Goal: Task Accomplishment & Management: Use online tool/utility

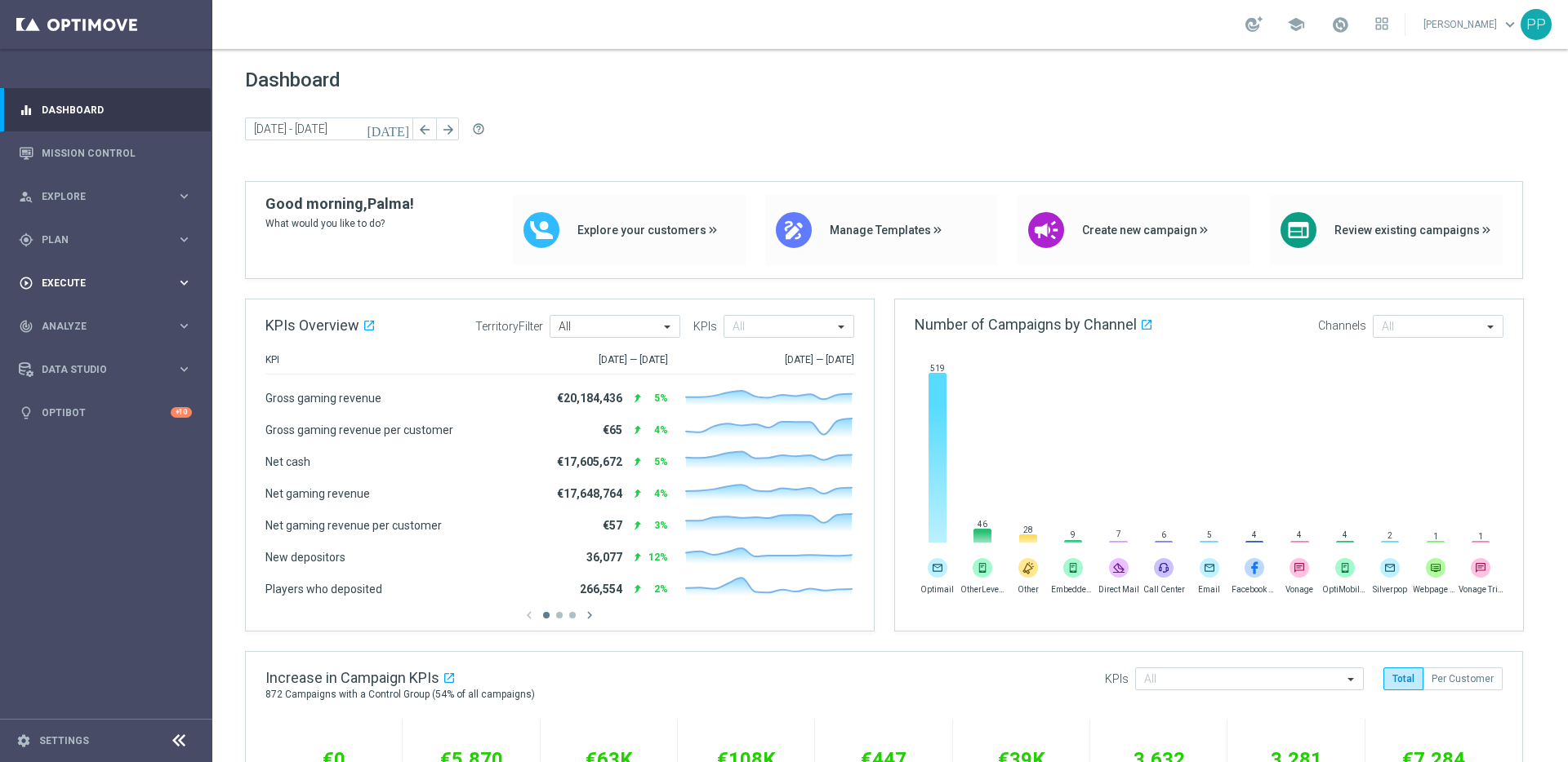
click at [83, 288] on div "play_circle_outline Execute" at bounding box center [97, 284] width 158 height 15
click at [62, 233] on div "gps_fixed Plan" at bounding box center [97, 240] width 158 height 15
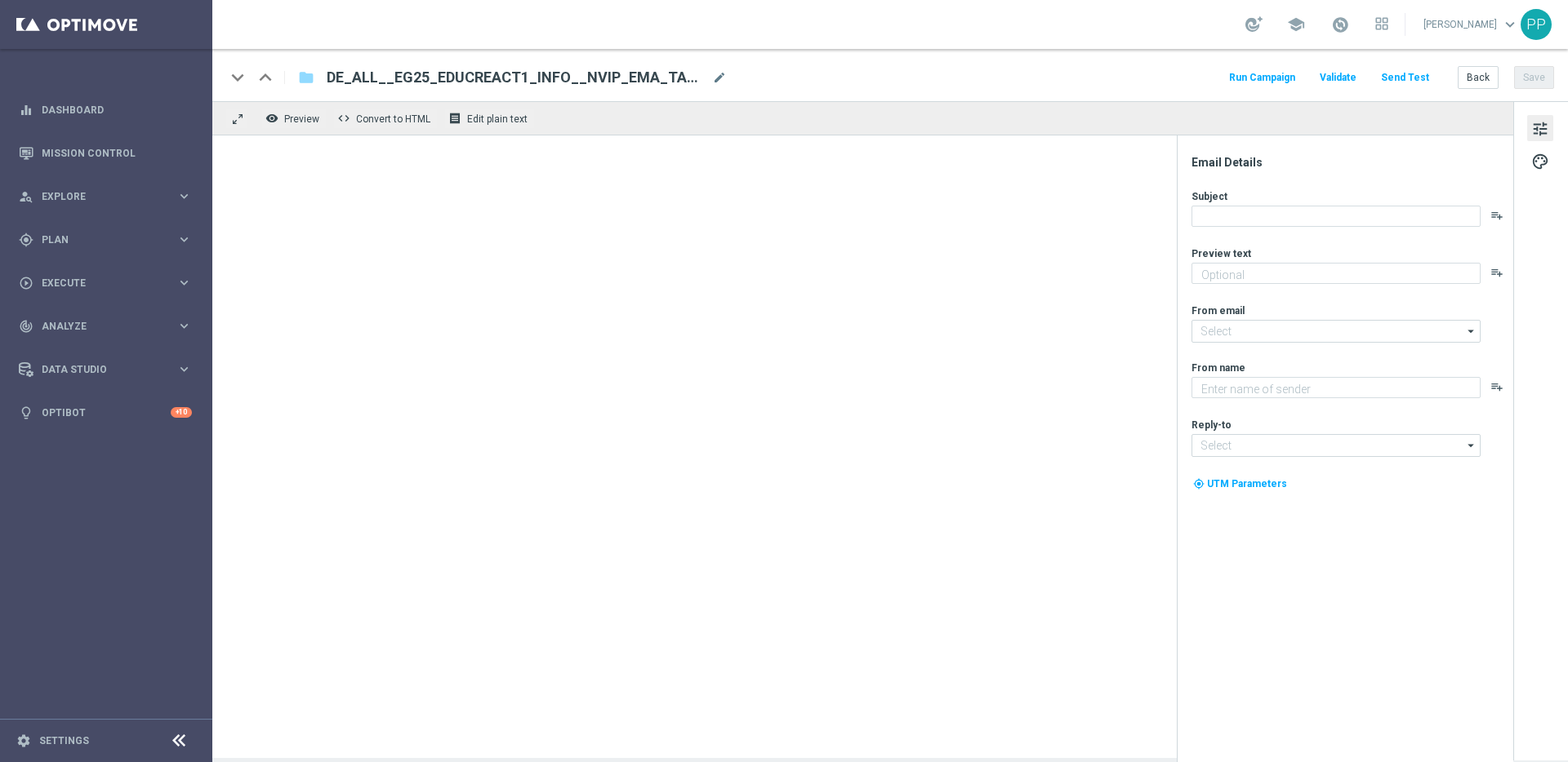
type textarea "Alle Infos zur El Gordo Weihnachtslotterie für dich"
type input "[EMAIL_ADDRESS][DOMAIN_NAME]"
type textarea "Lottoland"
type input "[EMAIL_ADDRESS][DOMAIN_NAME]"
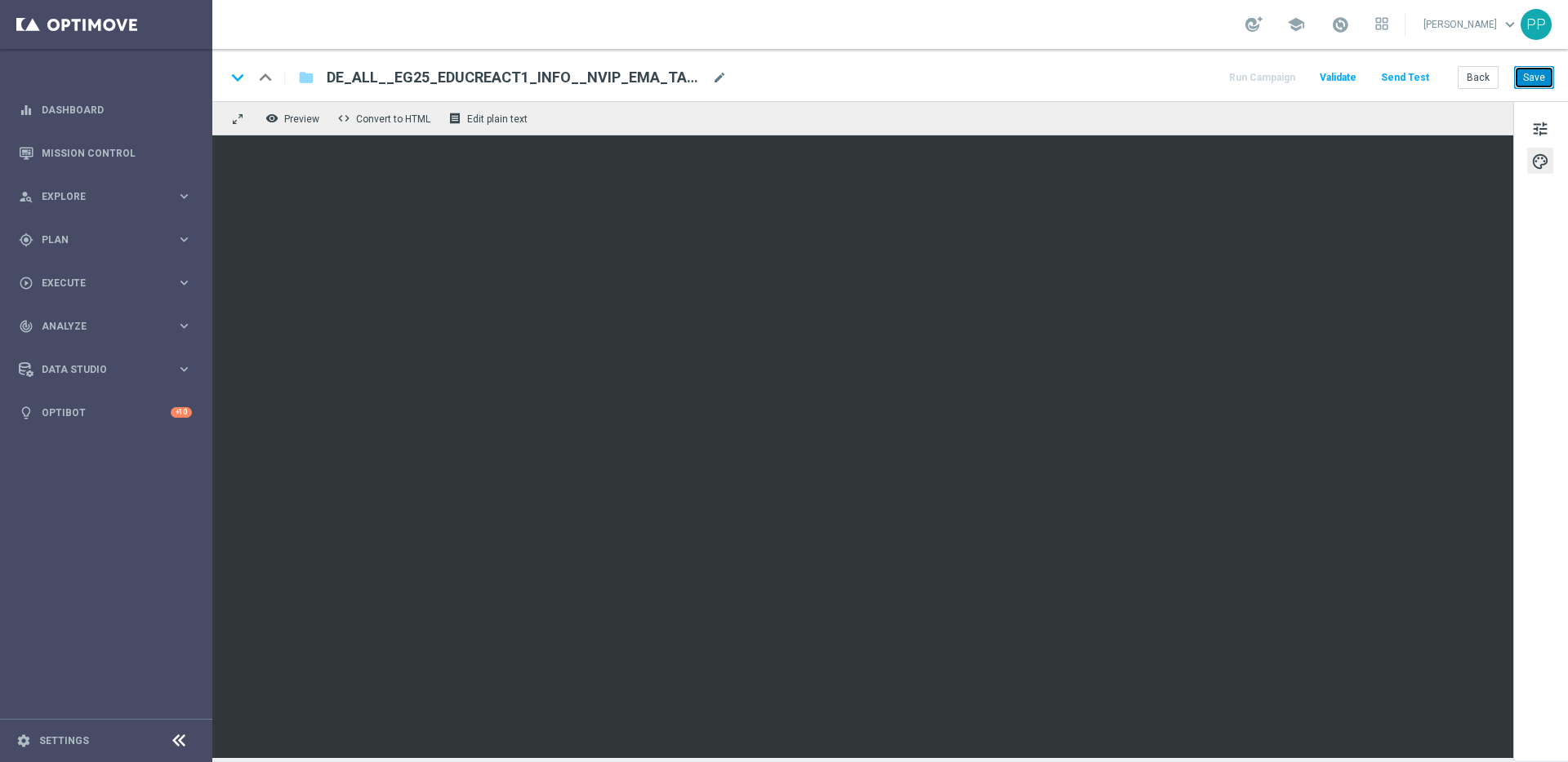
click at [1529, 79] on button "Save" at bounding box center [1534, 77] width 40 height 23
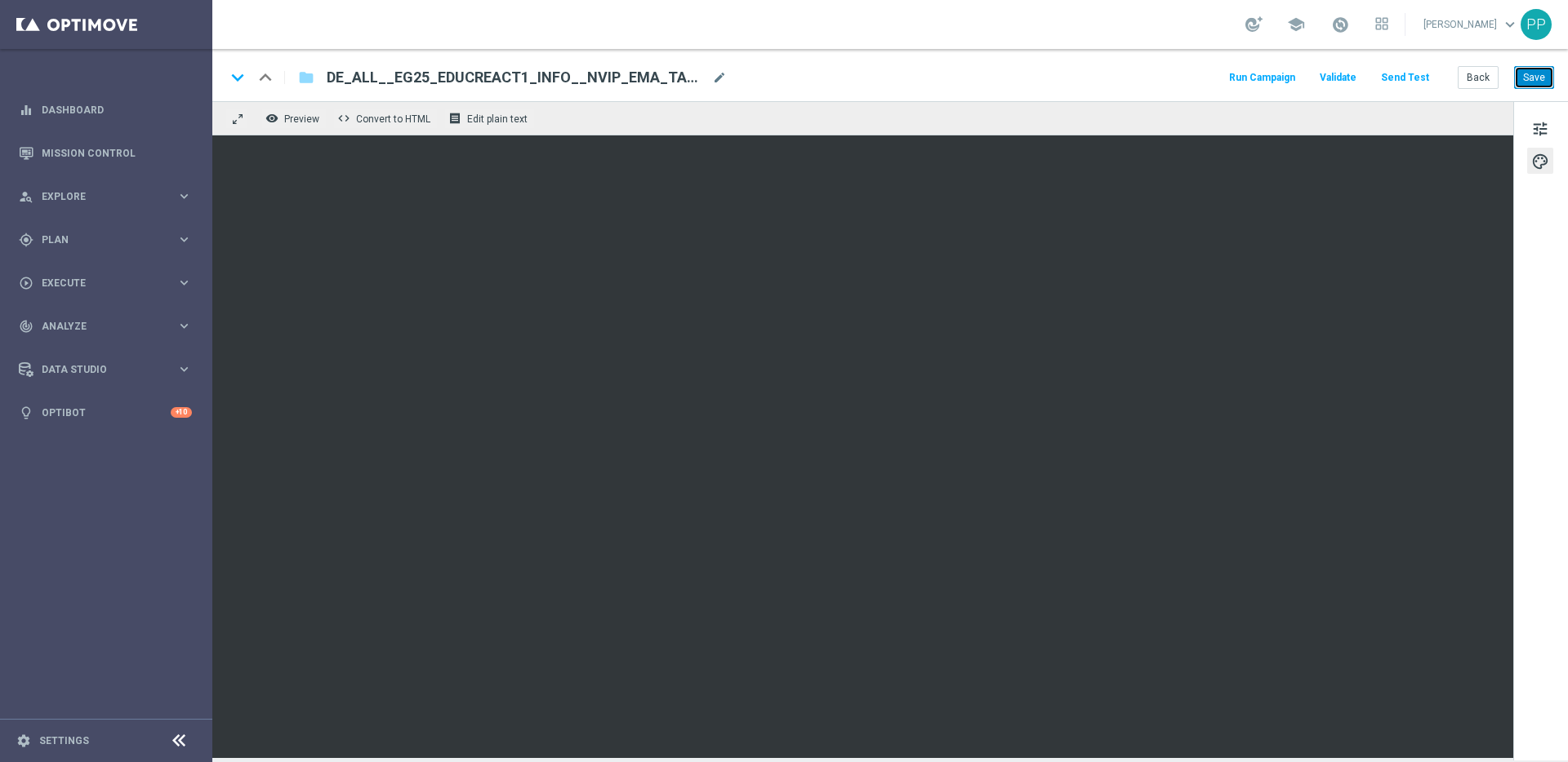
click at [1537, 76] on button "Save" at bounding box center [1534, 77] width 40 height 23
click at [1534, 78] on button "Save" at bounding box center [1534, 77] width 40 height 23
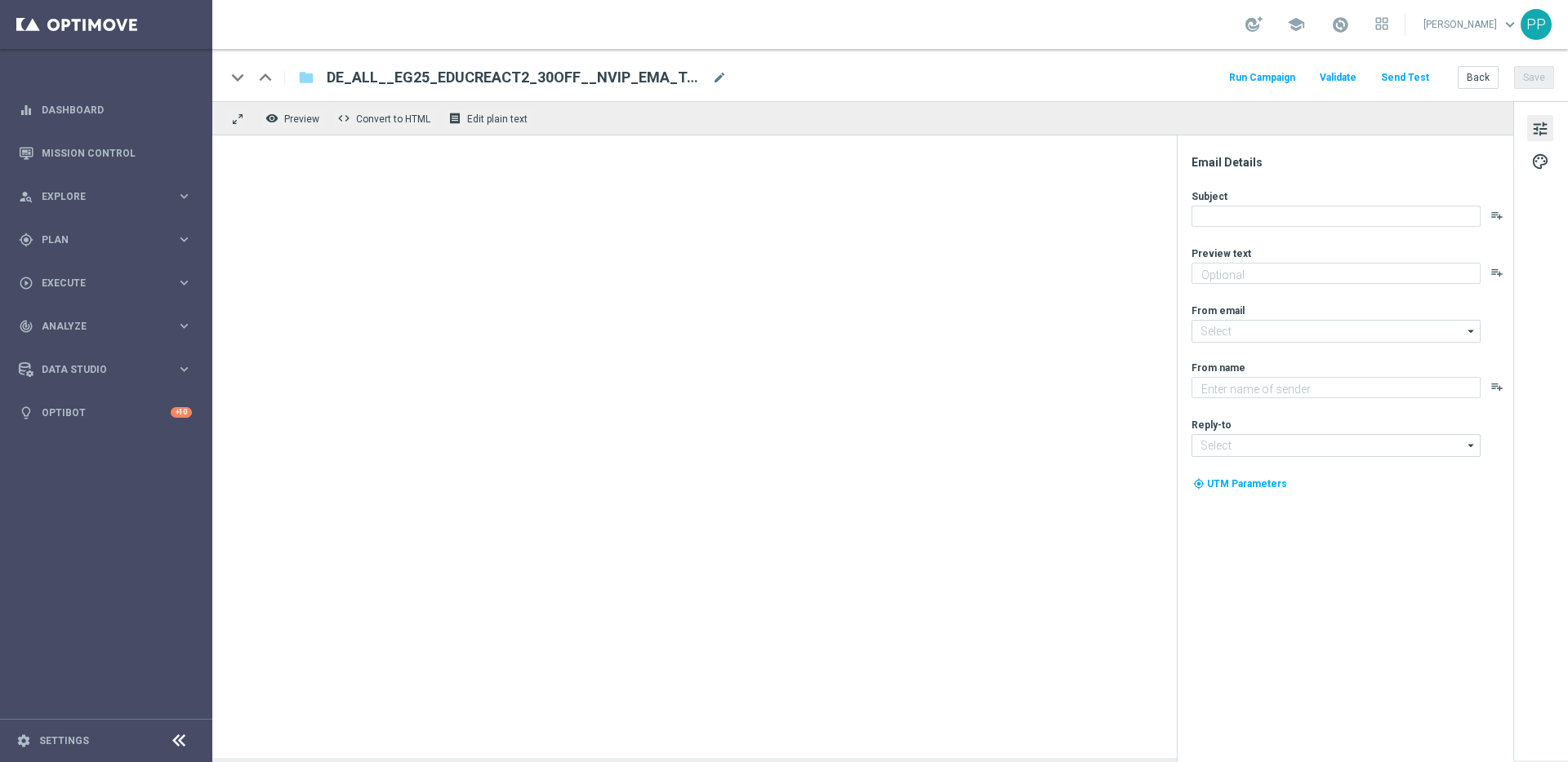
type textarea "Heute 30 % [DEMOGRAPHIC_DATA] auf dein Los"
type input "[EMAIL_ADDRESS][DOMAIN_NAME]"
type textarea "Lottoland"
type input "[EMAIL_ADDRESS][DOMAIN_NAME]"
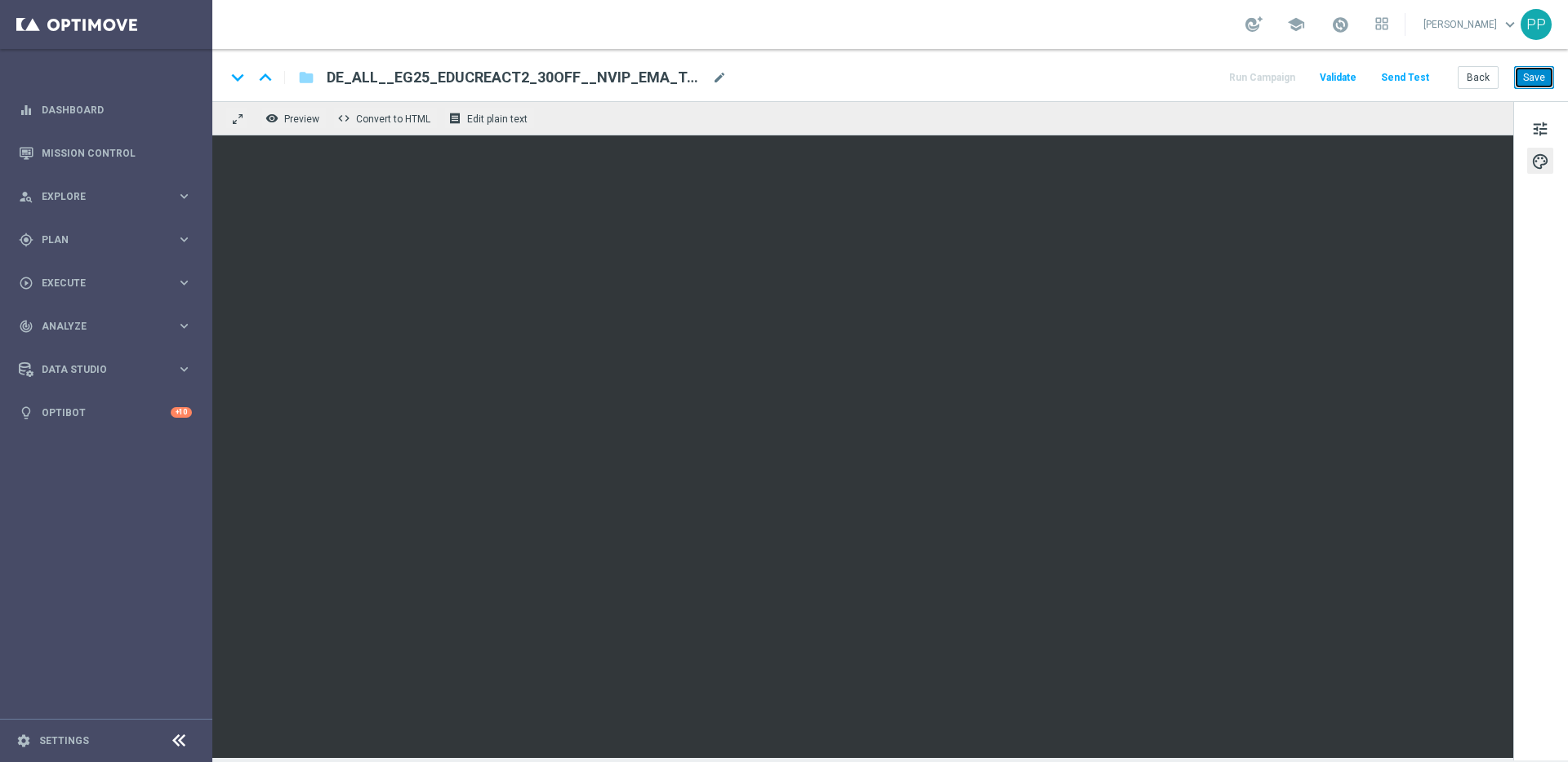
click at [1532, 83] on button "Save" at bounding box center [1534, 77] width 40 height 23
click at [1551, 79] on button "Save" at bounding box center [1534, 77] width 40 height 23
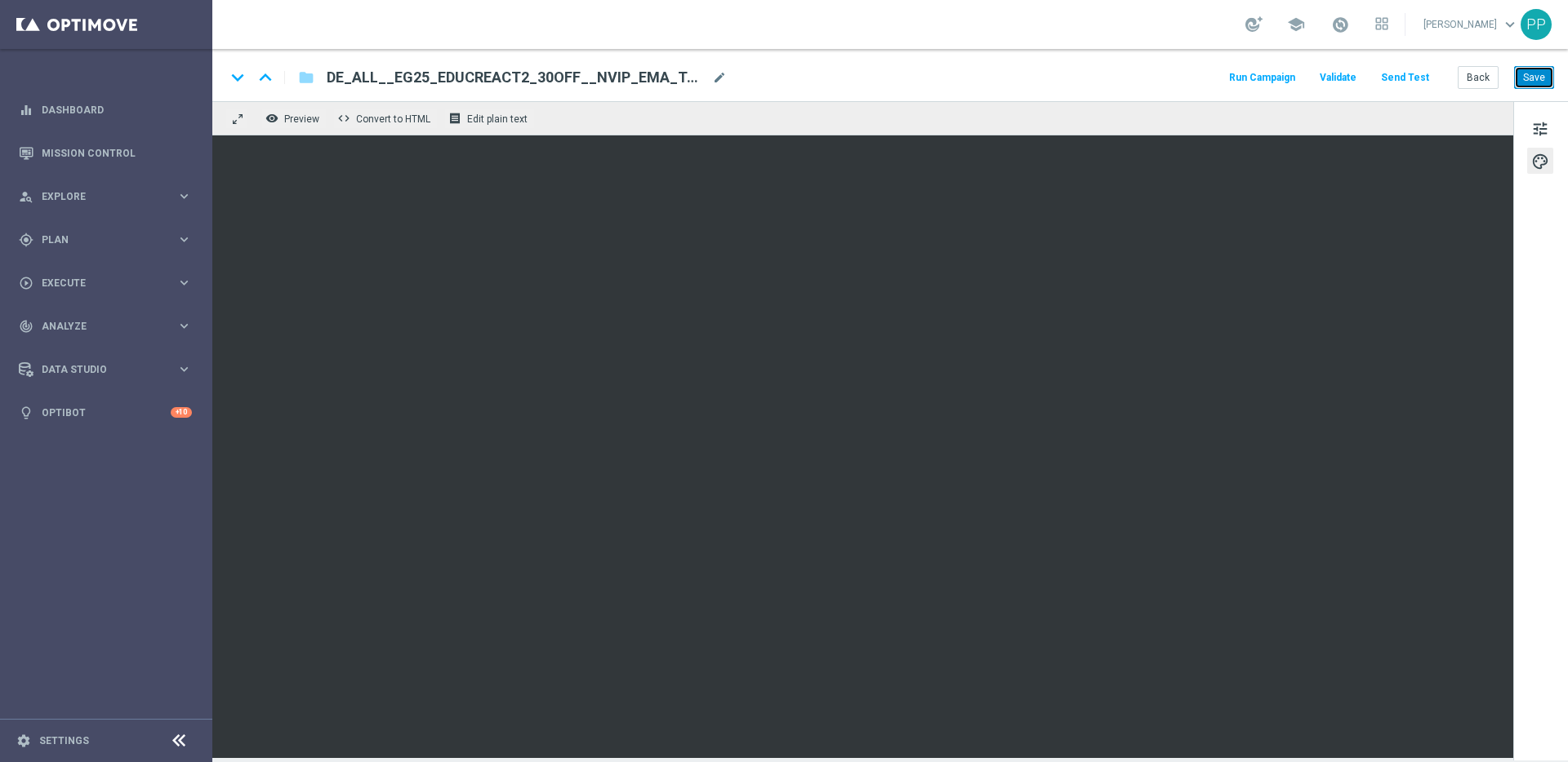
click at [1547, 88] on button "Save" at bounding box center [1534, 77] width 40 height 23
click at [1533, 68] on button "Save" at bounding box center [1534, 77] width 40 height 23
click at [1532, 69] on button "Save" at bounding box center [1534, 77] width 40 height 23
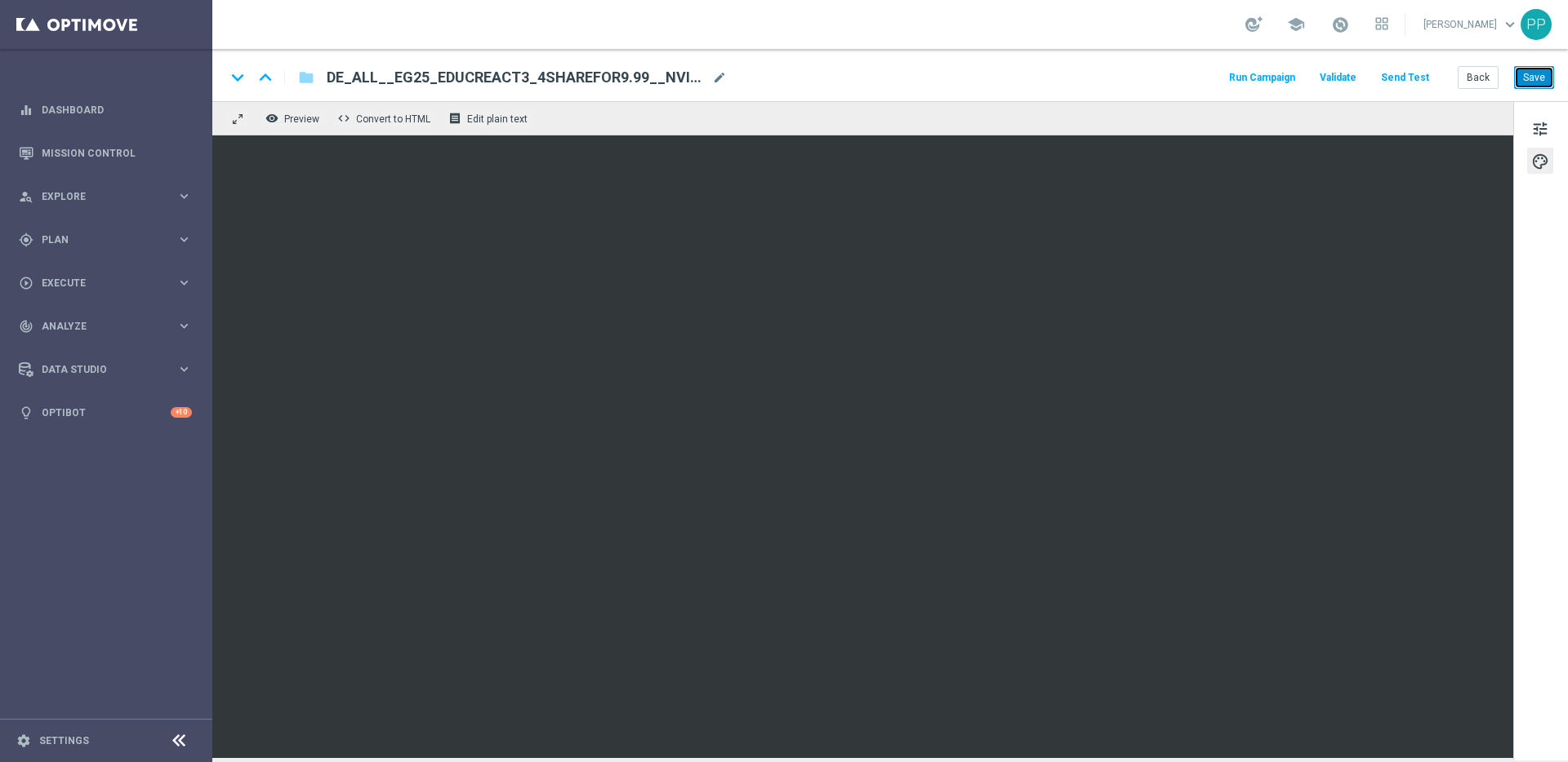
click at [1539, 79] on button "Save" at bounding box center [1534, 77] width 40 height 23
click at [1536, 79] on button "Save" at bounding box center [1534, 77] width 40 height 23
click at [1539, 74] on button "Save" at bounding box center [1534, 77] width 40 height 23
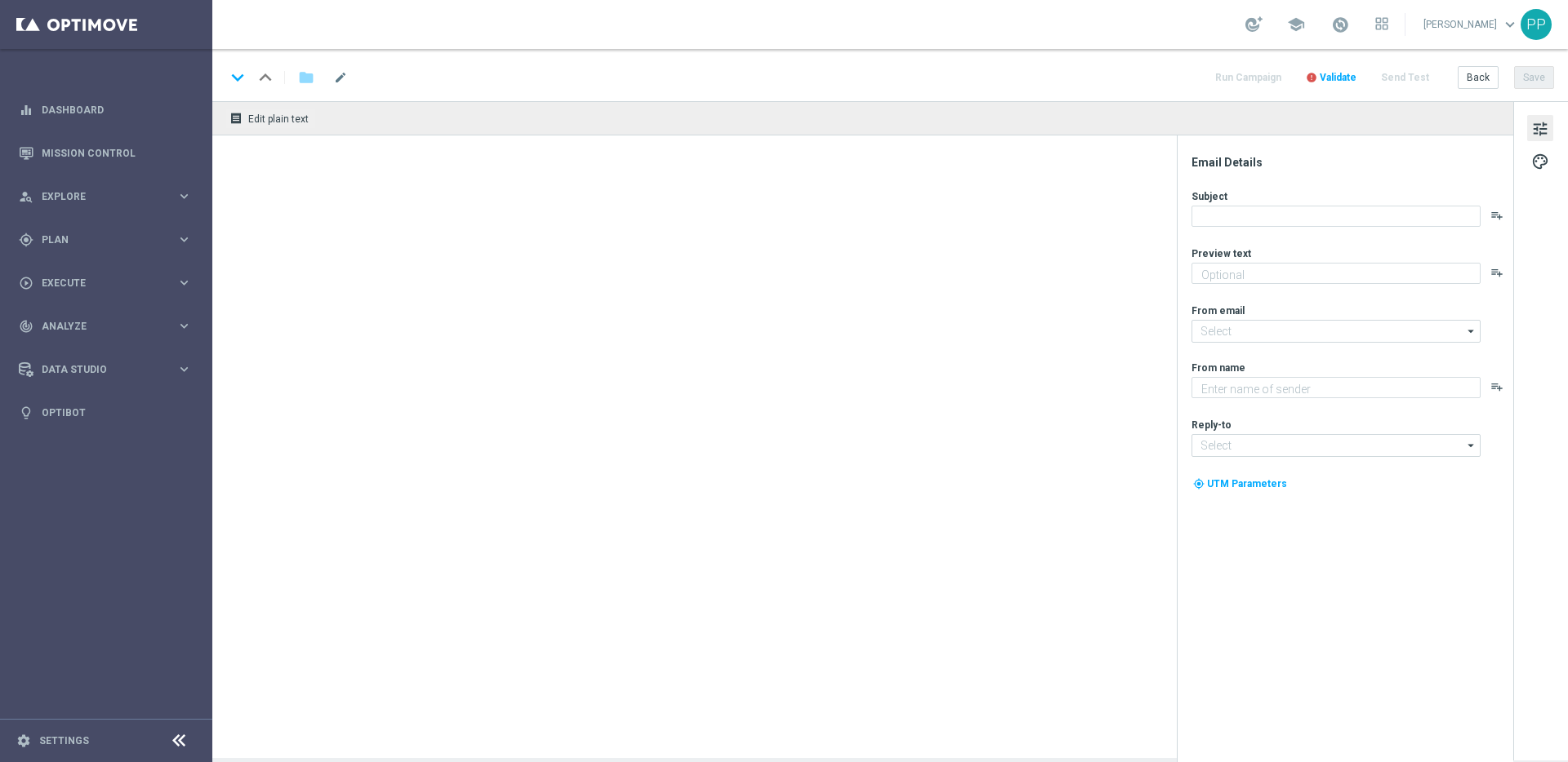
type textarea "Mit kleinem Geld zum großen Weihnachts-Gewinn"
type input "[EMAIL_ADDRESS][DOMAIN_NAME]"
type textarea "Lottoland"
type input "[EMAIL_ADDRESS][DOMAIN_NAME]"
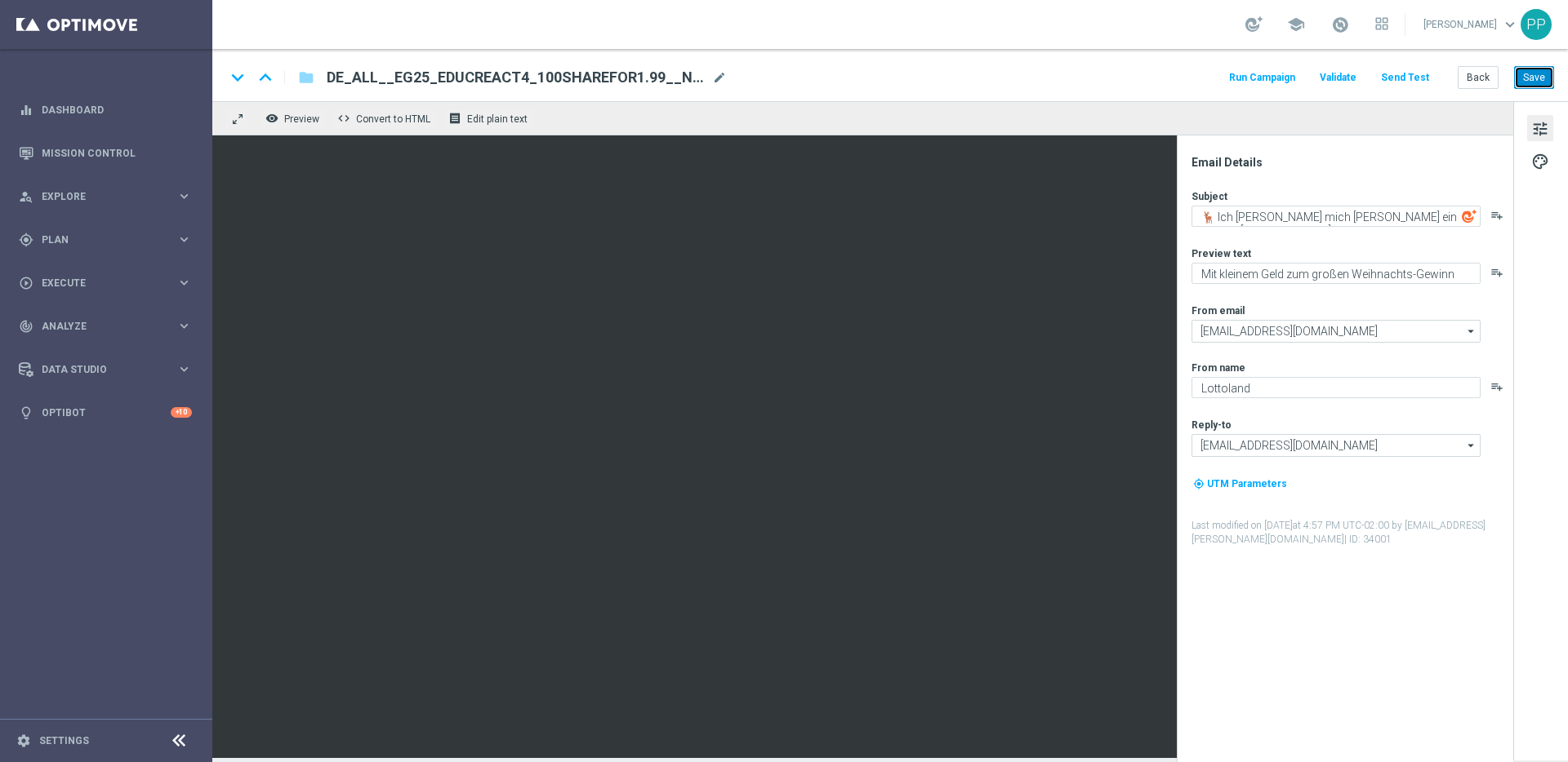
click at [1540, 73] on button "Save" at bounding box center [1534, 77] width 40 height 23
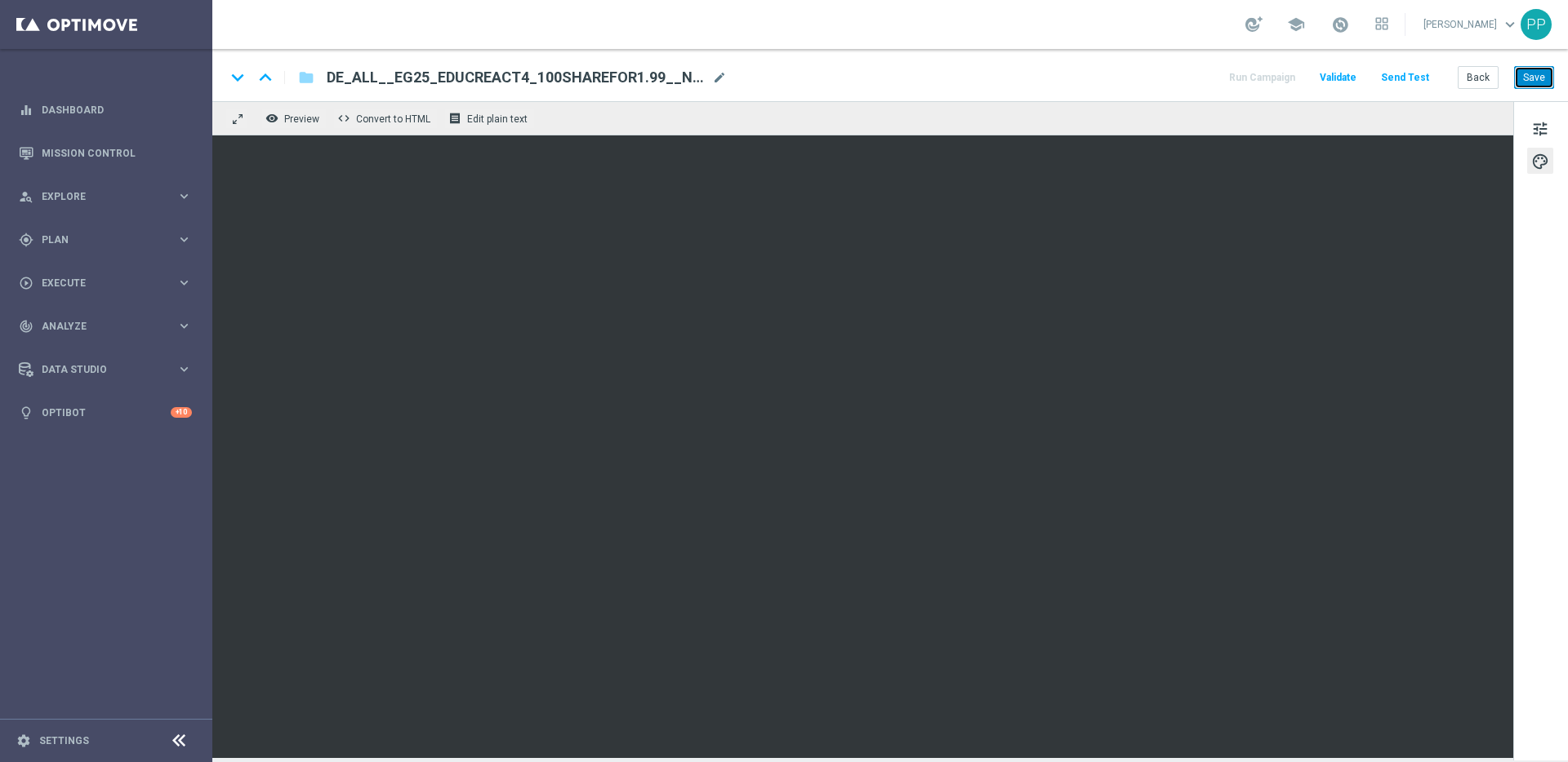
click at [1551, 75] on button "Save" at bounding box center [1534, 77] width 40 height 23
click at [1540, 79] on button "Save" at bounding box center [1534, 77] width 40 height 23
click at [1557, 79] on div "keyboard_arrow_down keyboard_arrow_up folder DE_ALL__EG25_EDUCREACT4_100SHAREFO…" at bounding box center [890, 74] width 1356 height 52
click at [1538, 73] on button "Save" at bounding box center [1534, 77] width 40 height 23
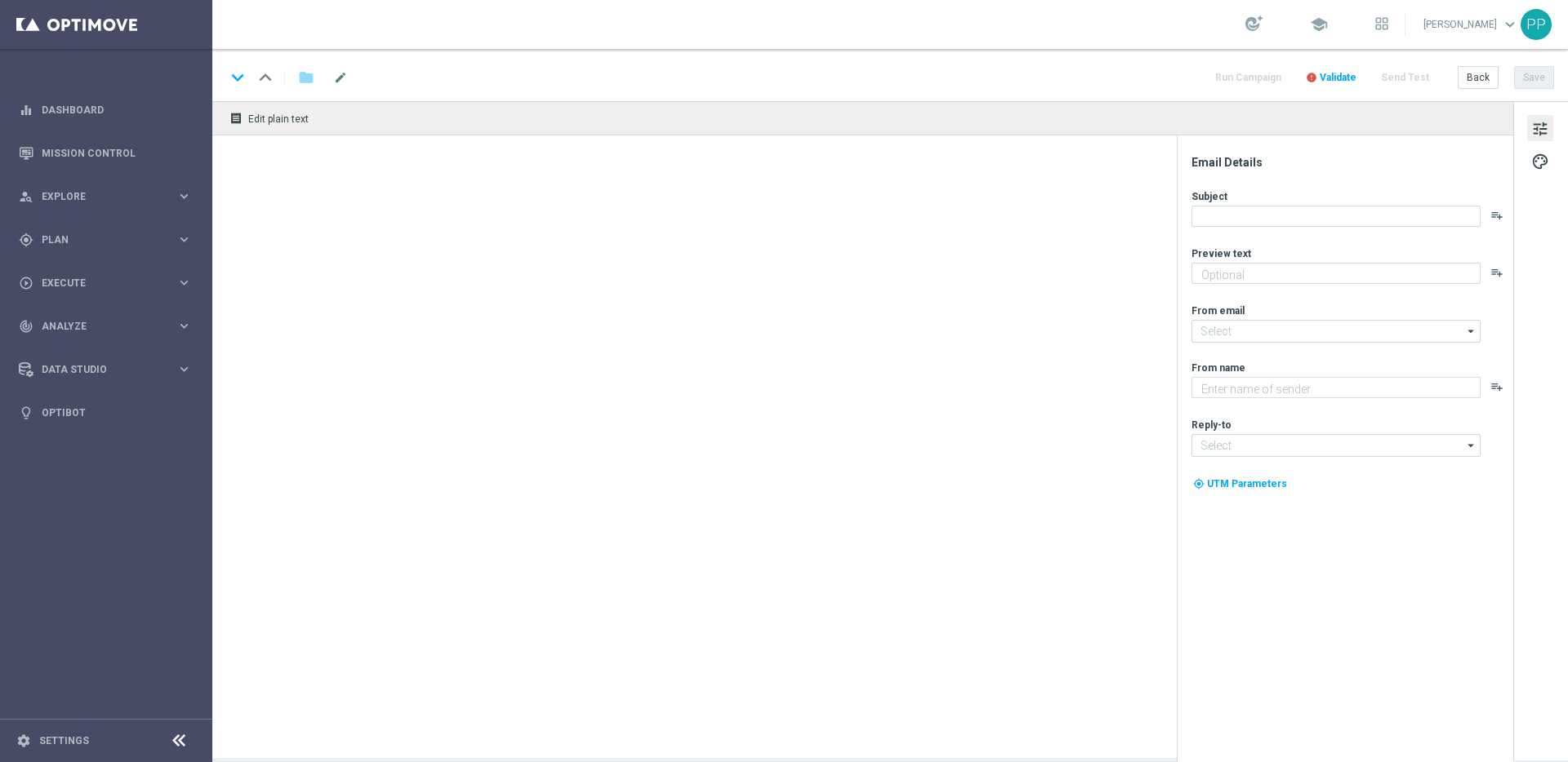
type textarea "Sichere dir 4 El Gordo Losanteile für nur 9,99 €!"
type input "[EMAIL_ADDRESS][DOMAIN_NAME]"
type textarea "Lottoland"
type input "[EMAIL_ADDRESS][DOMAIN_NAME]"
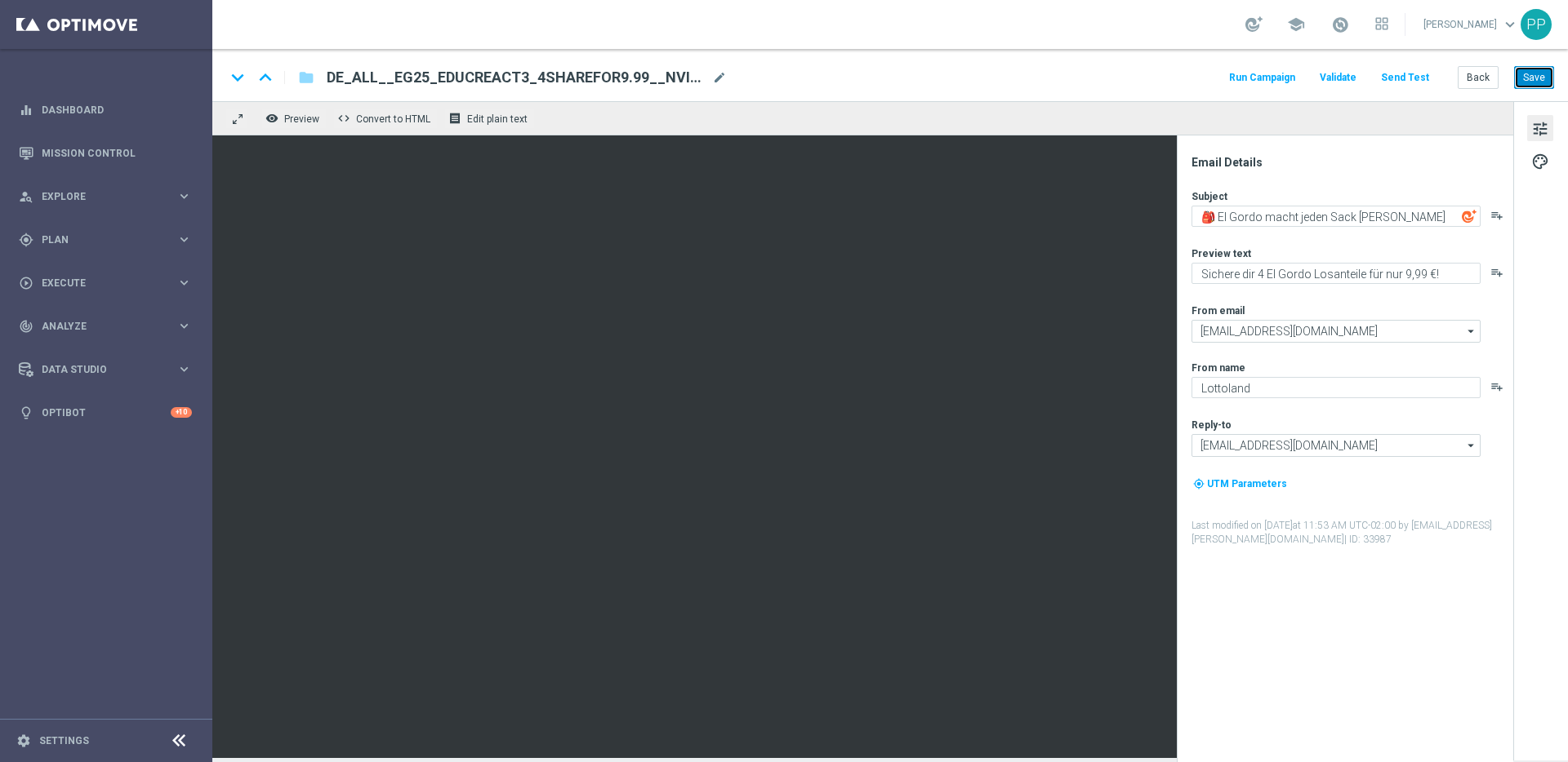
click at [1533, 79] on button "Save" at bounding box center [1534, 77] width 40 height 23
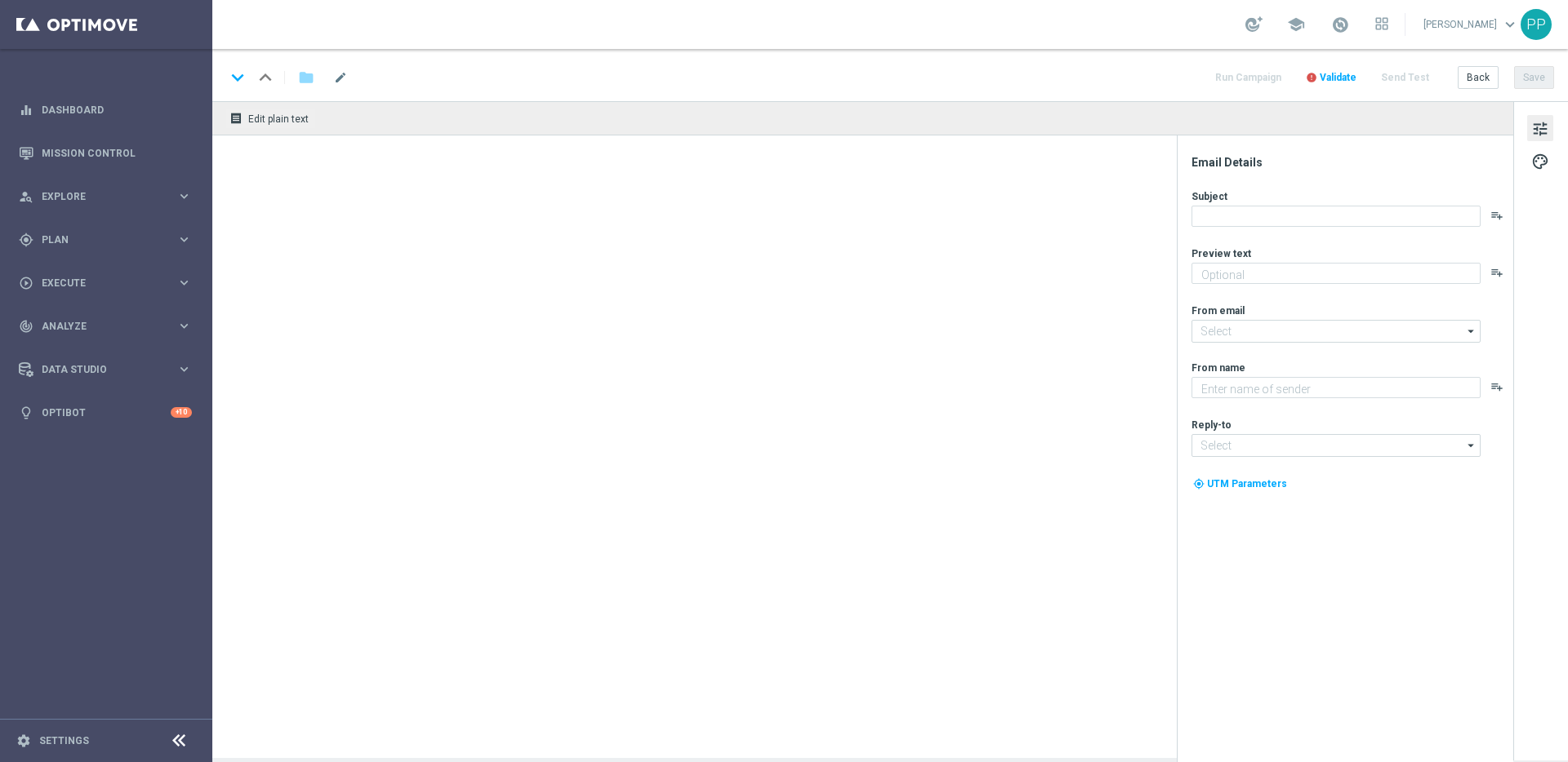
type textarea "Dein 7 € Gutschein für die Weihnachtslotterie"
type input "[EMAIL_ADDRESS][DOMAIN_NAME]"
type textarea "Lottoland"
type input "[EMAIL_ADDRESS][DOMAIN_NAME]"
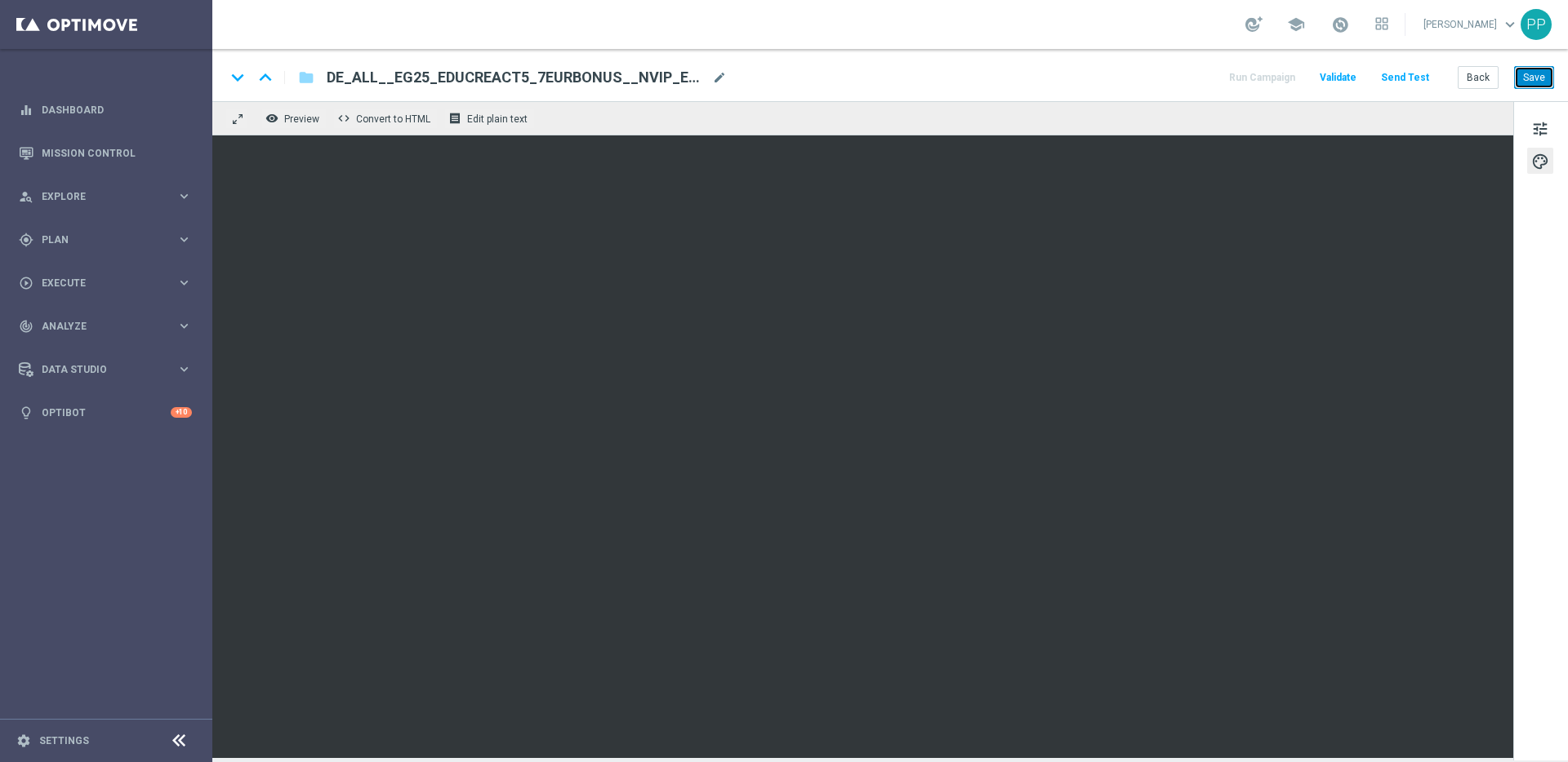
click at [1528, 76] on button "Save" at bounding box center [1534, 77] width 40 height 23
click at [1533, 73] on button "Save" at bounding box center [1534, 77] width 40 height 23
click at [1520, 75] on button "Save" at bounding box center [1534, 77] width 40 height 23
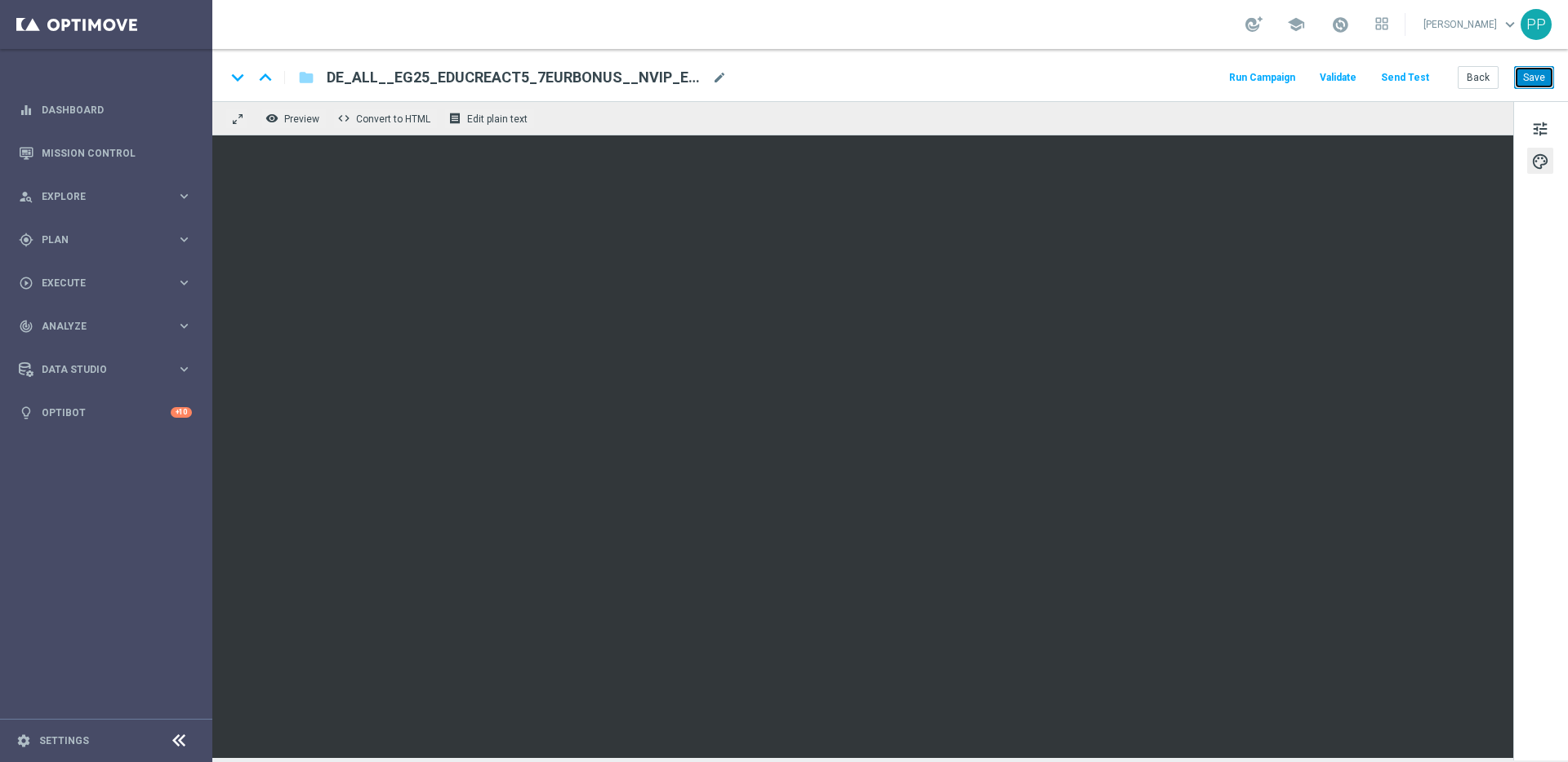
click at [1536, 82] on button "Save" at bounding box center [1534, 77] width 40 height 23
click at [1529, 70] on button "Save" at bounding box center [1534, 77] width 40 height 23
click at [1529, 79] on button "Save" at bounding box center [1534, 77] width 40 height 23
click at [1538, 78] on button "Save" at bounding box center [1534, 77] width 40 height 23
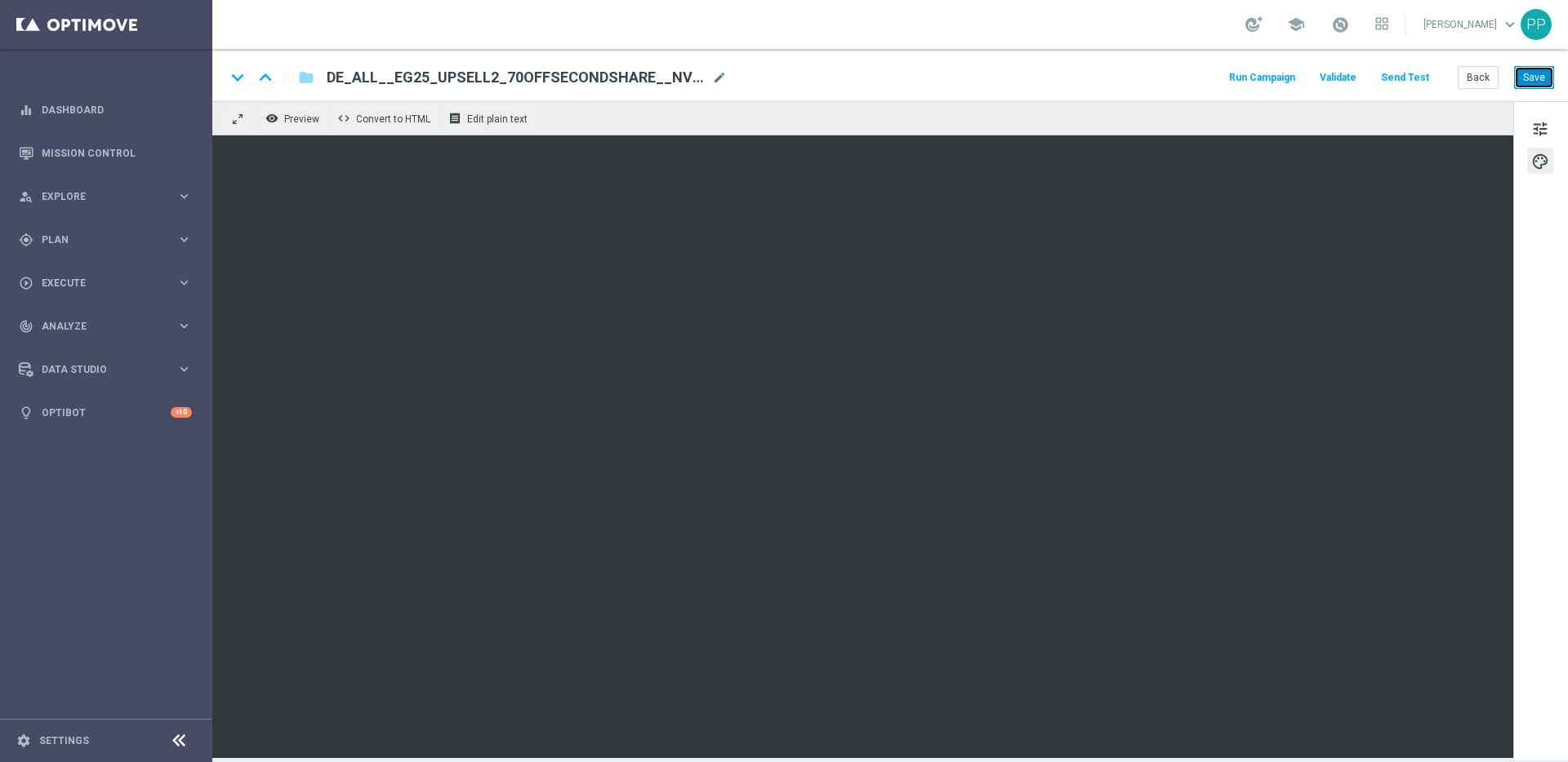
click at [1529, 80] on button "Save" at bounding box center [1534, 77] width 40 height 23
click at [1529, 77] on button "Save" at bounding box center [1534, 77] width 40 height 23
click at [1553, 75] on button "Save" at bounding box center [1534, 77] width 40 height 23
click at [1536, 74] on button "Save" at bounding box center [1534, 77] width 40 height 23
click at [1535, 74] on button "Save" at bounding box center [1534, 77] width 40 height 23
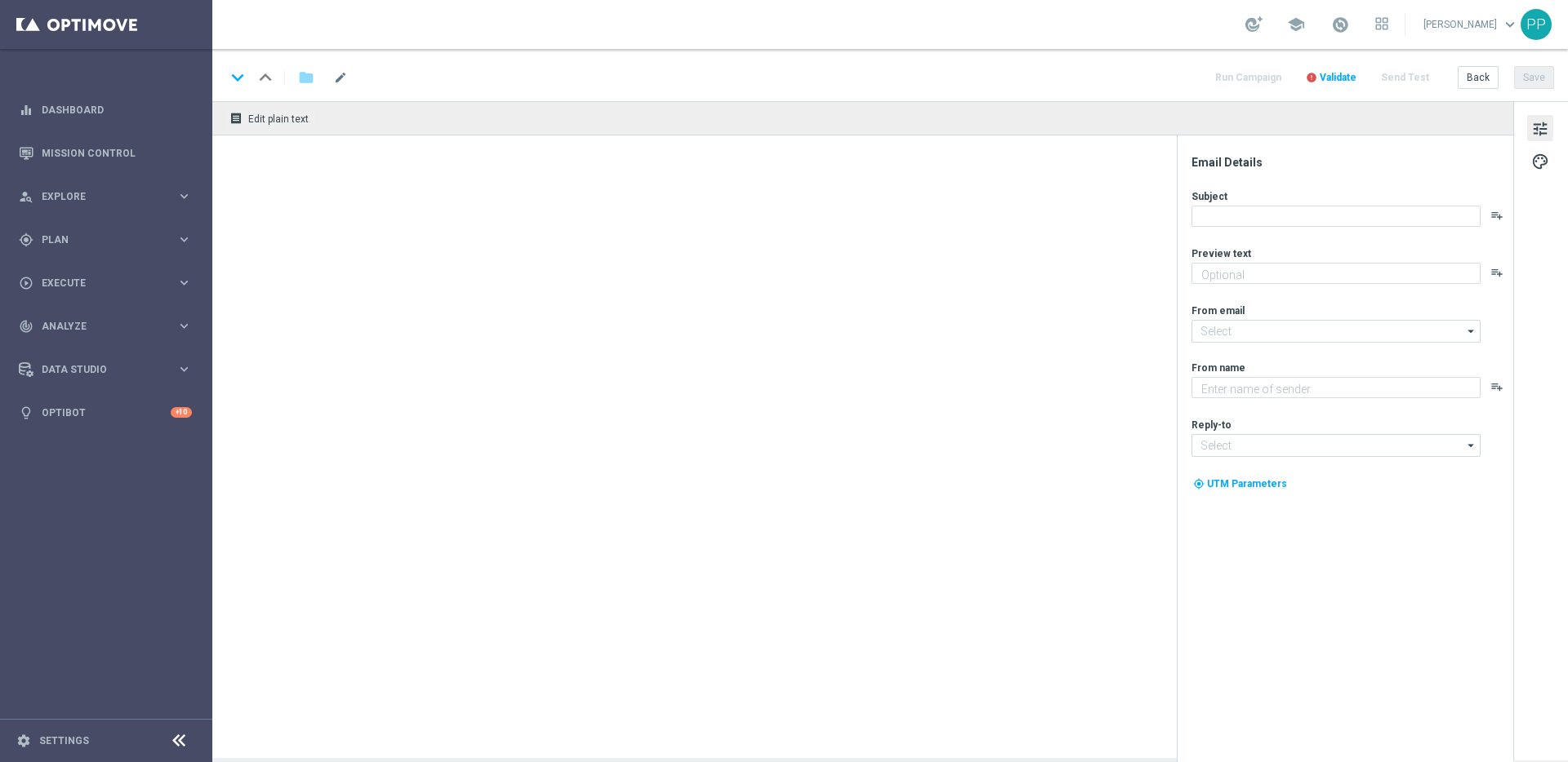
type textarea "El Gordo mit 3 € Gutschein spielen!"
type input "[EMAIL_ADDRESS][DOMAIN_NAME]"
type textarea "Lottoland"
type input "[EMAIL_ADDRESS][DOMAIN_NAME]"
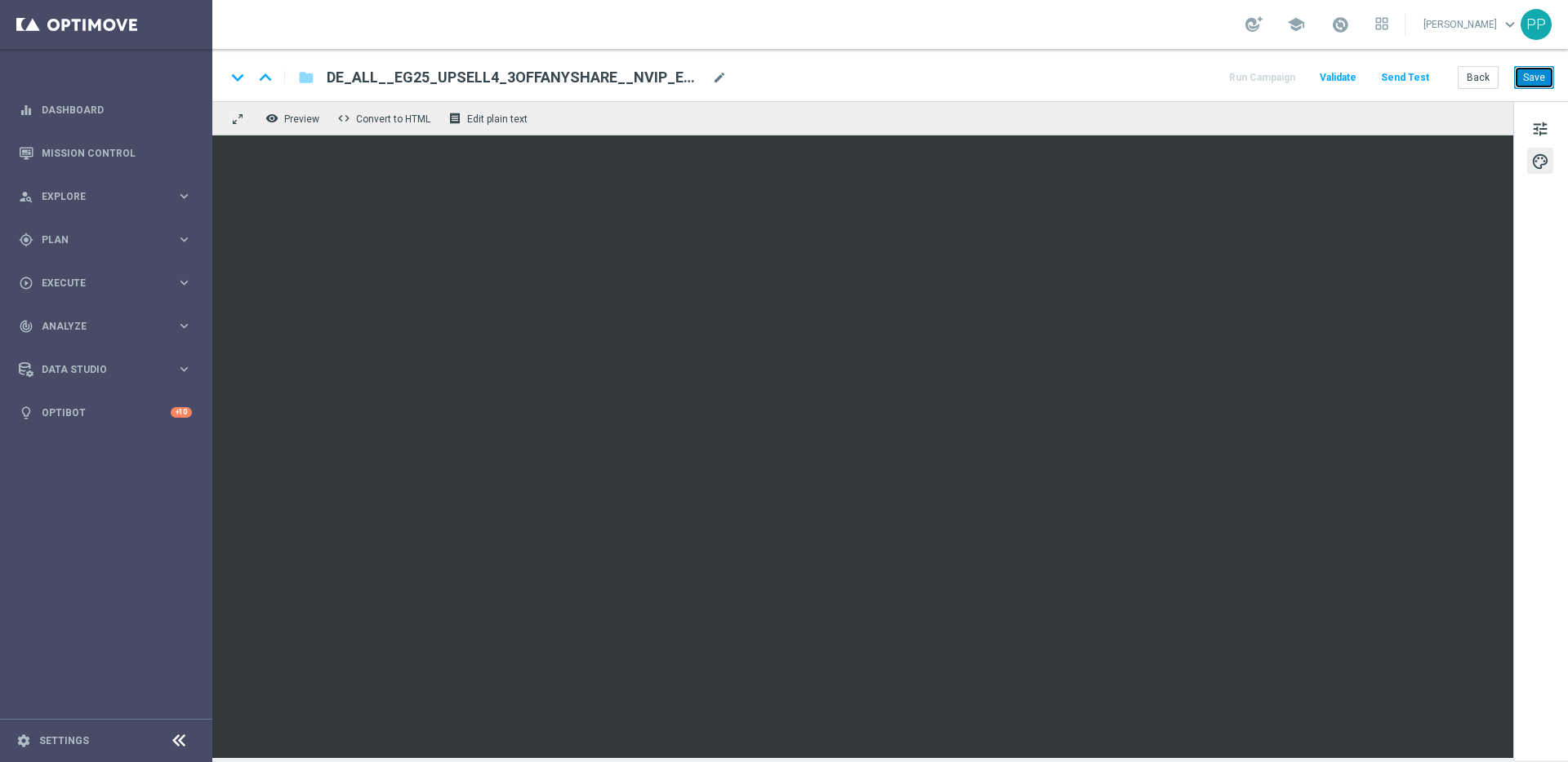
click at [1536, 79] on button "Save" at bounding box center [1534, 77] width 40 height 23
click at [1529, 80] on button "Save" at bounding box center [1534, 77] width 40 height 23
click at [1541, 67] on button "Save" at bounding box center [1534, 77] width 40 height 23
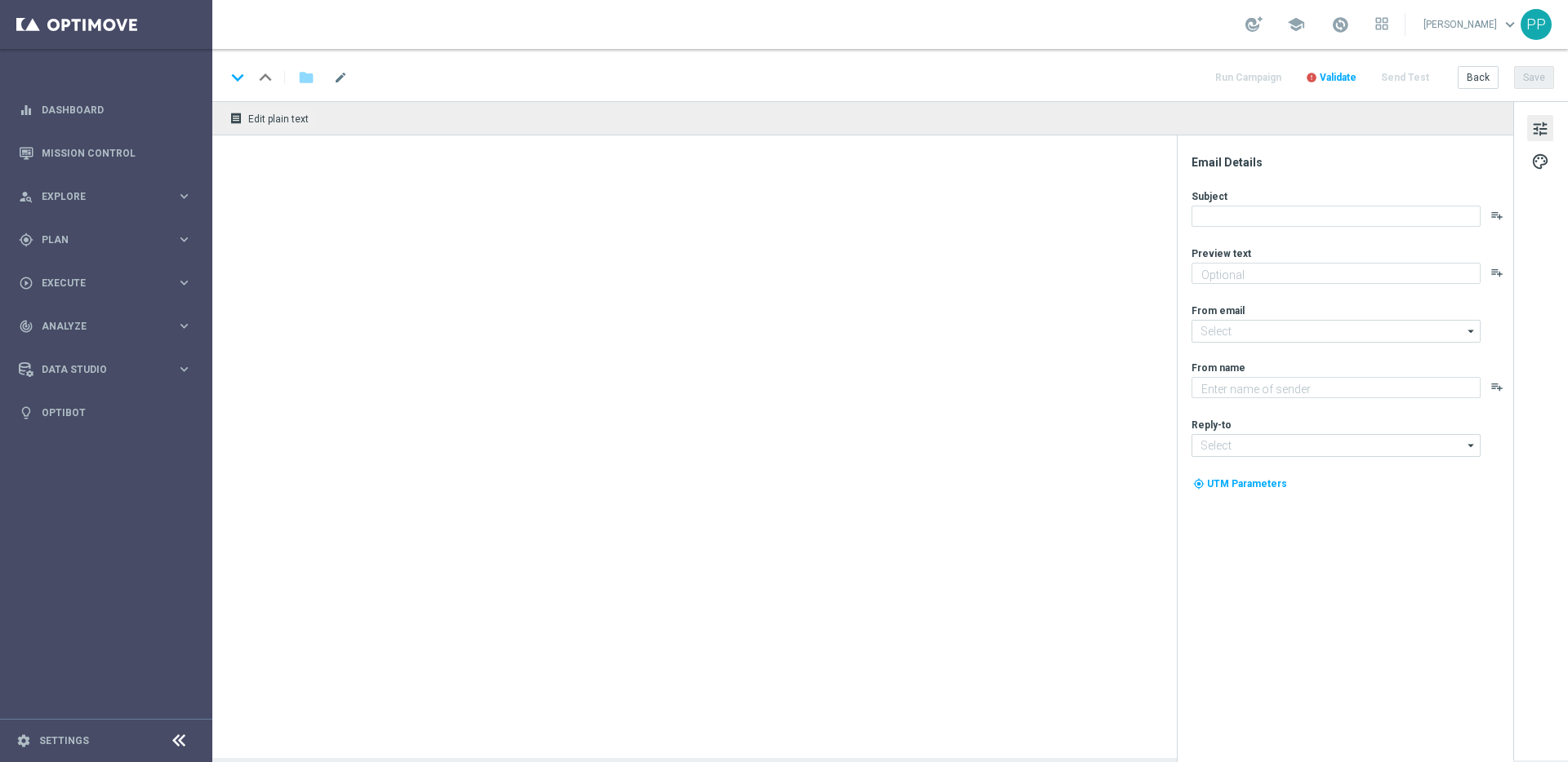
type textarea "Dein garantierter El Gordo Gewinn!"
type textarea "Lottoland"
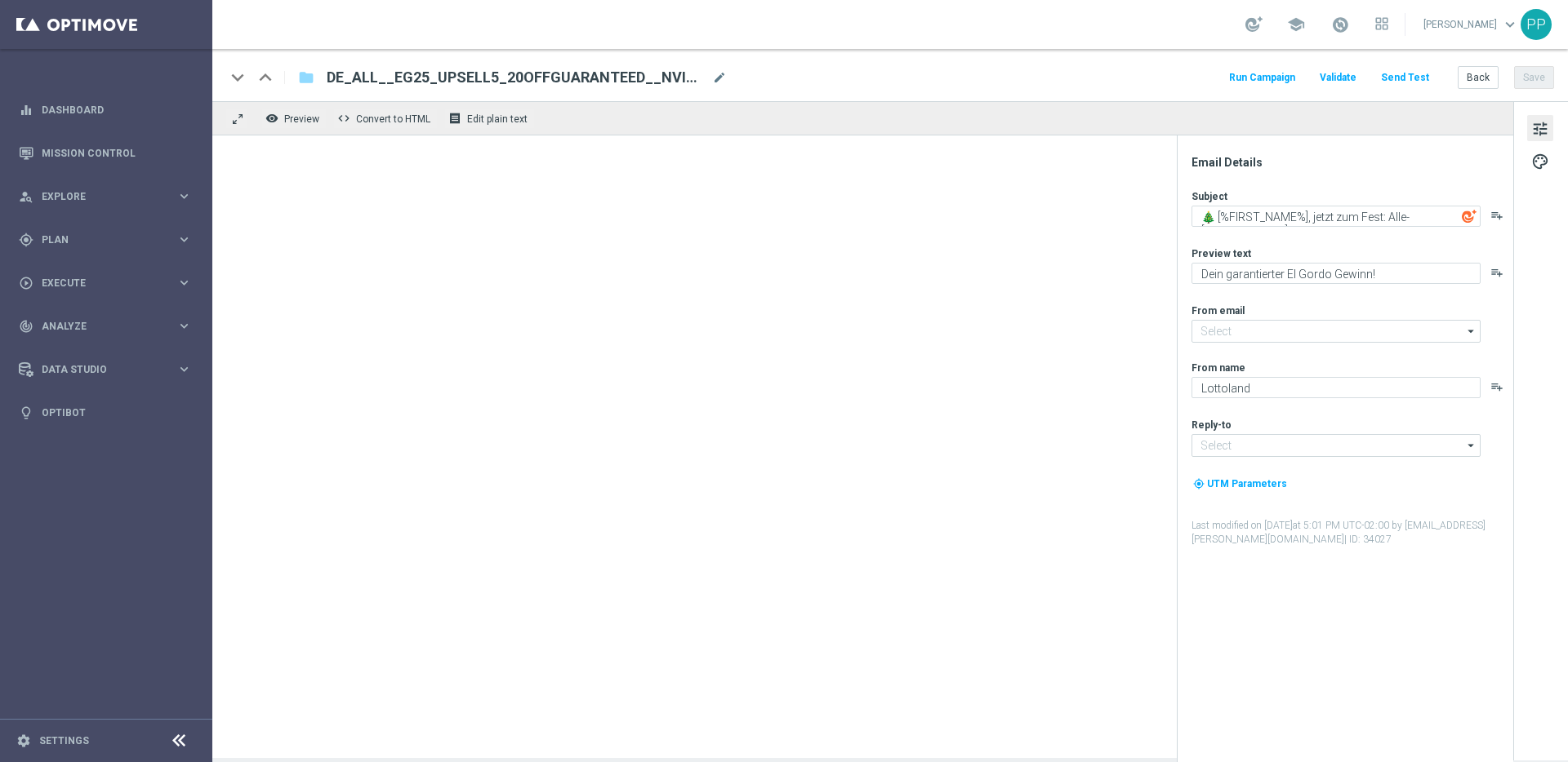
type input "[EMAIL_ADDRESS][DOMAIN_NAME]"
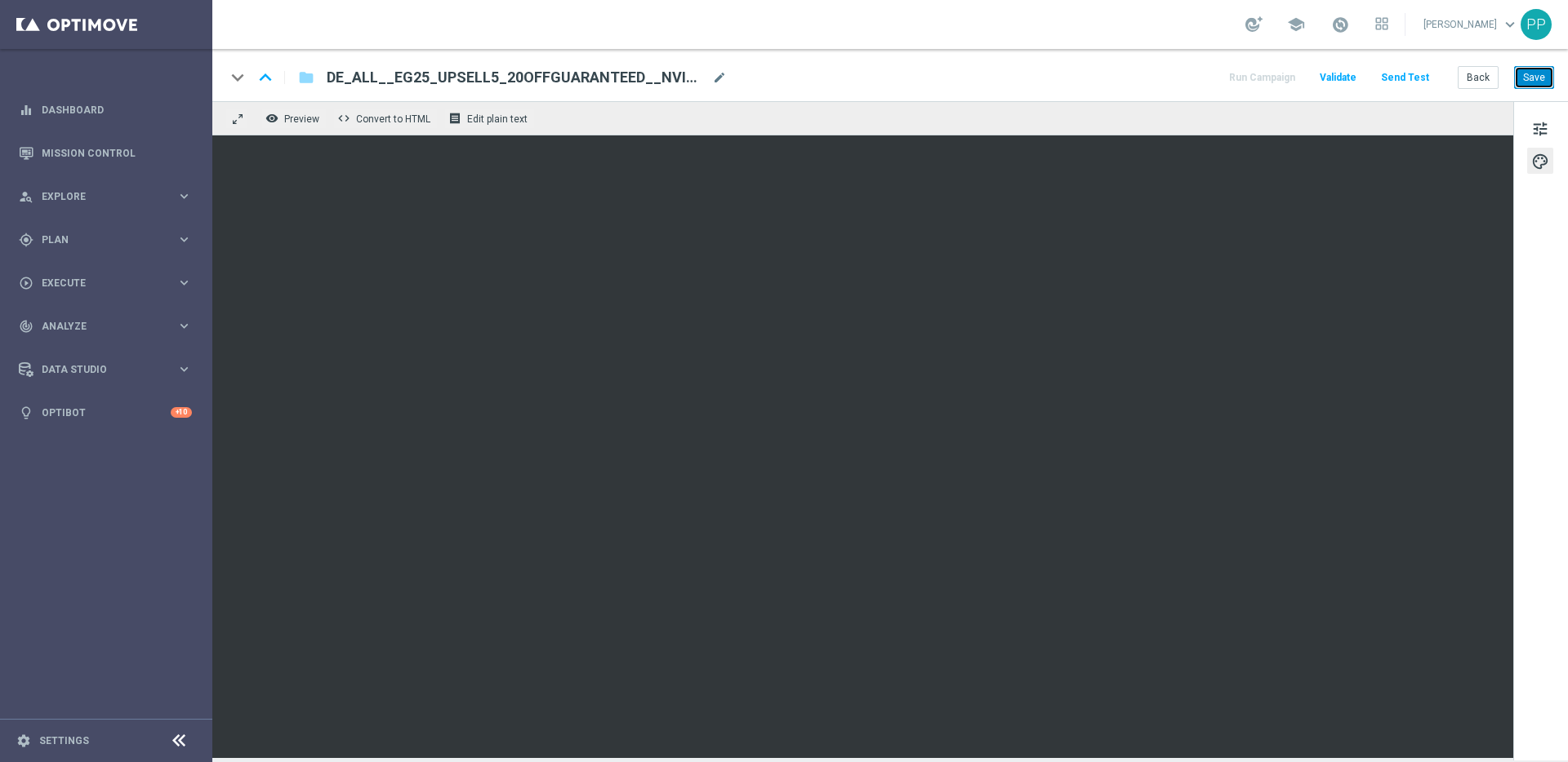
click at [1526, 70] on button "Save" at bounding box center [1534, 77] width 40 height 23
click at [1540, 82] on button "Save" at bounding box center [1534, 77] width 40 height 23
click at [1540, 73] on button "Save" at bounding box center [1534, 77] width 40 height 23
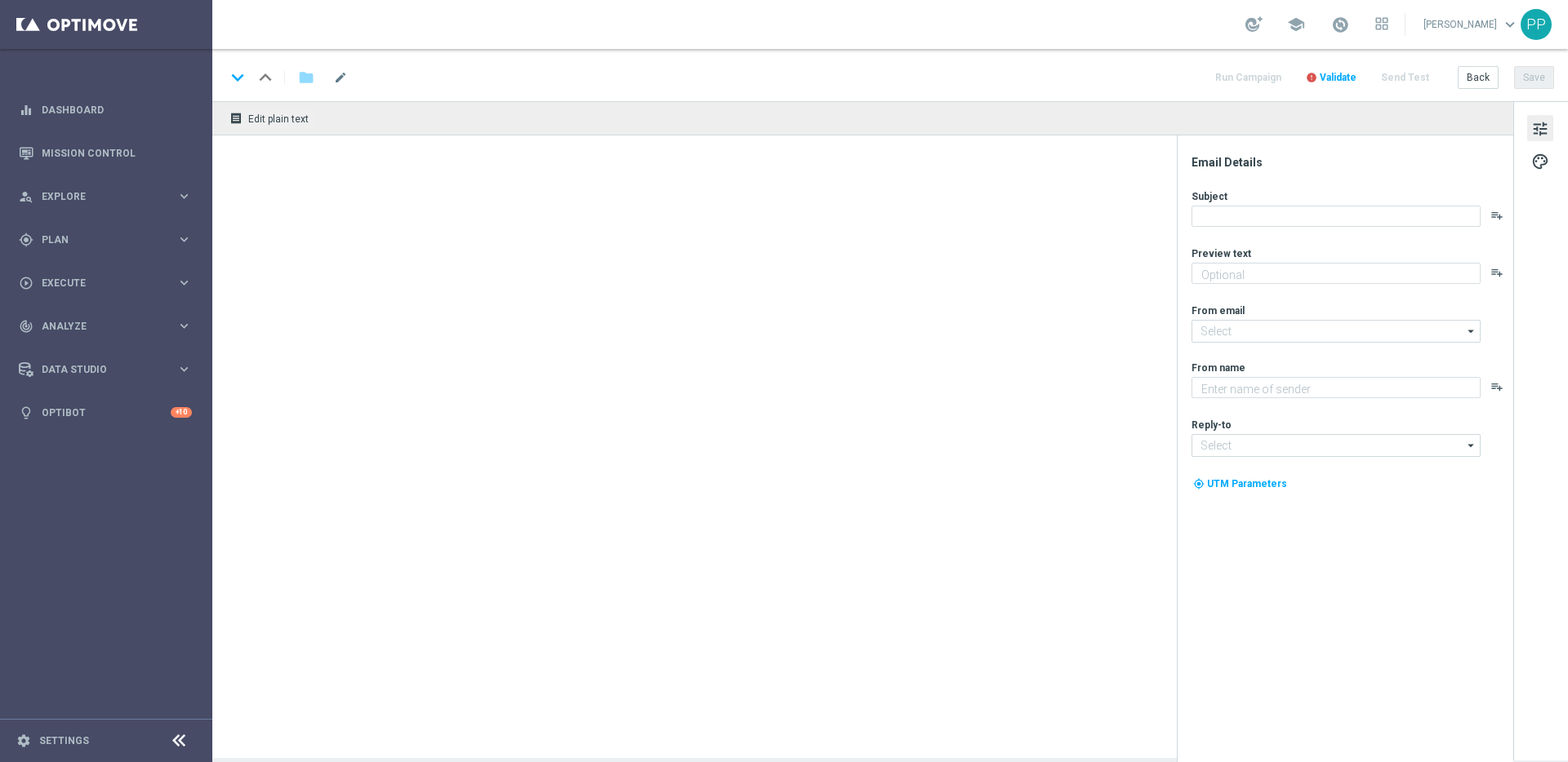
type textarea "Alle Infos zur El Gordo Weihnachtslotterie für dich"
type input "[EMAIL_ADDRESS][DOMAIN_NAME]"
type textarea "Lottoland"
type input "[EMAIL_ADDRESS][DOMAIN_NAME]"
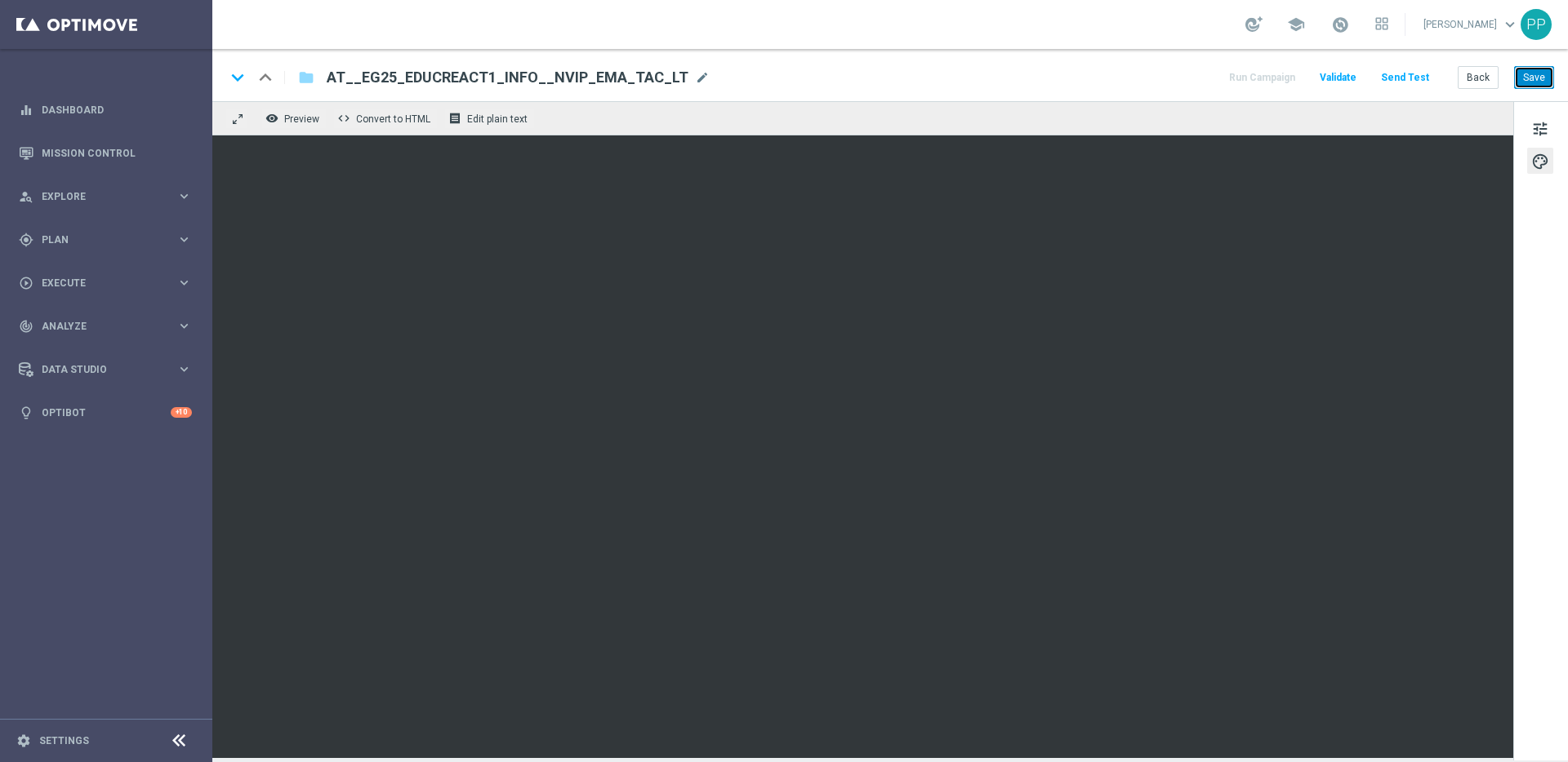
click at [1523, 79] on button "Save" at bounding box center [1534, 77] width 40 height 23
click at [1528, 80] on button "Save" at bounding box center [1534, 77] width 40 height 23
click at [1529, 76] on button "Save" at bounding box center [1534, 77] width 40 height 23
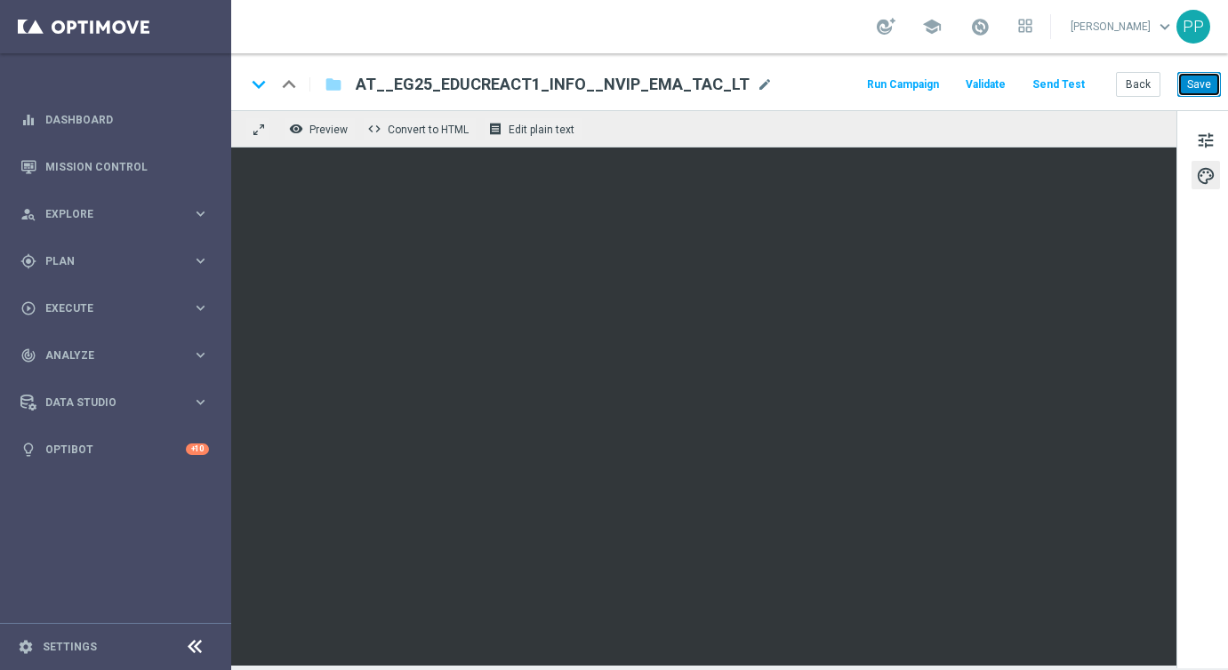
click at [1201, 89] on button "Save" at bounding box center [1199, 84] width 44 height 25
click at [1195, 91] on button "Save" at bounding box center [1199, 84] width 44 height 25
click at [1196, 84] on button "Save" at bounding box center [1199, 84] width 44 height 25
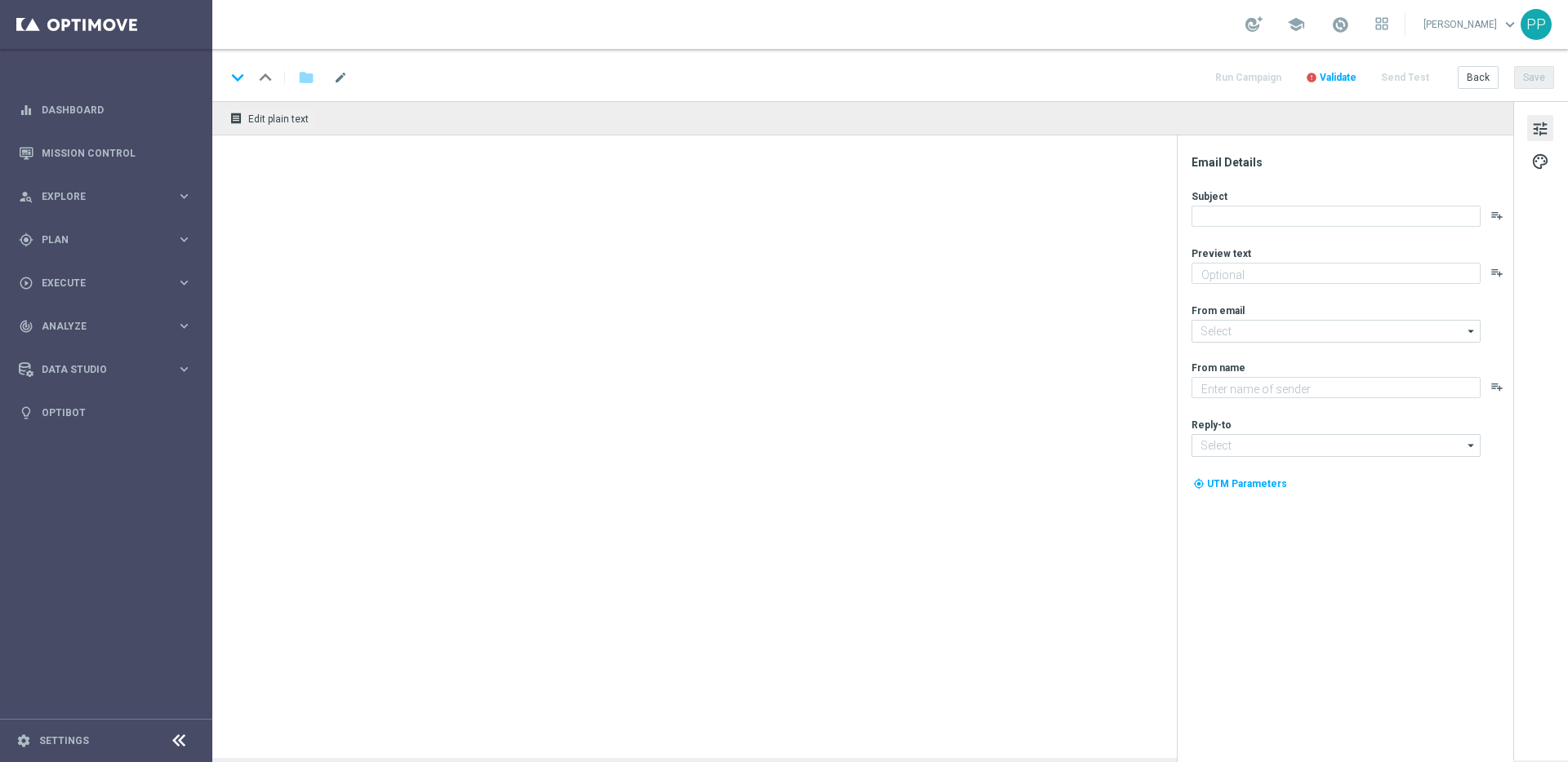
type textarea "Heute 30 % Rabatt auf dein Los"
type input "[EMAIL_ADDRESS][DOMAIN_NAME]"
type textarea "Lottoland"
type input "[EMAIL_ADDRESS][DOMAIN_NAME]"
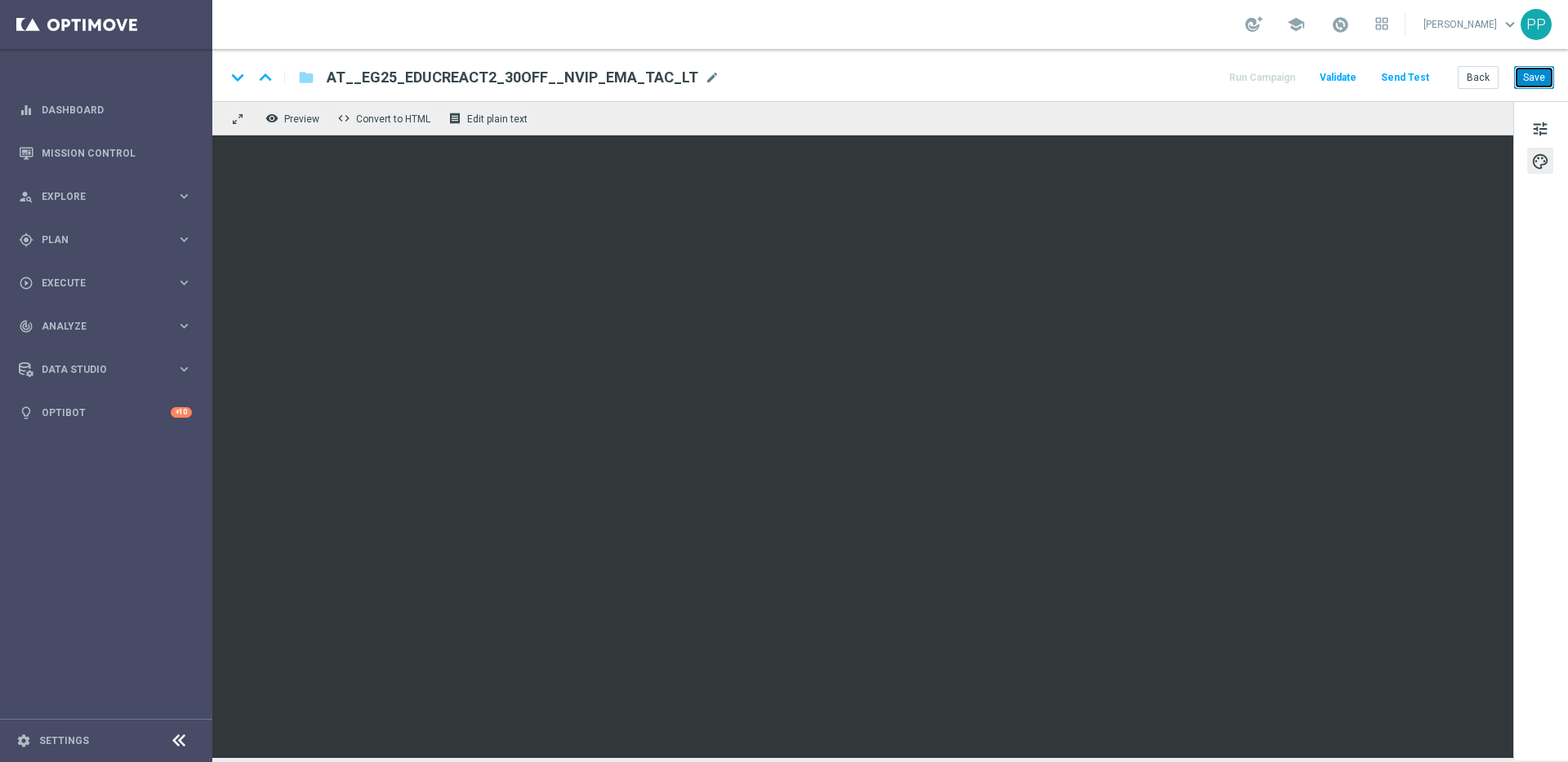
click at [1542, 74] on button "Save" at bounding box center [1534, 77] width 40 height 23
click at [1537, 77] on button "Save" at bounding box center [1534, 77] width 40 height 23
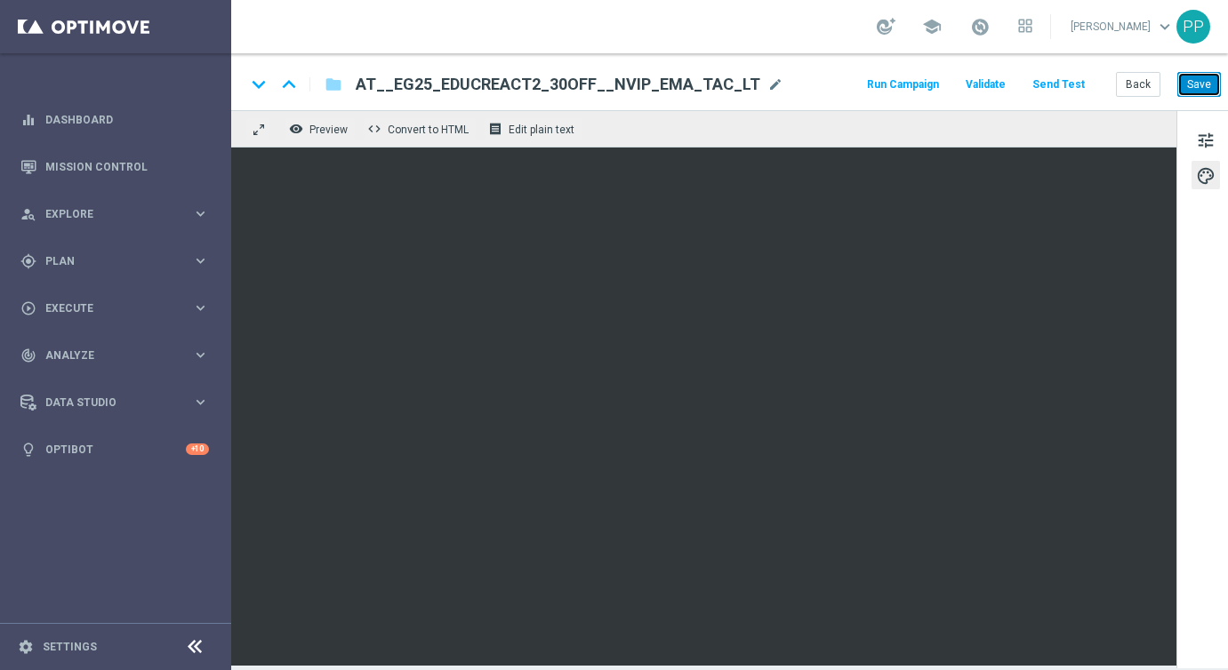
click at [1193, 81] on button "Save" at bounding box center [1199, 84] width 44 height 25
click at [1196, 84] on button "Save" at bounding box center [1199, 84] width 44 height 25
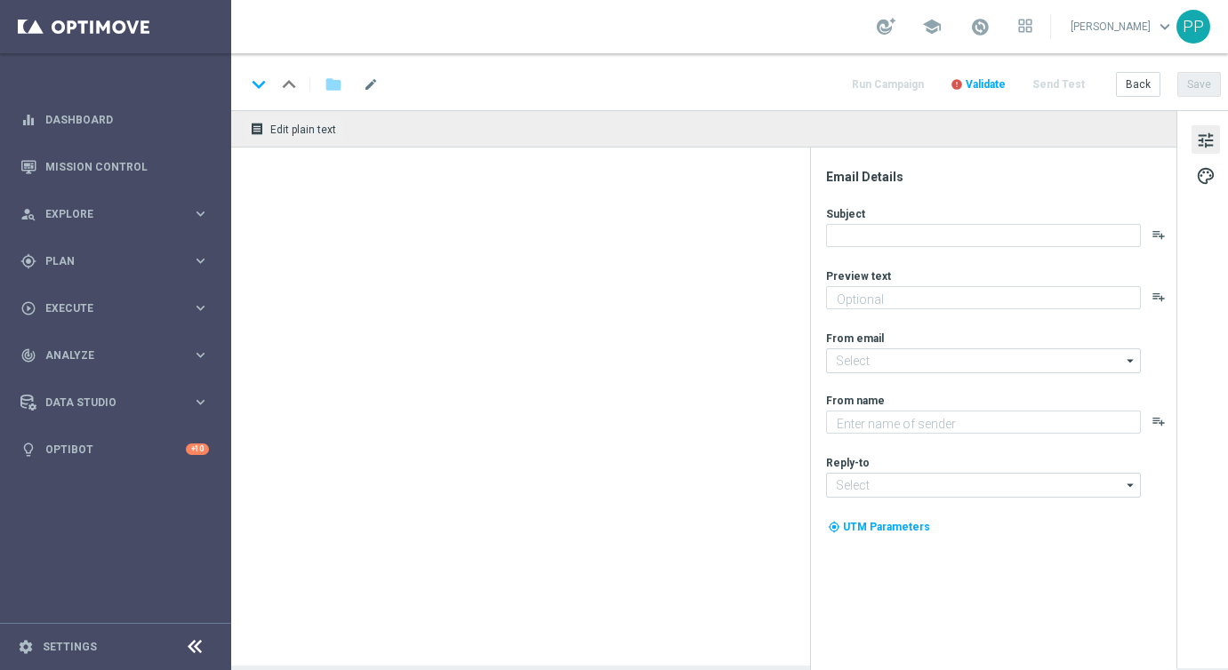
type textarea "Sichere dir 4 El Gordo Losanteile für nur 9,99 €!"
type input "[EMAIL_ADDRESS][DOMAIN_NAME]"
type textarea "Lottoland"
type input "[EMAIL_ADDRESS][DOMAIN_NAME]"
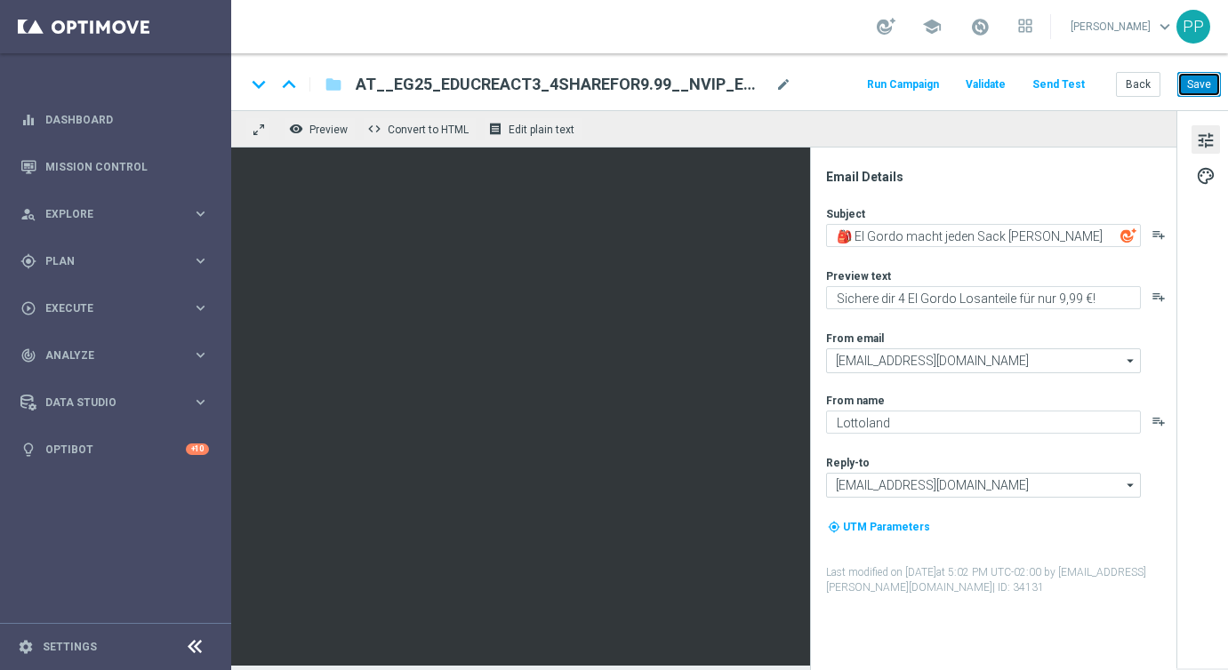
click at [1207, 80] on button "Save" at bounding box center [1199, 84] width 44 height 25
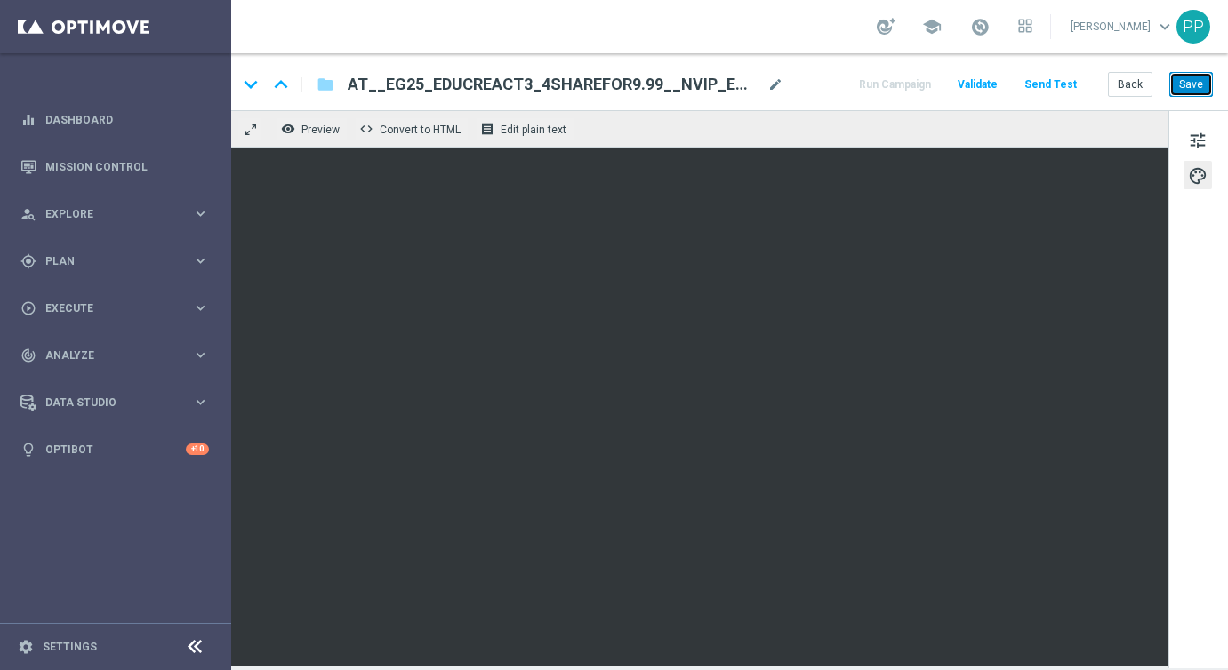
click at [1185, 81] on button "Save" at bounding box center [1191, 84] width 44 height 25
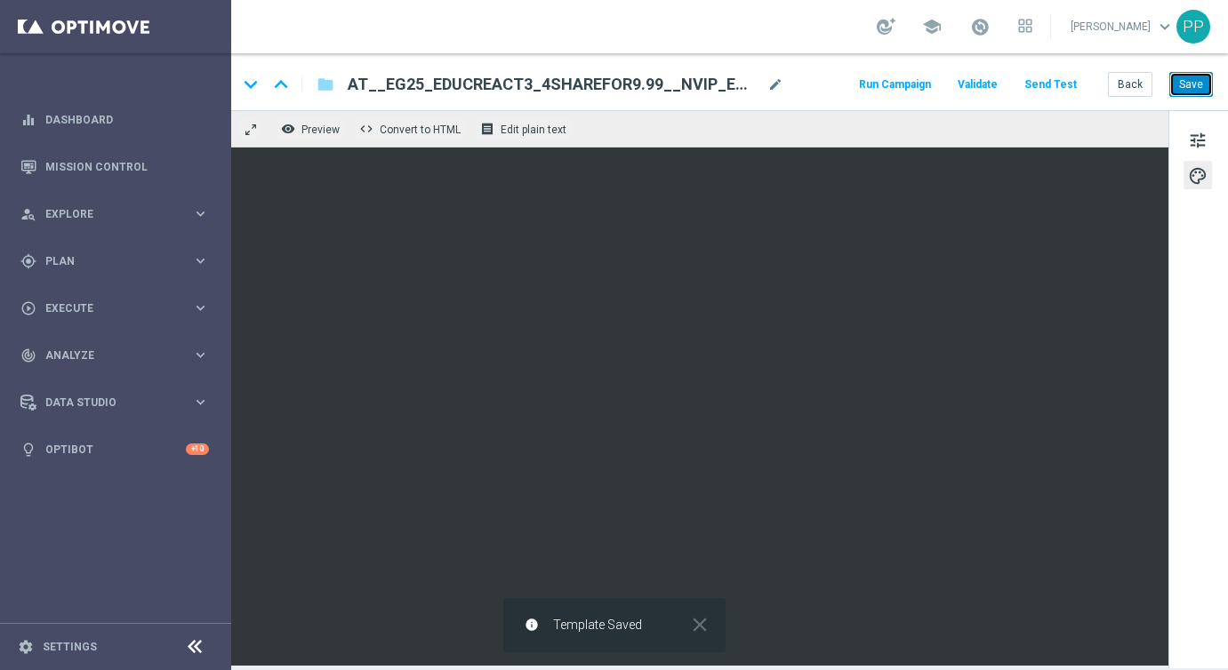
click at [1185, 82] on button "Save" at bounding box center [1191, 84] width 44 height 25
click at [1186, 78] on button "Save" at bounding box center [1191, 84] width 44 height 25
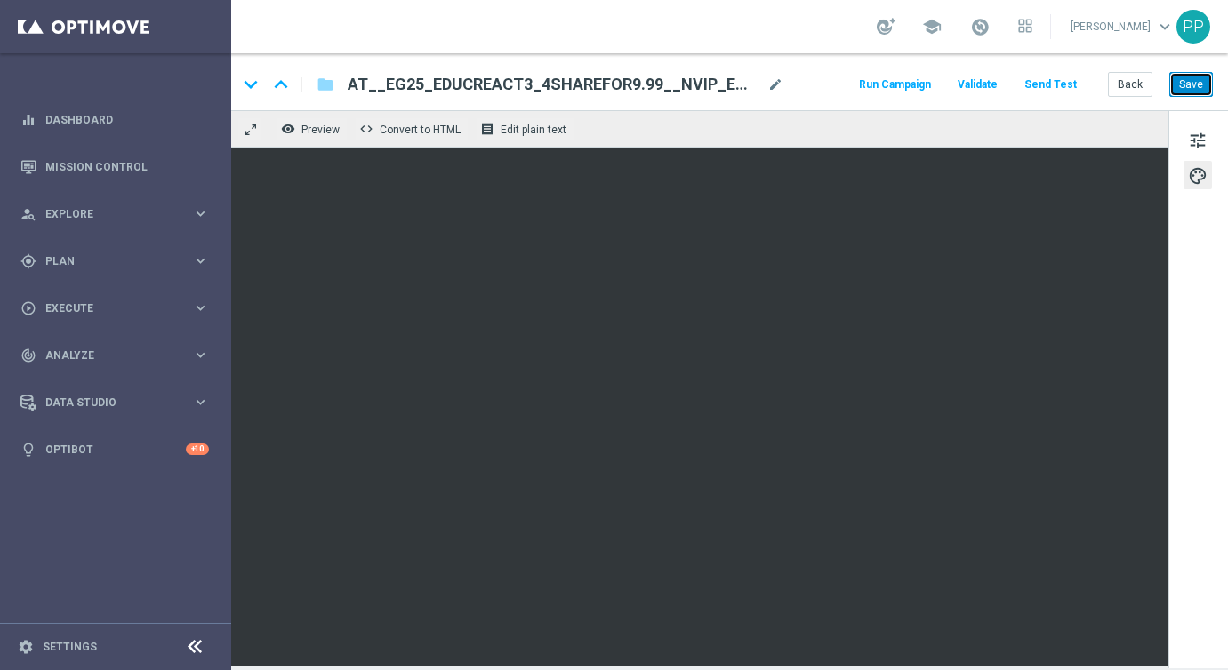
click at [1186, 78] on button "Save" at bounding box center [1191, 84] width 44 height 25
click at [1185, 87] on button "Save" at bounding box center [1191, 84] width 44 height 25
click at [1195, 83] on button "Save" at bounding box center [1191, 84] width 44 height 25
click at [1190, 83] on button "Save" at bounding box center [1191, 84] width 44 height 25
click at [1189, 84] on button "Save" at bounding box center [1191, 84] width 44 height 25
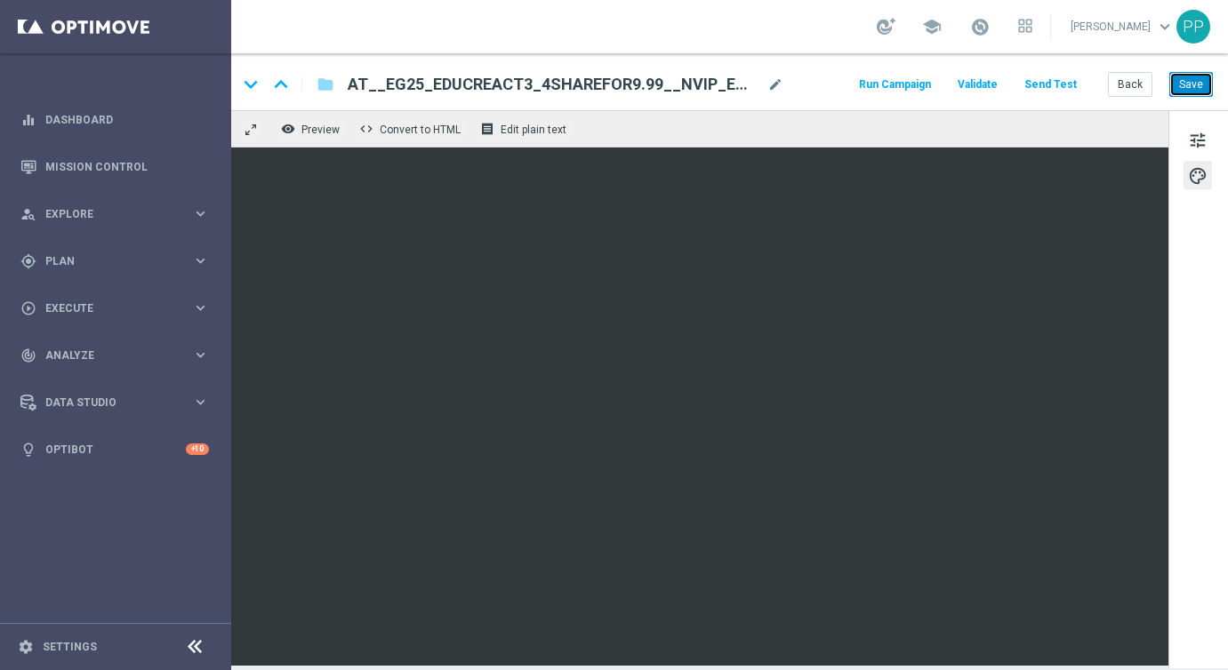
click at [1189, 84] on button "Save" at bounding box center [1191, 84] width 44 height 25
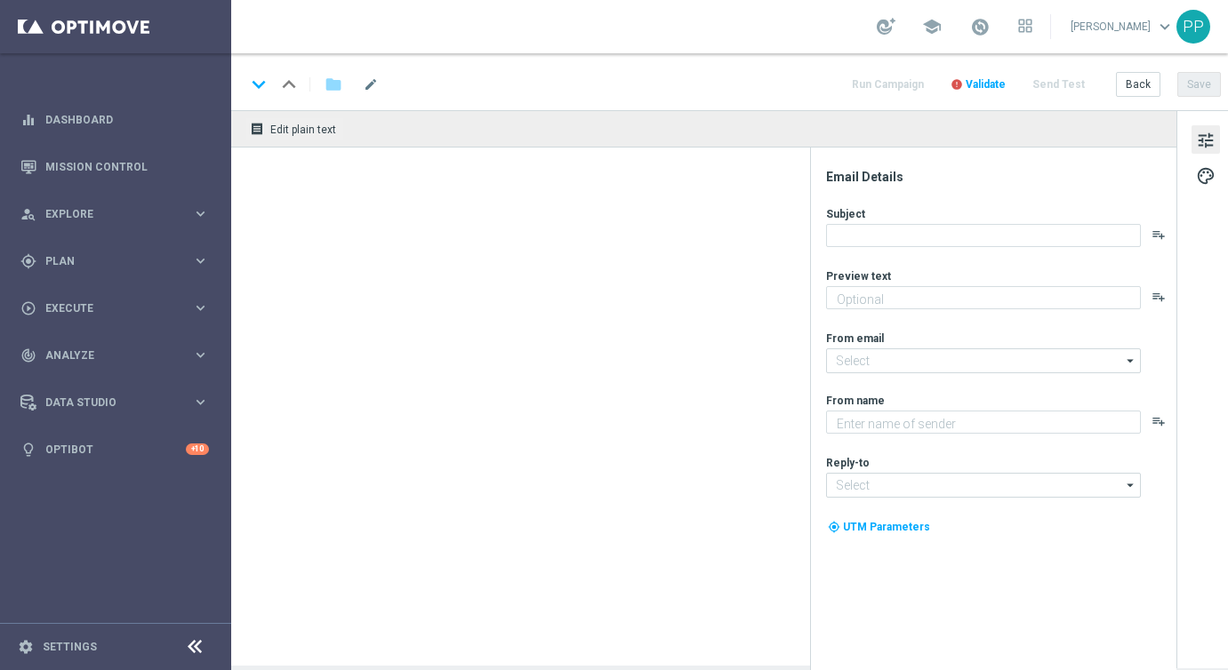
type textarea "Mit kleinem Geld zum großen Weihnachts-Gewinn"
type input "[EMAIL_ADDRESS][DOMAIN_NAME]"
type textarea "Lottoland"
type input "[EMAIL_ADDRESS][DOMAIN_NAME]"
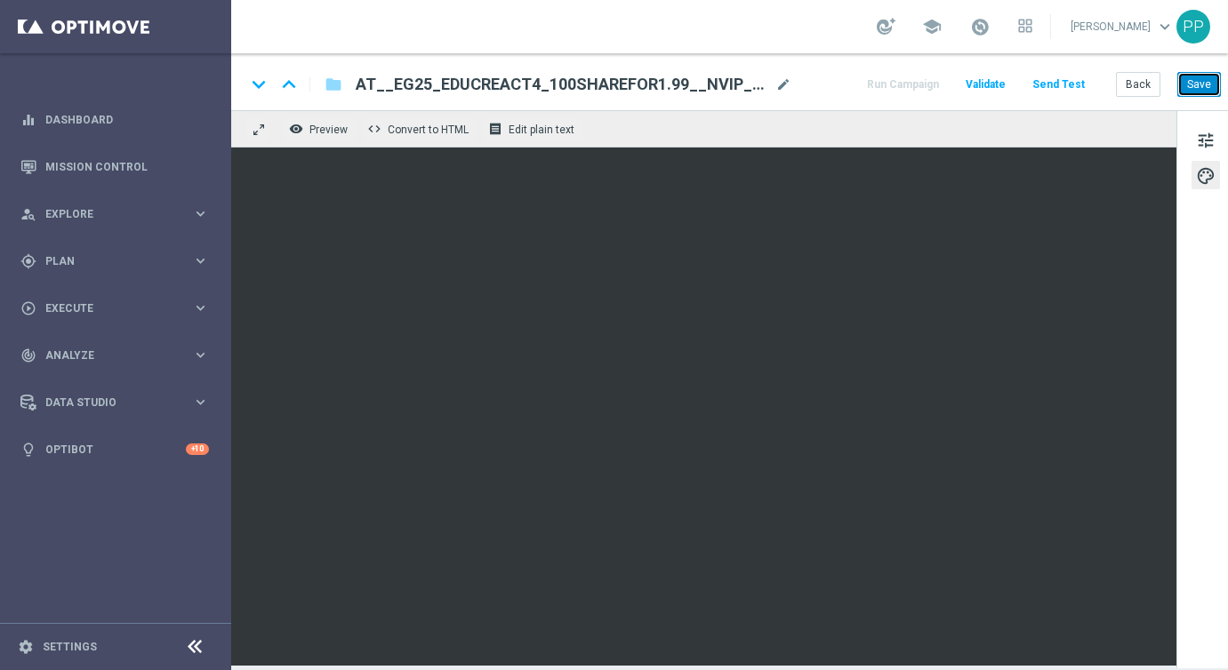
click at [1194, 88] on button "Save" at bounding box center [1199, 84] width 44 height 25
click at [1203, 83] on button "Save" at bounding box center [1199, 84] width 44 height 25
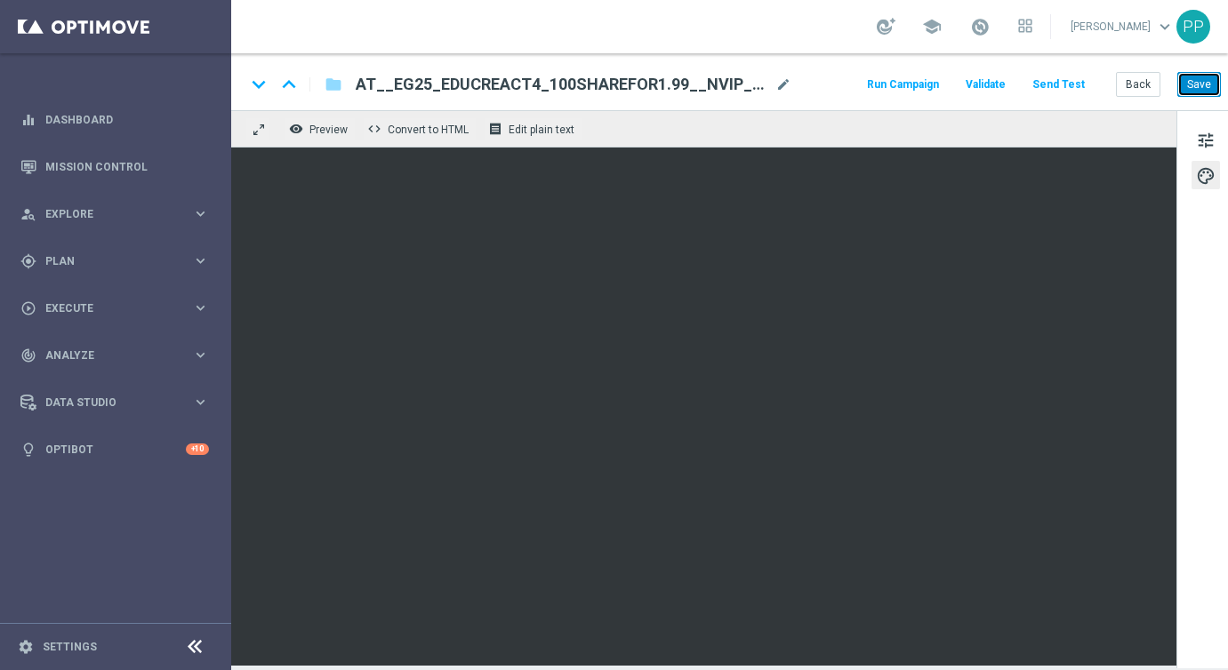
click at [1203, 83] on button "Save" at bounding box center [1199, 84] width 44 height 25
click at [1201, 87] on button "Save" at bounding box center [1199, 84] width 44 height 25
click at [1200, 88] on button "Save" at bounding box center [1199, 84] width 44 height 25
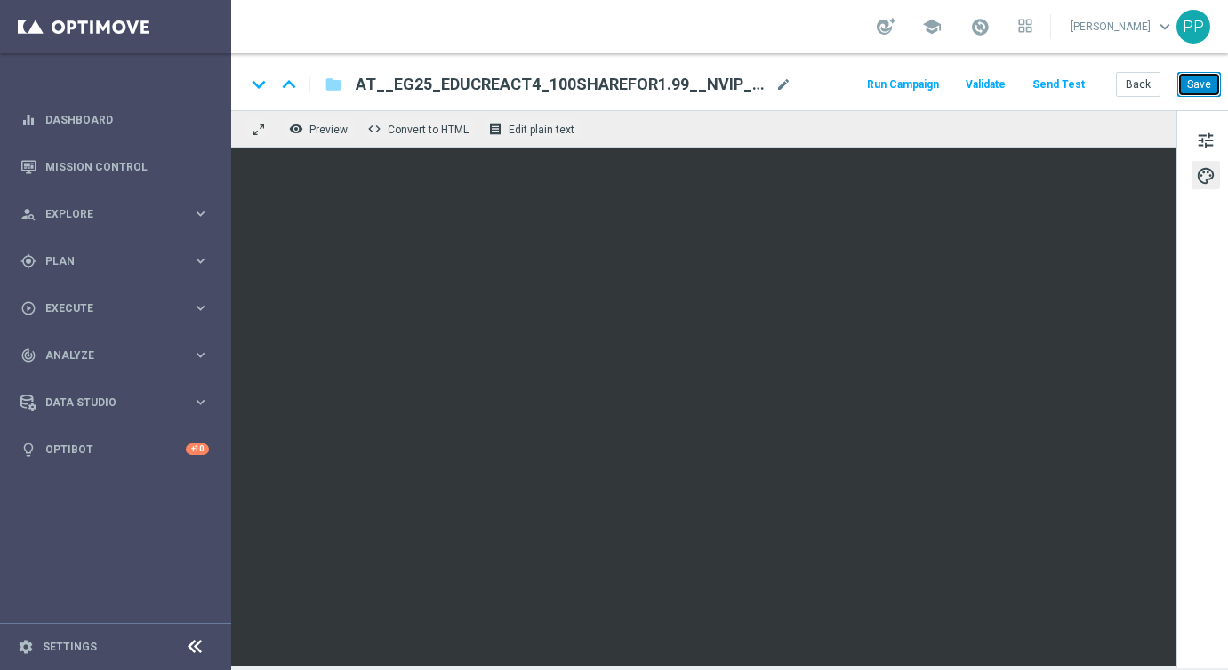
click at [1203, 88] on button "Save" at bounding box center [1199, 84] width 44 height 25
click at [1198, 77] on button "Save" at bounding box center [1199, 84] width 44 height 25
click at [1195, 76] on button "Save" at bounding box center [1199, 84] width 44 height 25
click at [1209, 76] on button "Save" at bounding box center [1199, 84] width 44 height 25
click at [1191, 89] on button "Save" at bounding box center [1199, 84] width 44 height 25
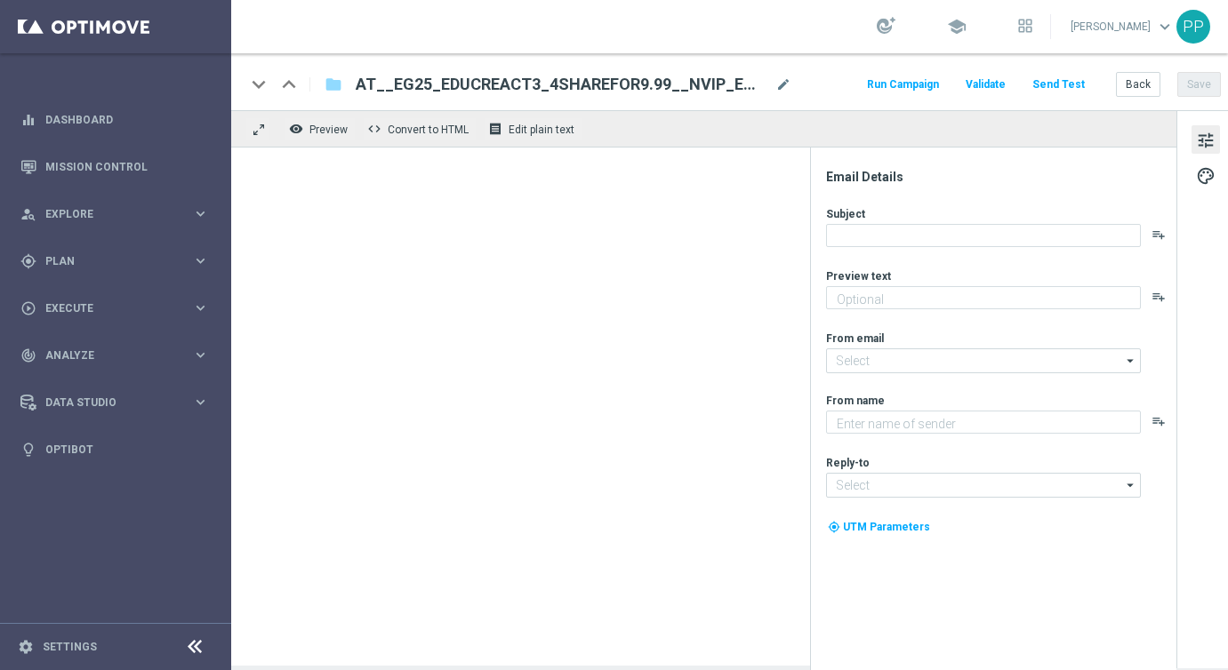
type textarea "Sichere dir 4 El Gordo Losanteile für nur 9,99 €!"
type input "[EMAIL_ADDRESS][DOMAIN_NAME]"
type textarea "Lottoland"
type input "[EMAIL_ADDRESS][DOMAIN_NAME]"
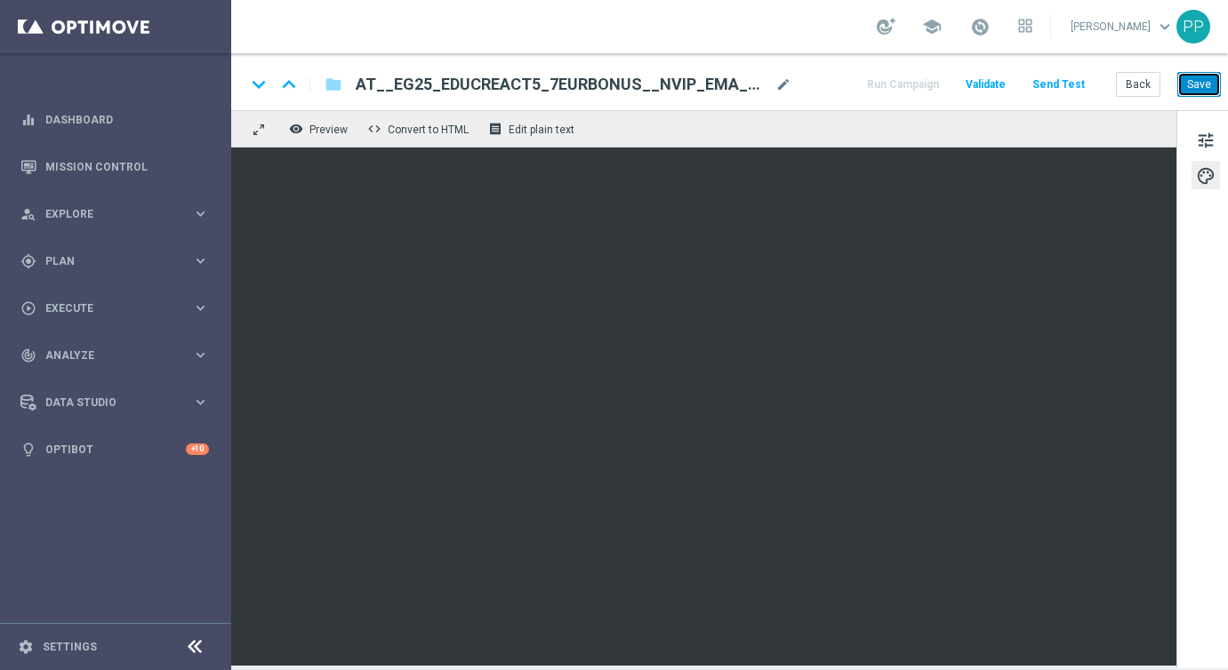
click at [1201, 90] on button "Save" at bounding box center [1199, 84] width 44 height 25
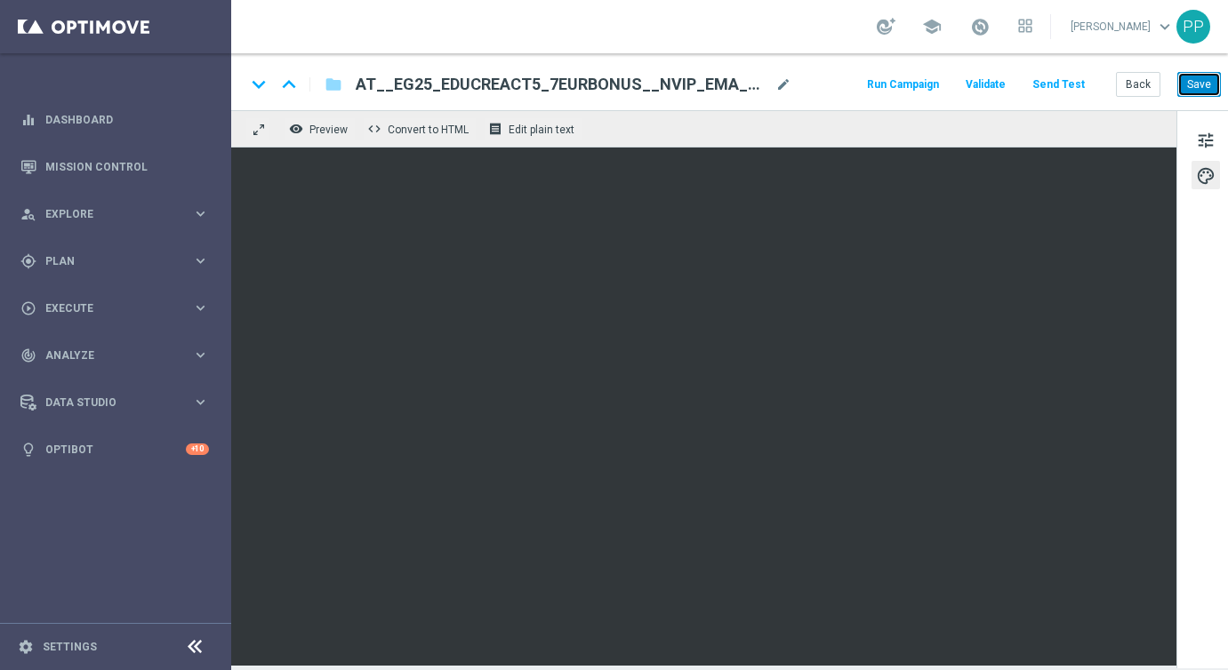
click at [1191, 78] on button "Save" at bounding box center [1199, 84] width 44 height 25
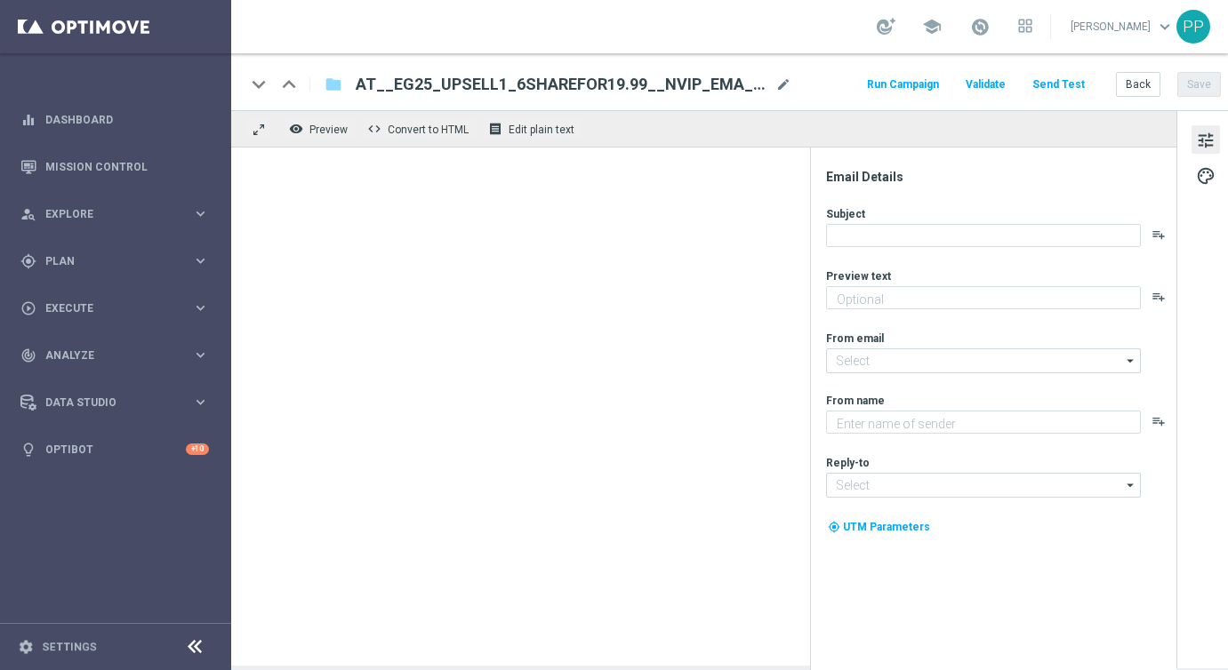
type textarea "Spiele 6 x El Gordo für nur 19,99 €!"
type input "[EMAIL_ADDRESS][DOMAIN_NAME]"
type textarea "Lottoland"
type input "[EMAIL_ADDRESS][DOMAIN_NAME]"
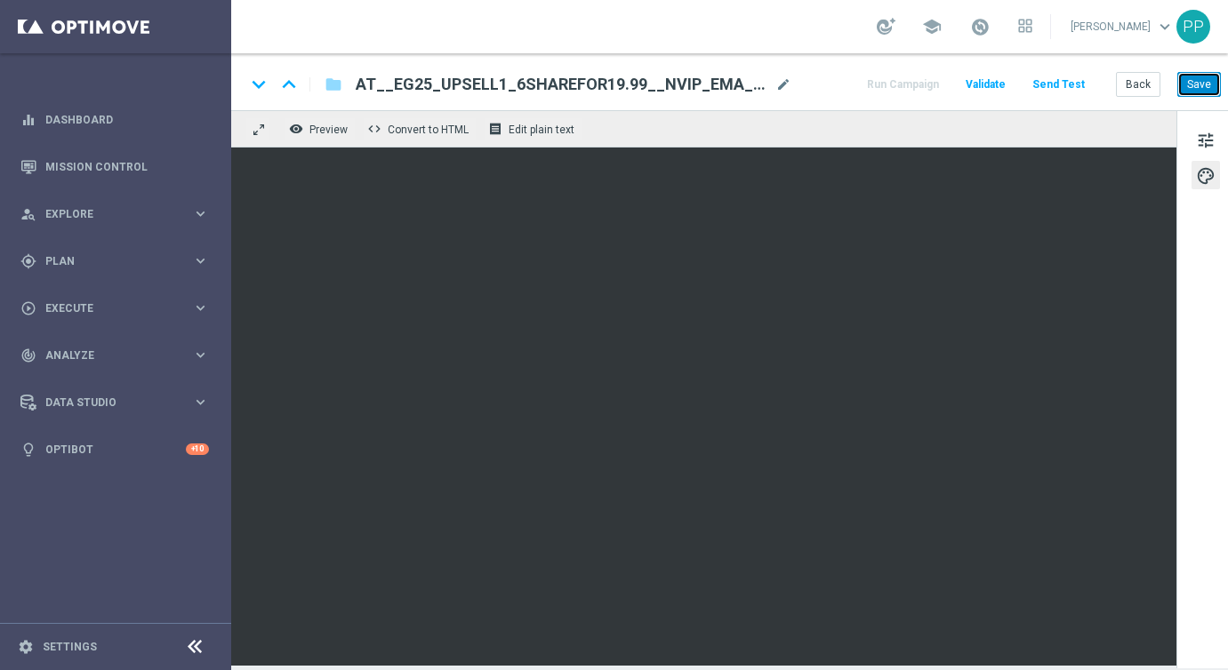
click at [1205, 84] on button "Save" at bounding box center [1199, 84] width 44 height 25
click at [1206, 84] on button "Save" at bounding box center [1199, 84] width 44 height 25
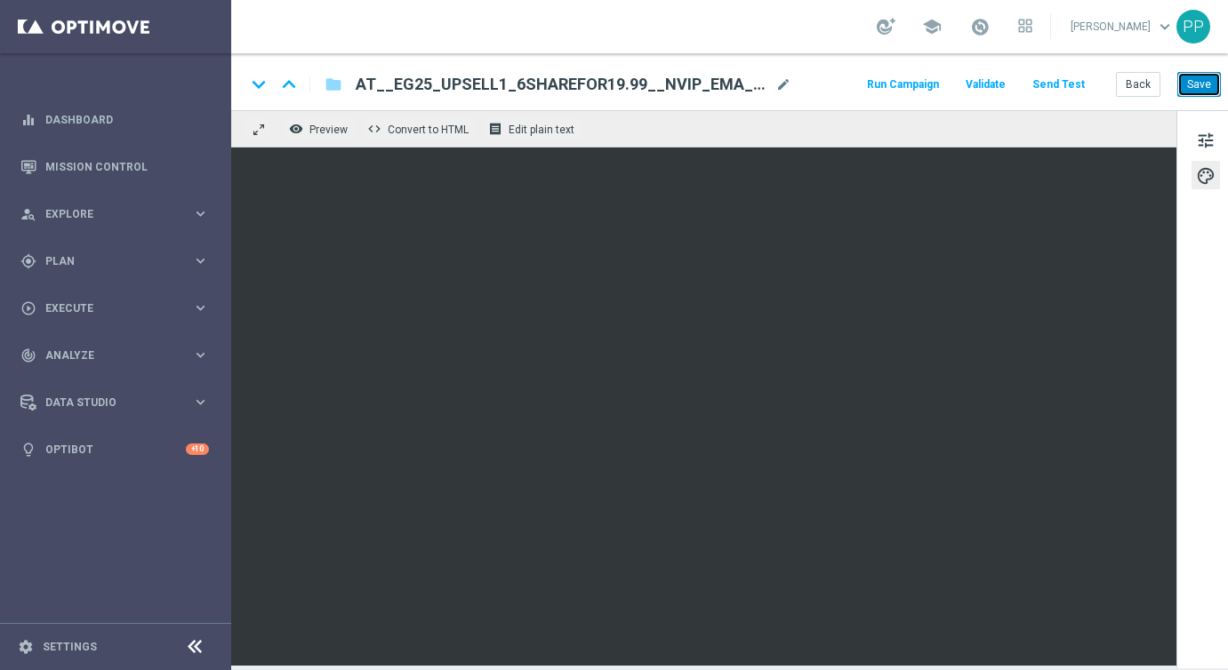
click at [1206, 84] on button "Save" at bounding box center [1199, 84] width 44 height 25
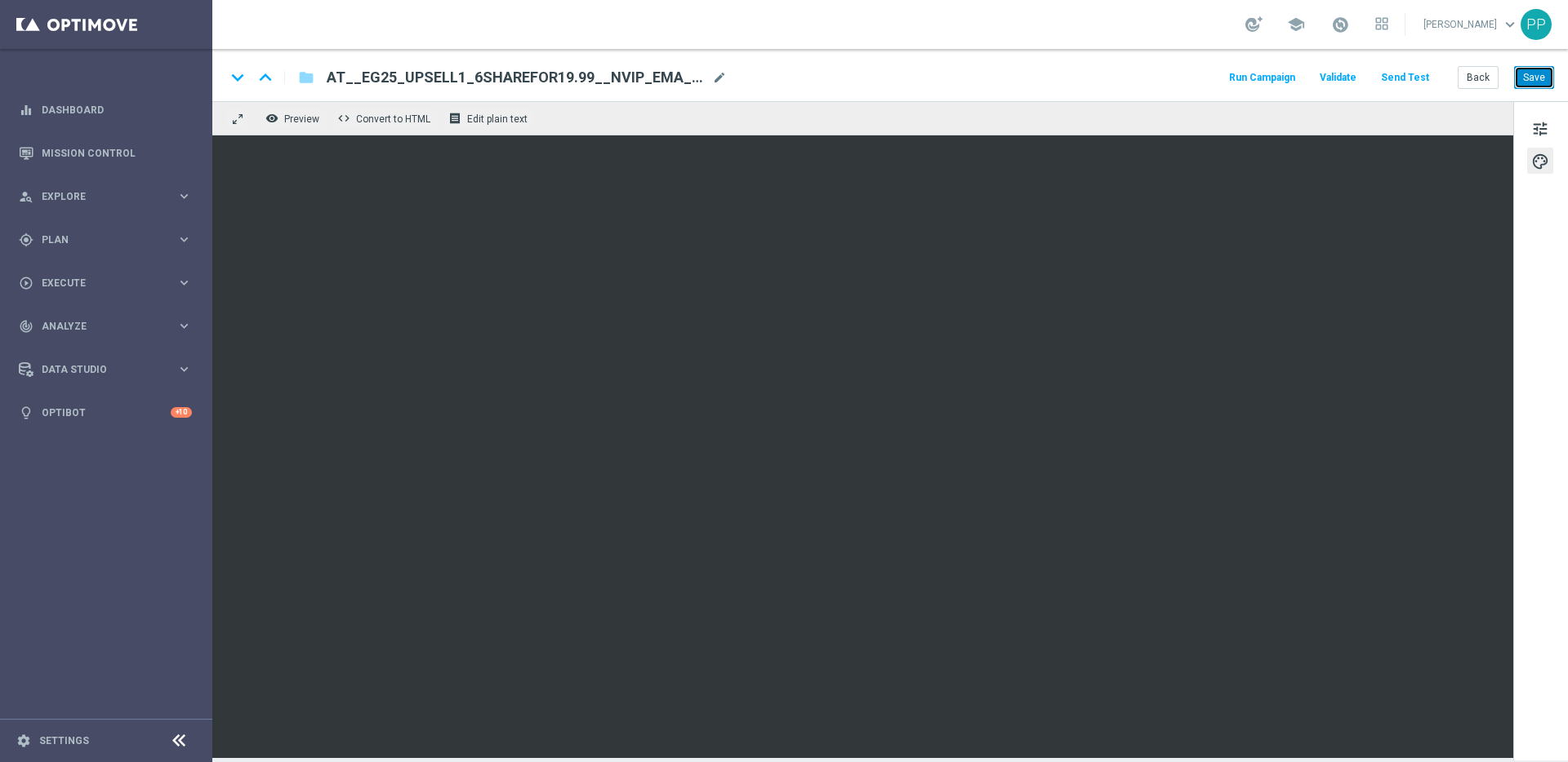
click at [1127, 82] on button "Save" at bounding box center [1534, 77] width 40 height 23
click at [1536, 79] on button "Save" at bounding box center [1534, 77] width 40 height 23
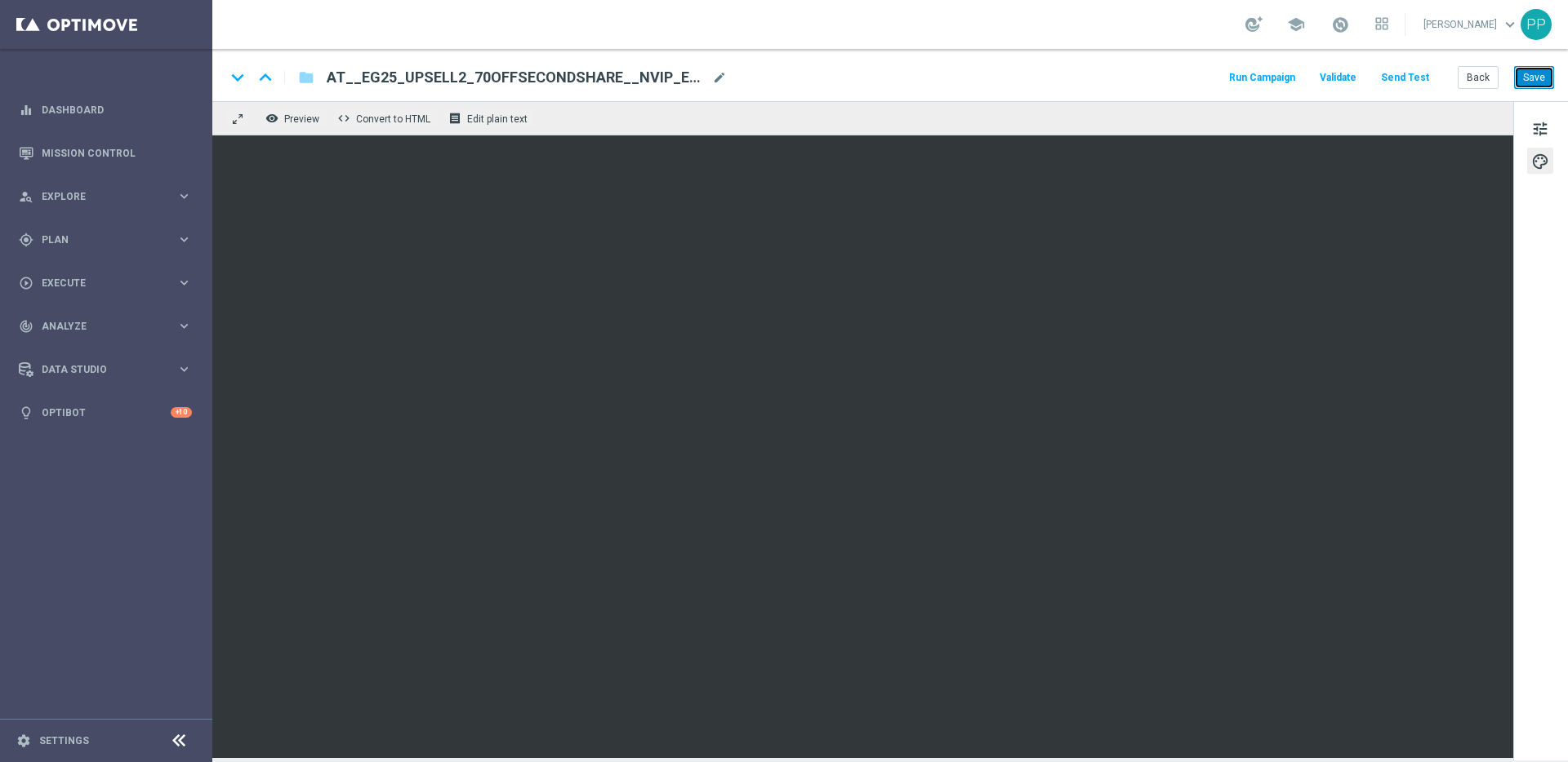
click at [1536, 79] on button "Save" at bounding box center [1534, 77] width 40 height 23
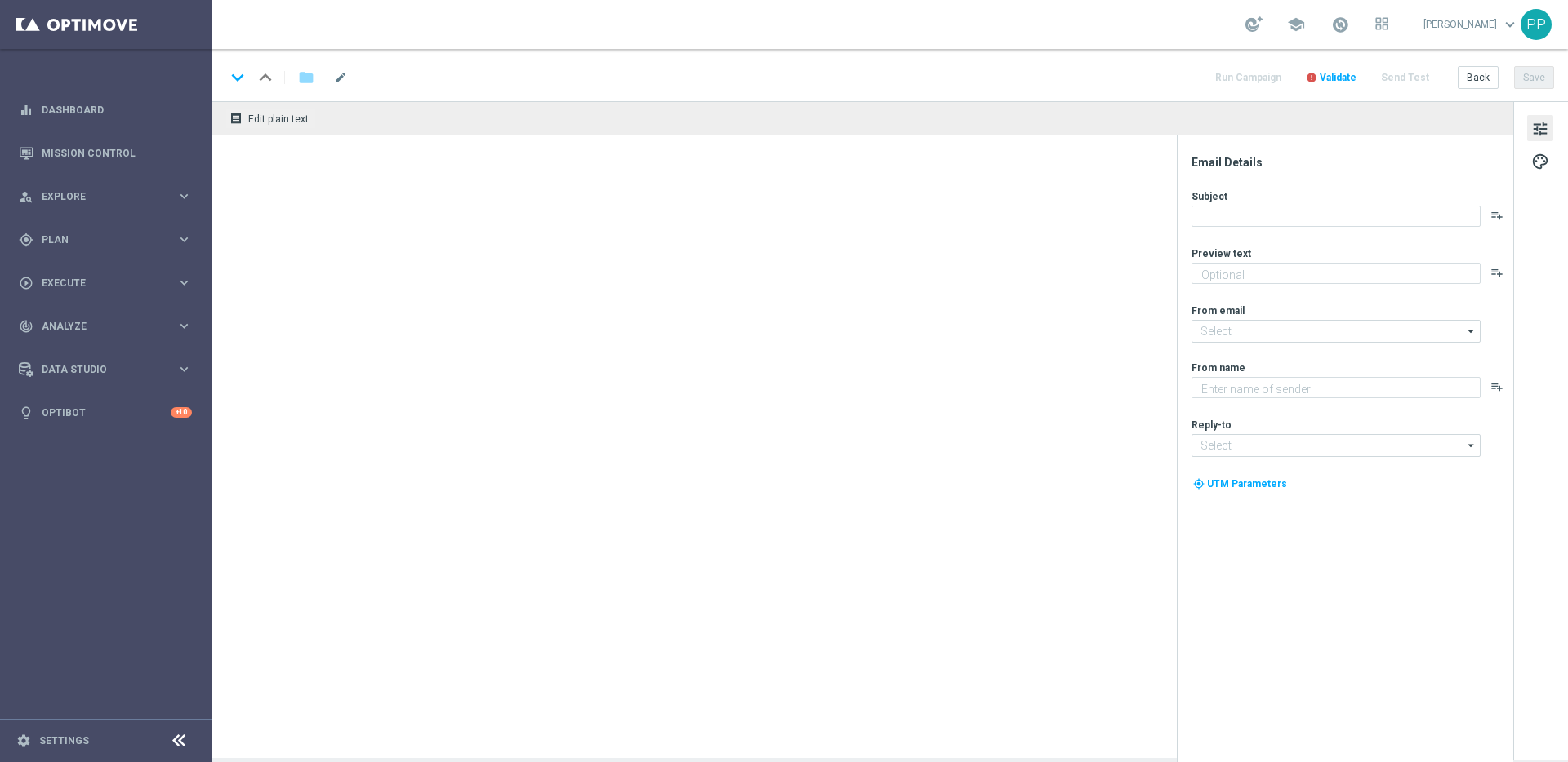
type textarea "Spiele El Gordo mit deinem 10 € Rabatt!"
type input "[EMAIL_ADDRESS][DOMAIN_NAME]"
type textarea "Lottoland"
type input "[EMAIL_ADDRESS][DOMAIN_NAME]"
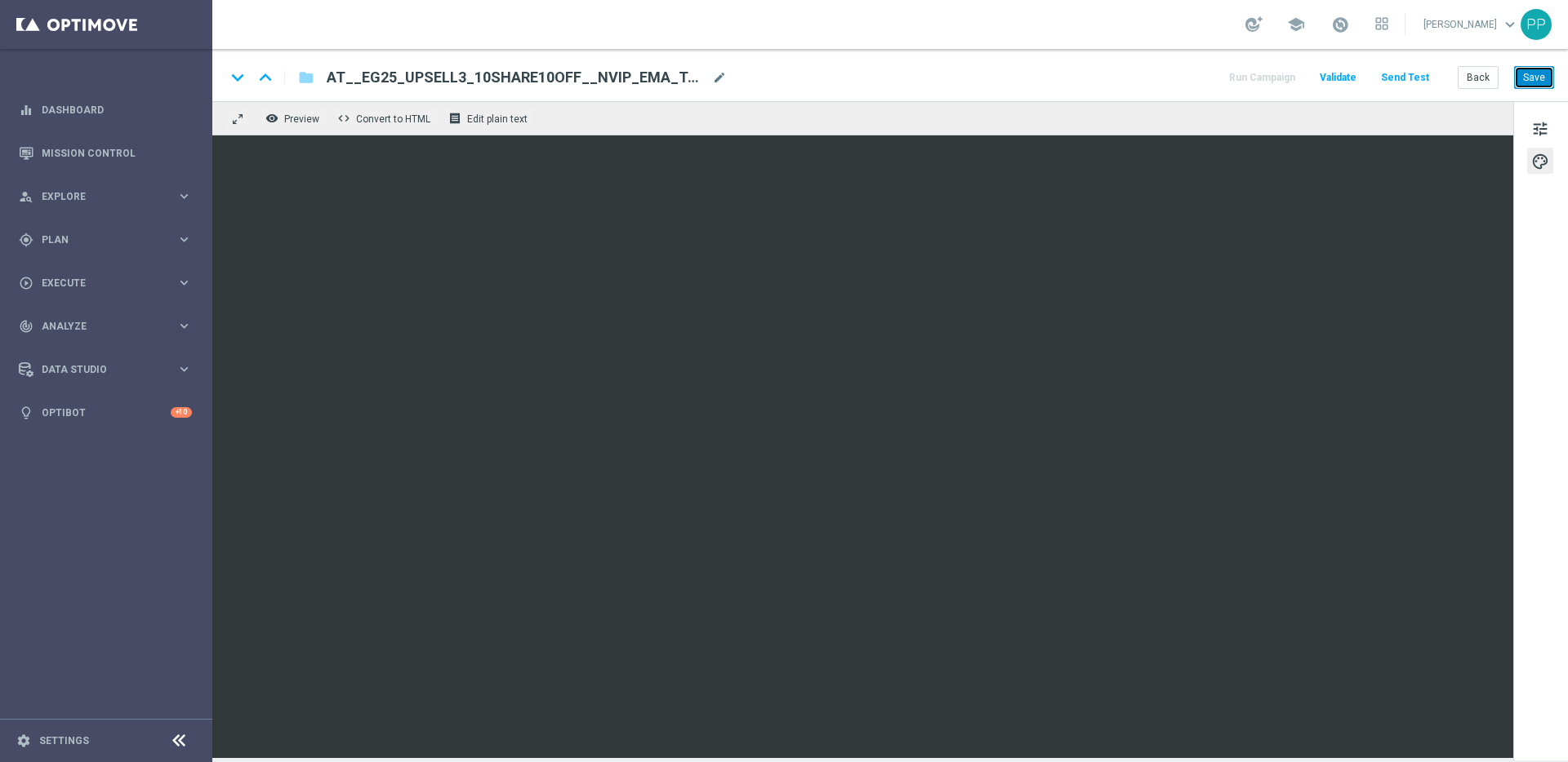
click at [1527, 85] on button "Save" at bounding box center [1534, 77] width 40 height 23
click at [1534, 84] on button "Save" at bounding box center [1534, 77] width 40 height 23
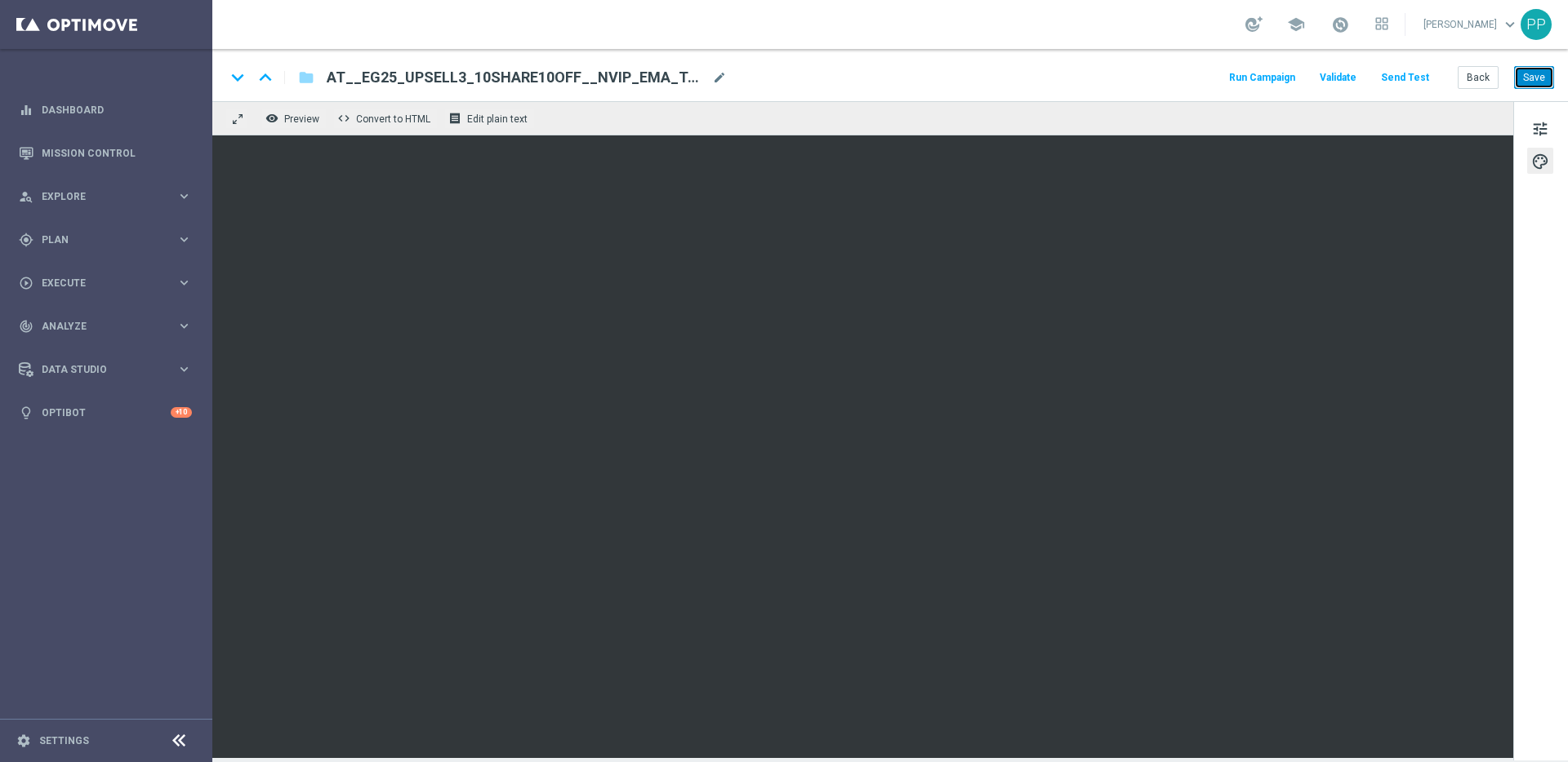
click at [1534, 84] on button "Save" at bounding box center [1534, 77] width 40 height 23
click at [1551, 81] on button "Save" at bounding box center [1534, 77] width 40 height 23
click at [1532, 67] on button "Save" at bounding box center [1534, 77] width 40 height 23
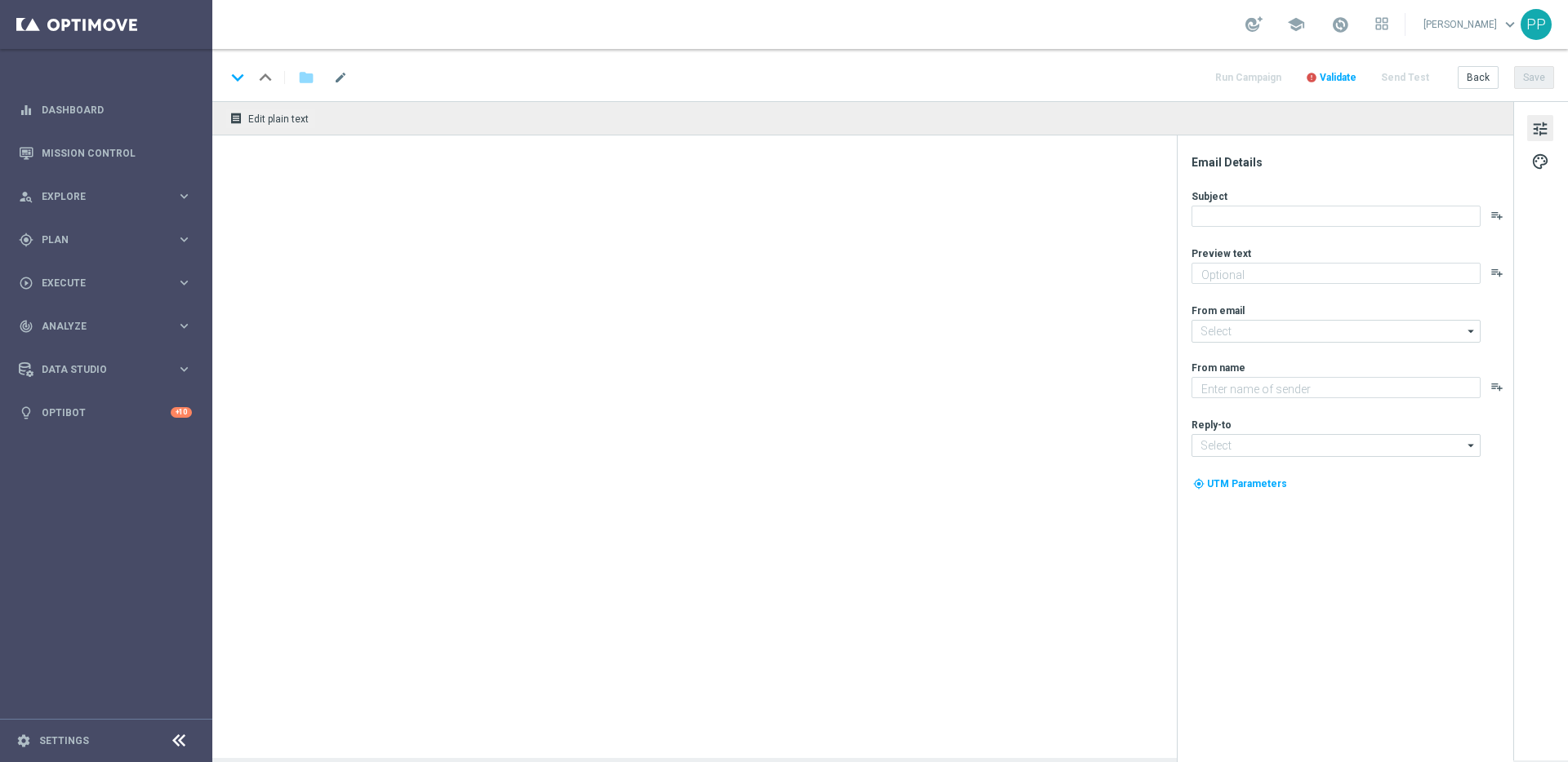
type textarea "El Gordo mit 3 € Gutschein spielen!"
type input "[EMAIL_ADDRESS][DOMAIN_NAME]"
type textarea "Lottoland"
type input "[EMAIL_ADDRESS][DOMAIN_NAME]"
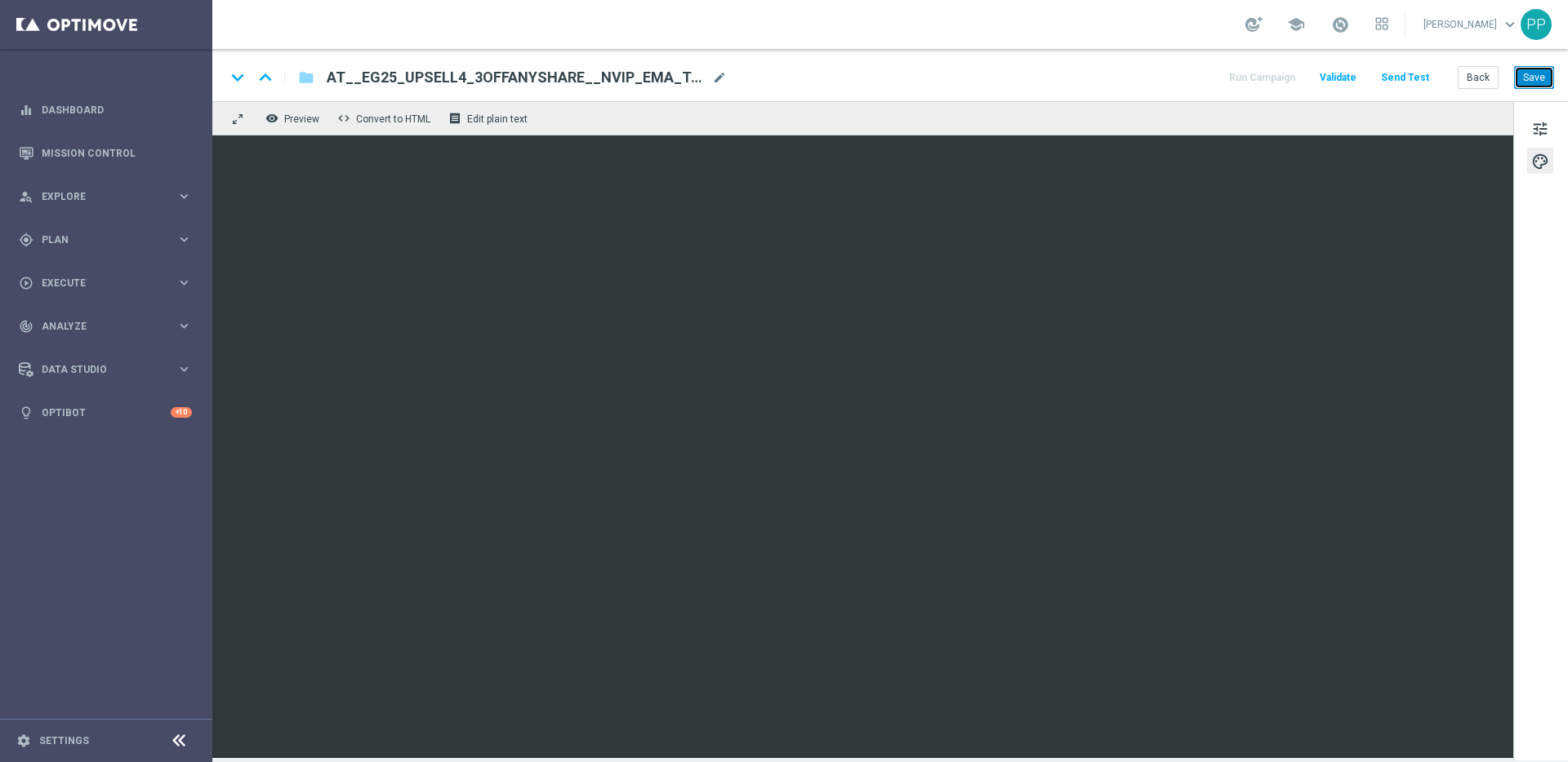
click at [1534, 73] on button "Save" at bounding box center [1534, 77] width 40 height 23
click at [1529, 74] on button "Save" at bounding box center [1534, 77] width 40 height 23
click at [1533, 84] on button "Save" at bounding box center [1534, 77] width 40 height 23
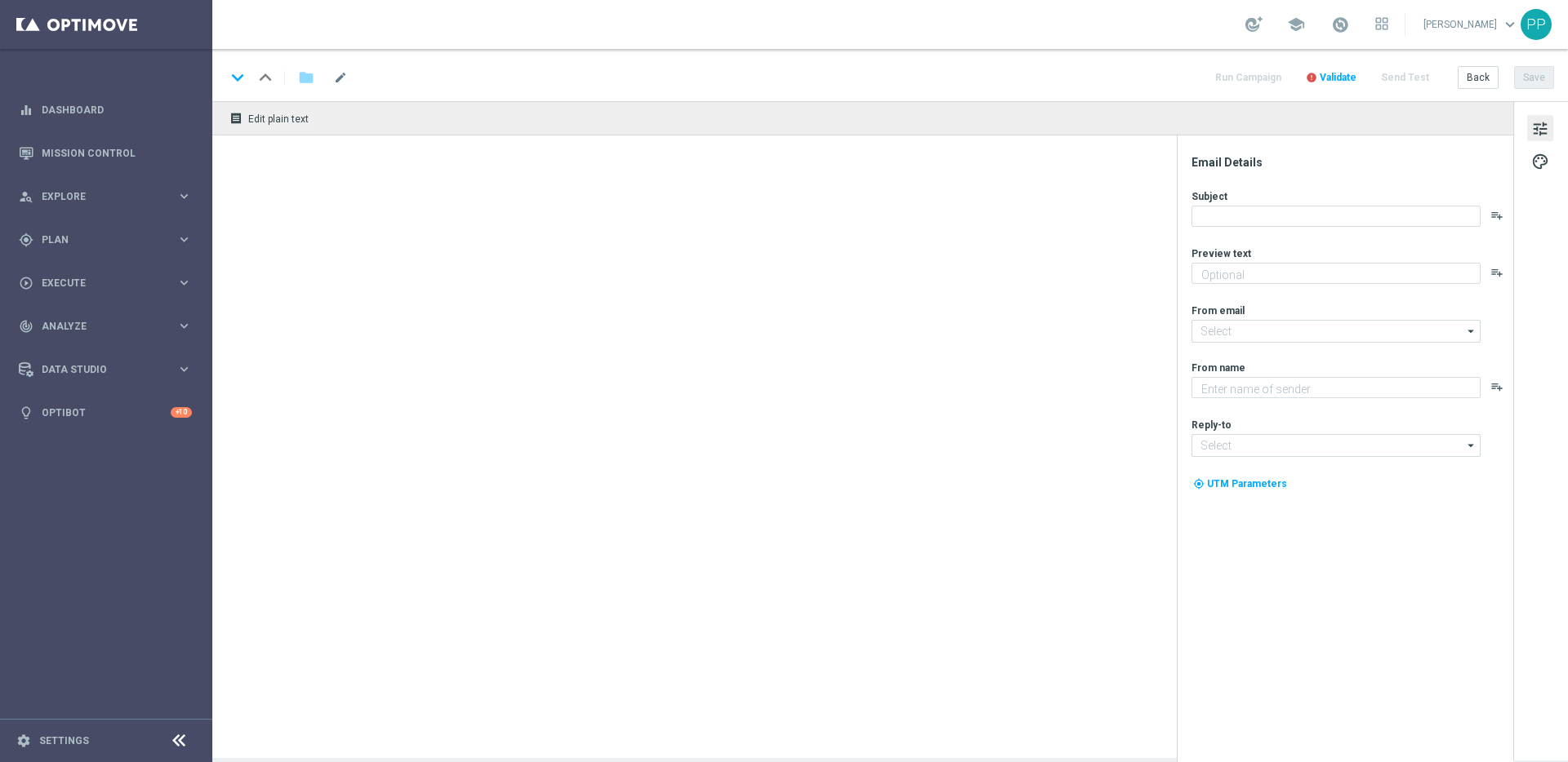
type textarea "Dein garantierter El Gordo Gewinn!"
type input "[EMAIL_ADDRESS][DOMAIN_NAME]"
type textarea "Lottoland"
type input "[EMAIL_ADDRESS][DOMAIN_NAME]"
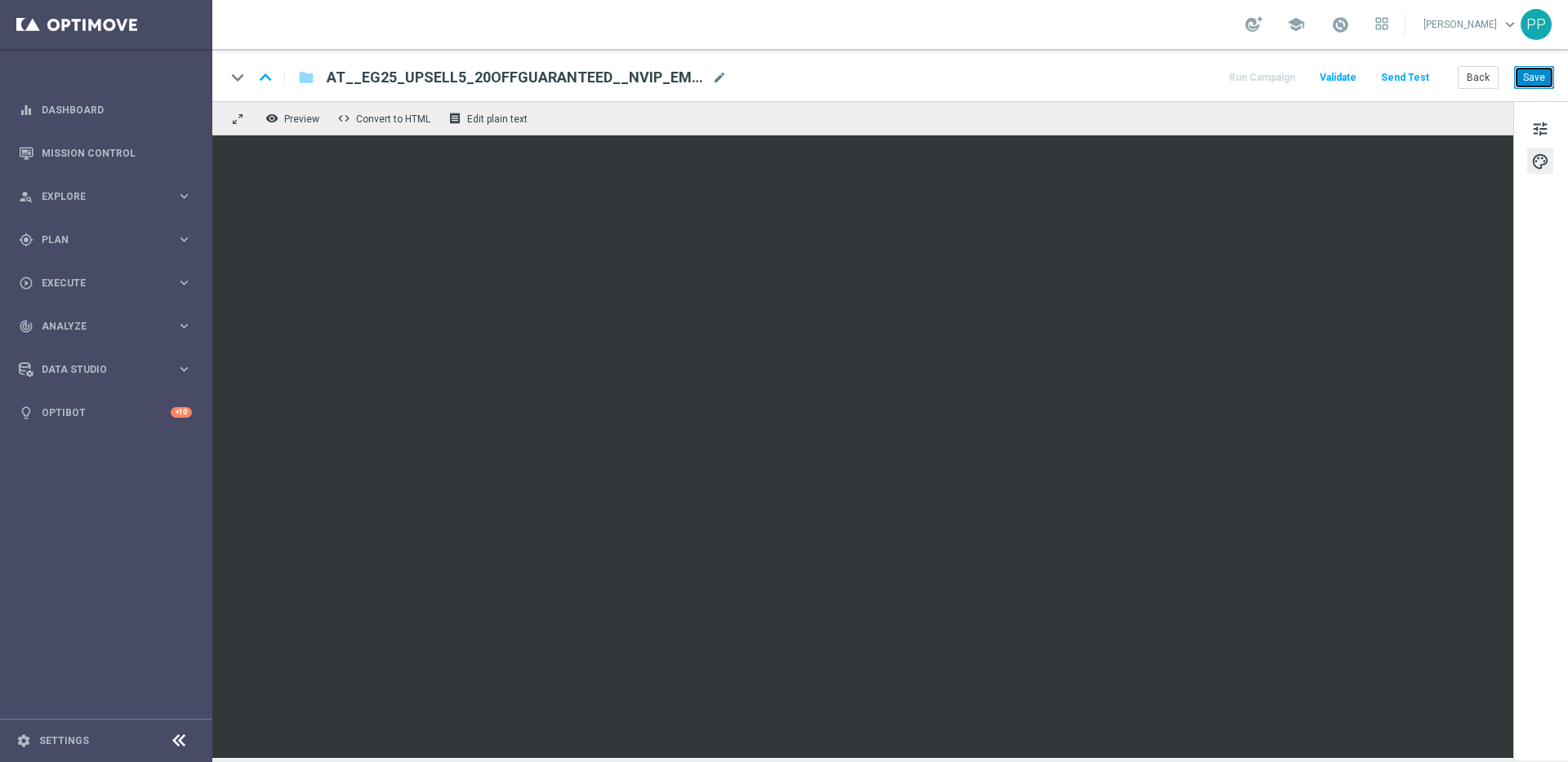
click at [1532, 82] on button "Save" at bounding box center [1534, 77] width 40 height 23
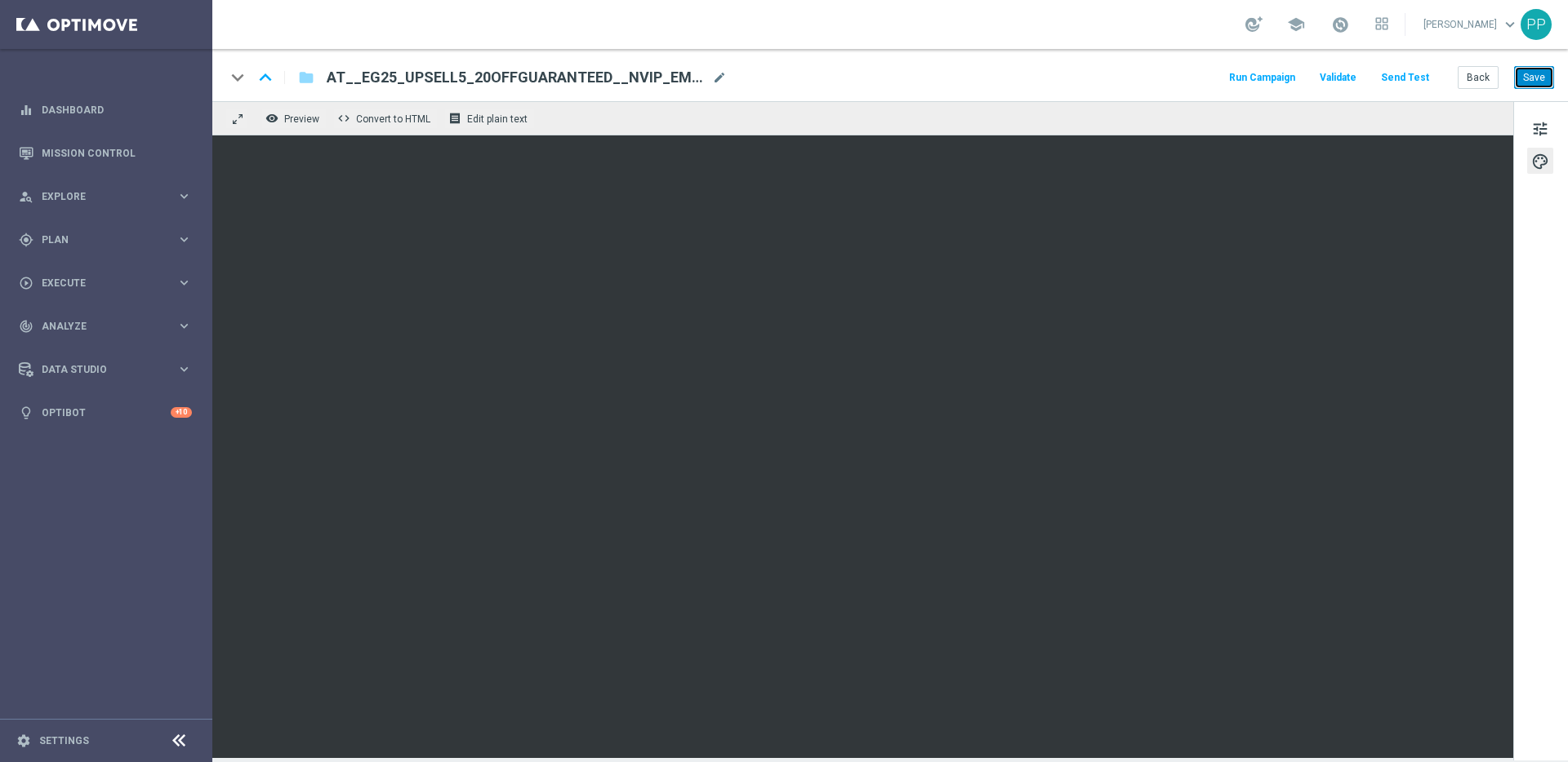
click at [1532, 82] on button "Save" at bounding box center [1534, 77] width 40 height 23
click at [1534, 72] on button "Save" at bounding box center [1534, 77] width 40 height 23
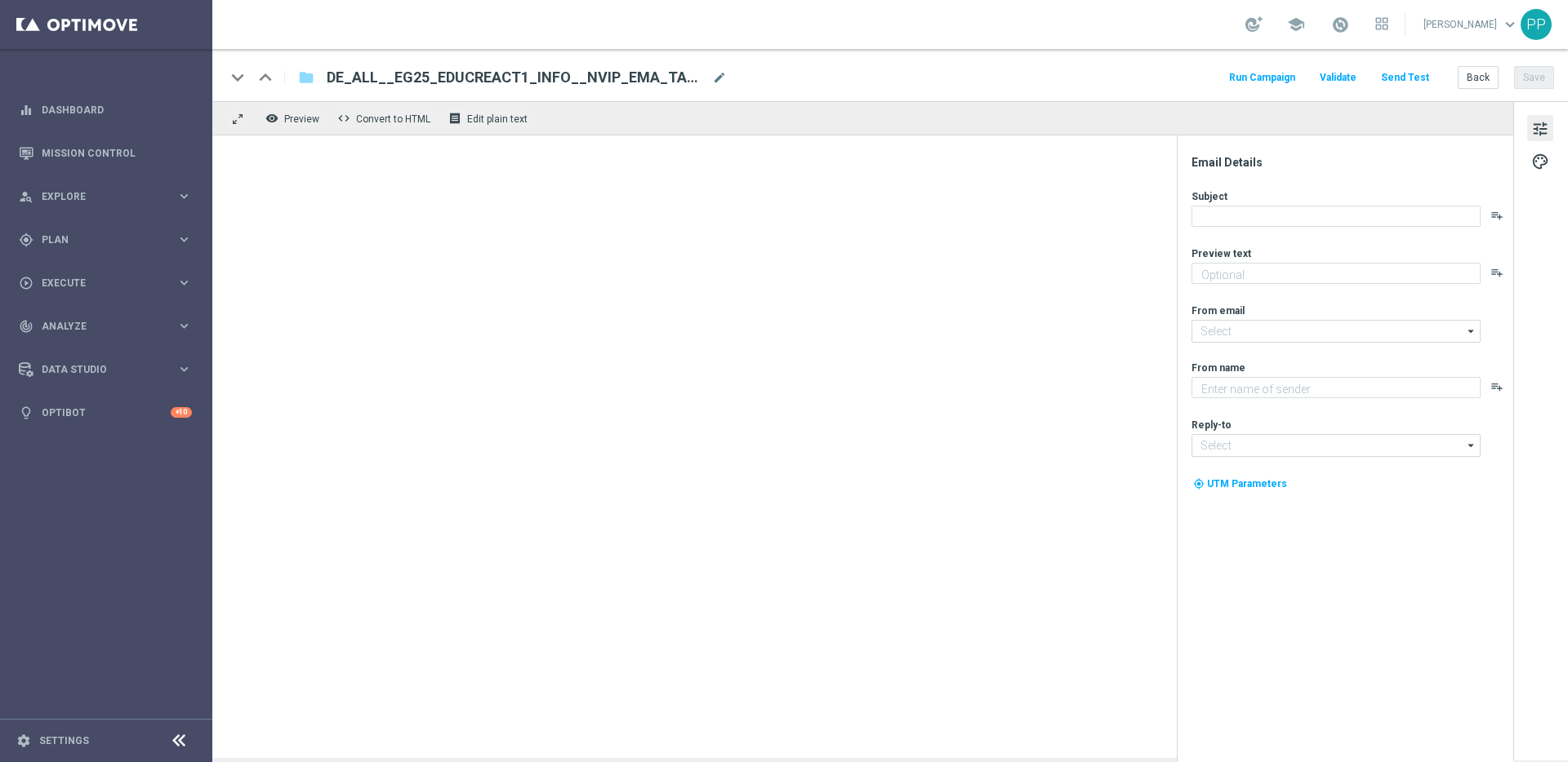
type textarea "Alle Infos zur El Gordo Weihnachtslotterie für dich"
type input "[EMAIL_ADDRESS][DOMAIN_NAME]"
type textarea "Lottoland"
type input "[EMAIL_ADDRESS][DOMAIN_NAME]"
type textarea "Sichere dir 4 El Gordo Losanteile für nur 9,99 €!"
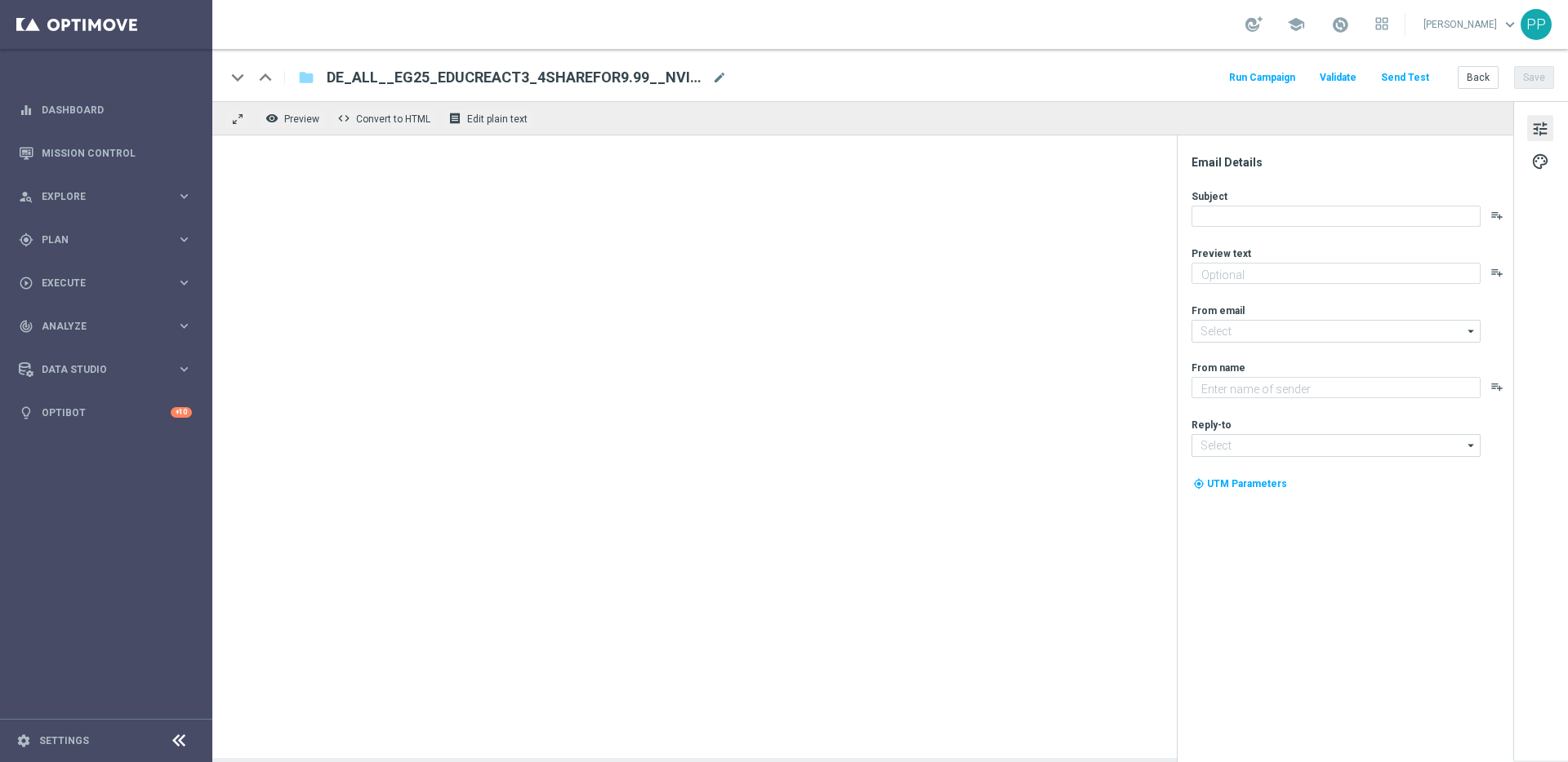
type input "[EMAIL_ADDRESS][DOMAIN_NAME]"
type textarea "Lottoland"
type input "[EMAIL_ADDRESS][DOMAIN_NAME]"
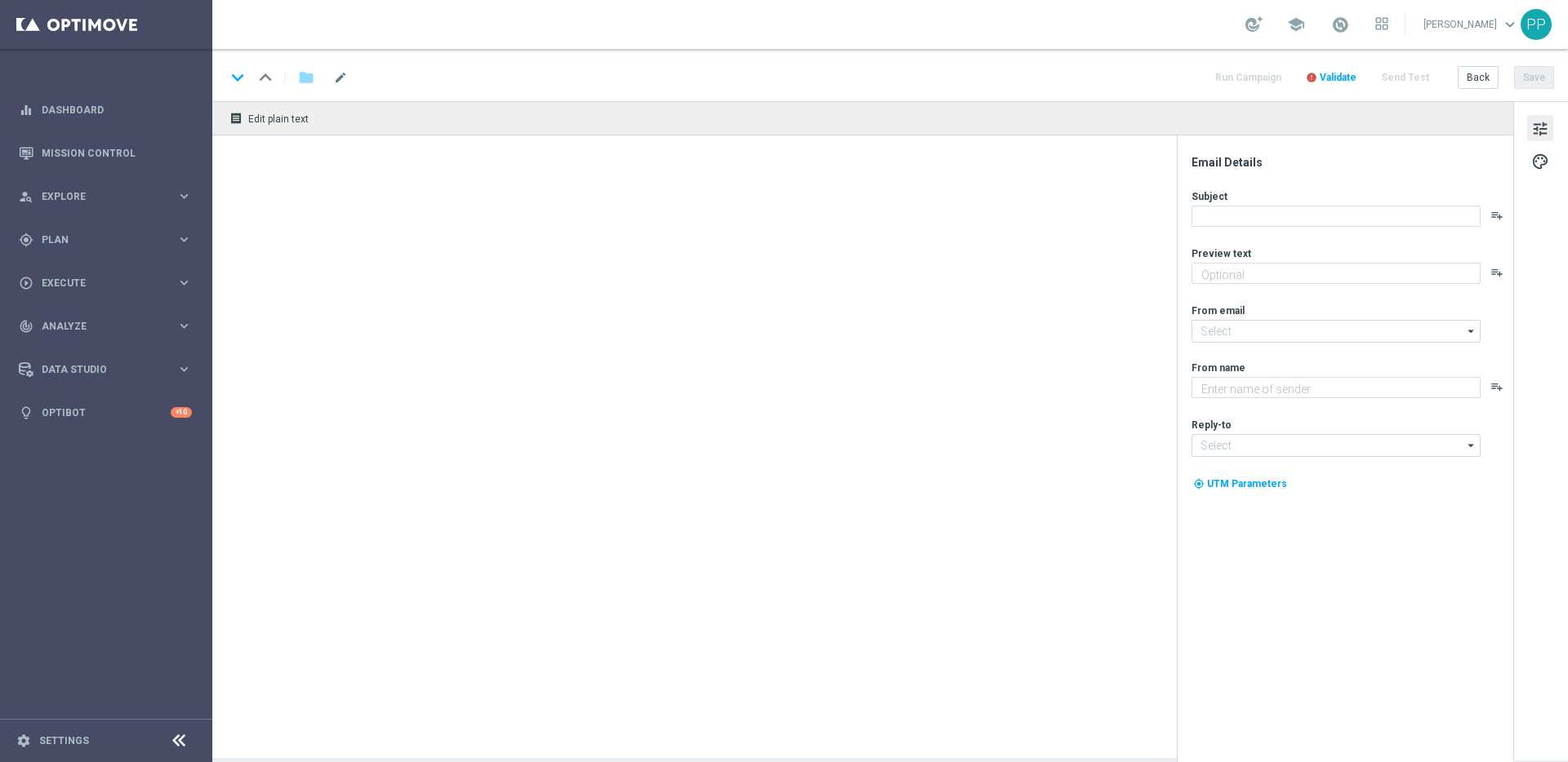
type textarea "Dein 7 € Gutschein für die Weihnachtslotterie"
type input "[EMAIL_ADDRESS][DOMAIN_NAME]"
type textarea "Lottoland"
type input "[EMAIL_ADDRESS][DOMAIN_NAME]"
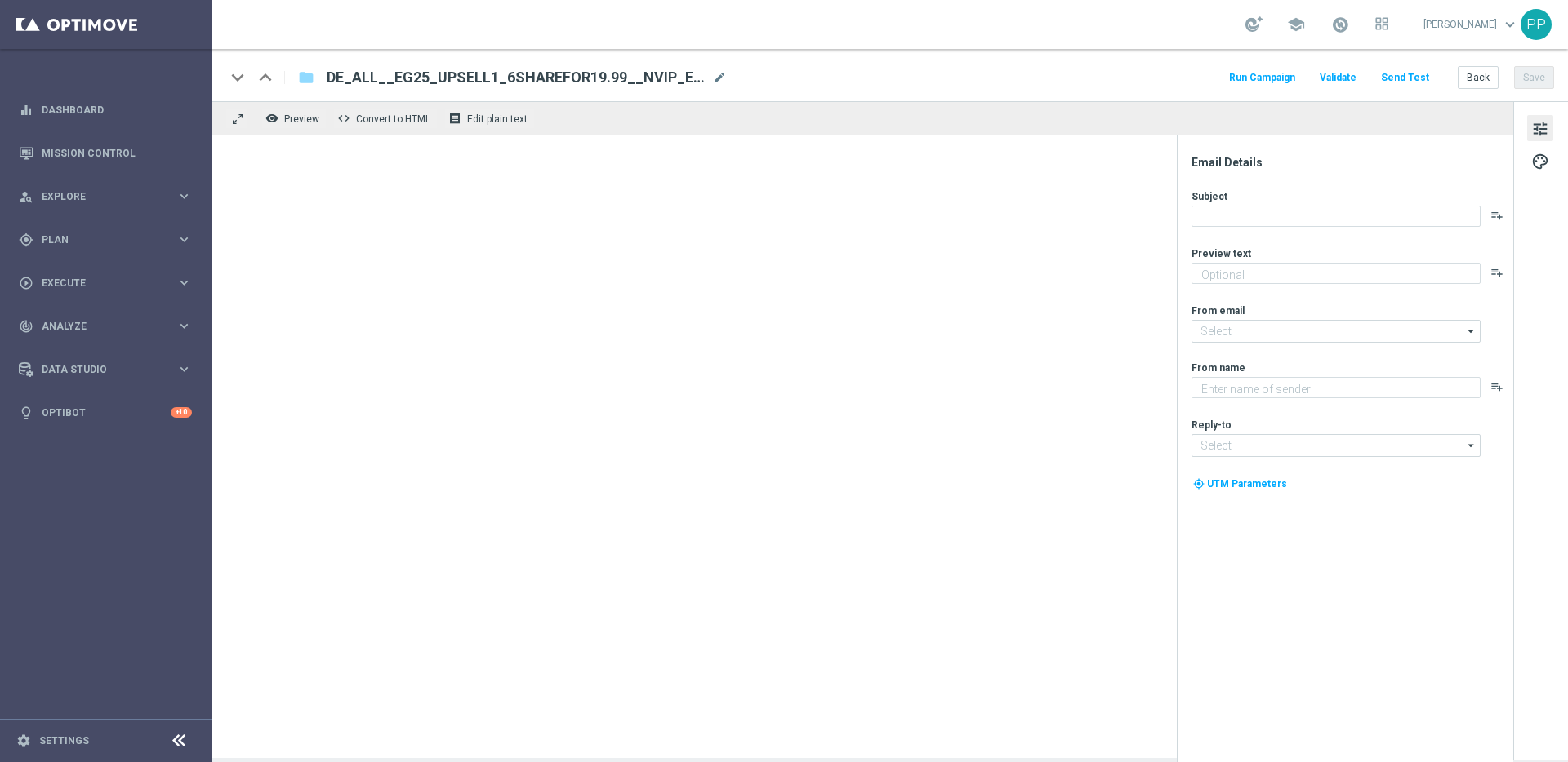
type textarea "Spiele 6 x El Gordo für nur 19,99 €!"
type input "[EMAIL_ADDRESS][DOMAIN_NAME]"
type textarea "Lottoland"
type input "[EMAIL_ADDRESS][DOMAIN_NAME]"
type textarea "Spiele El Gordo mit deinem 10 € Rabatt!"
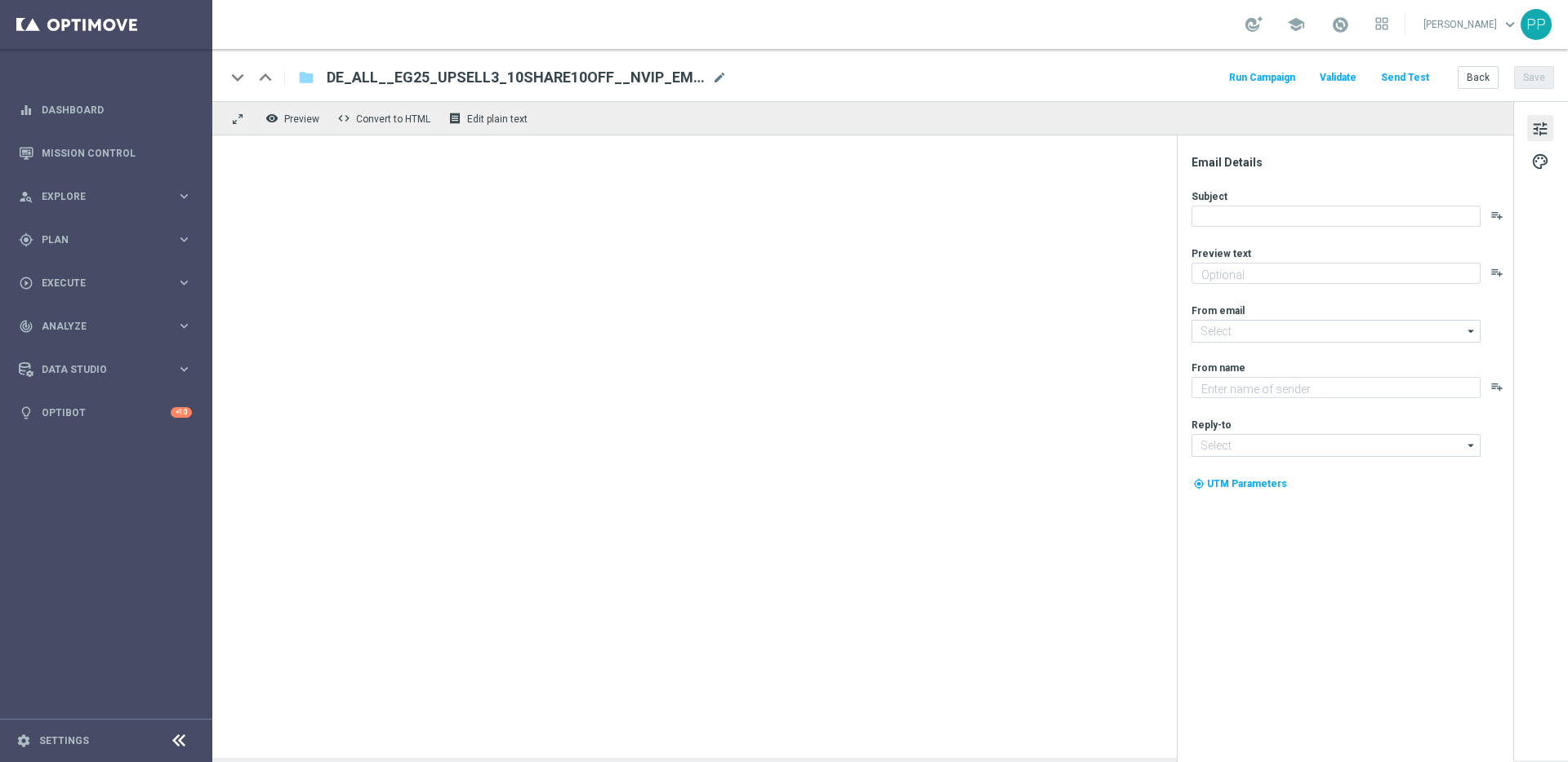
type input "[EMAIL_ADDRESS][DOMAIN_NAME]"
type textarea "Lottoland"
type input "[EMAIL_ADDRESS][DOMAIN_NAME]"
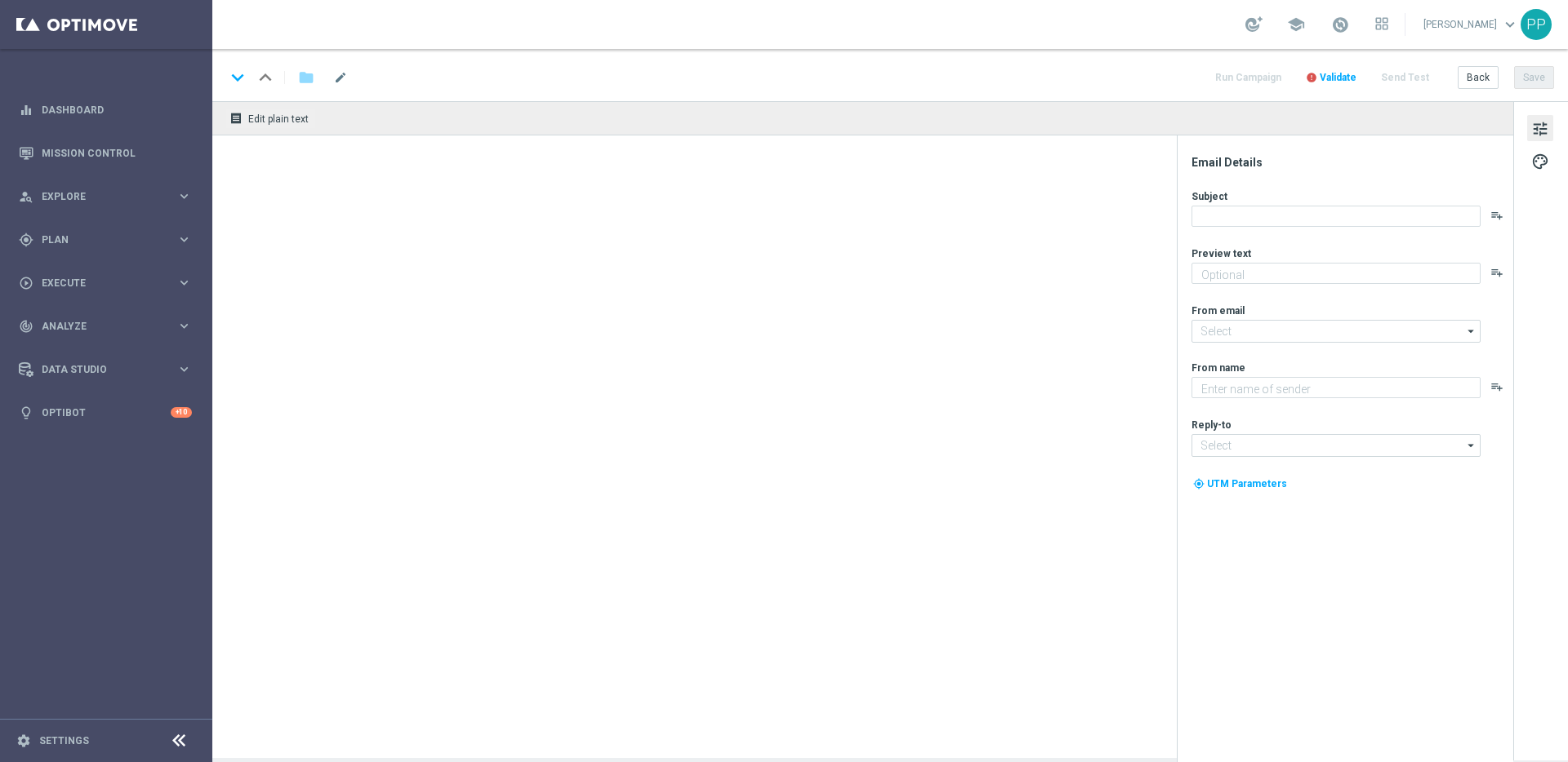
type textarea "Alle Infos zur El Gordo Weihnachtslotterie für dich"
type input "[EMAIL_ADDRESS][DOMAIN_NAME]"
type textarea "Lottoland"
type input "[EMAIL_ADDRESS][DOMAIN_NAME]"
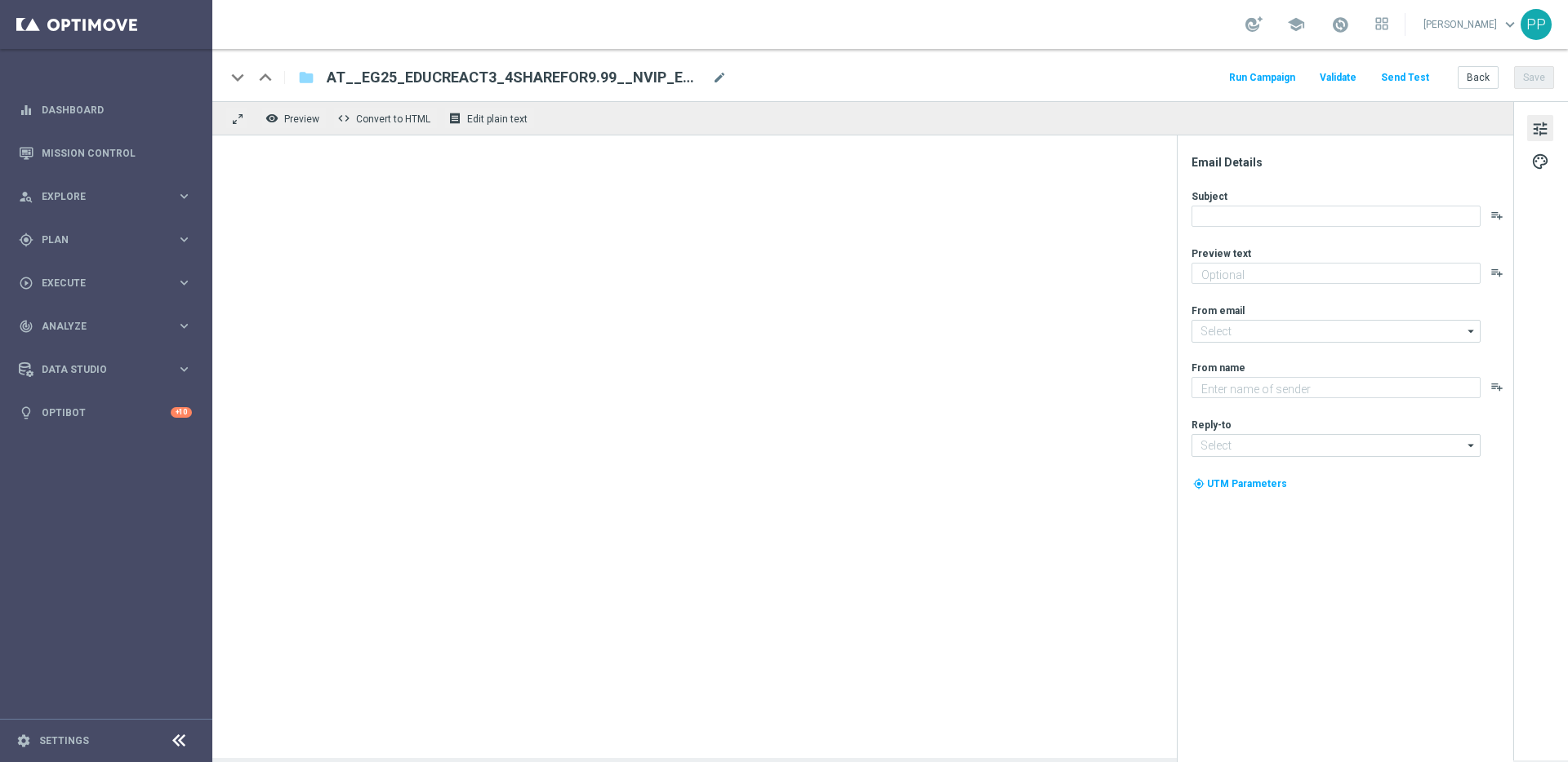
type textarea "Sichere dir 4 El Gordo Losanteile für nur 9,99 €!"
type input "[EMAIL_ADDRESS][DOMAIN_NAME]"
type textarea "Lottoland"
type input "[EMAIL_ADDRESS][DOMAIN_NAME]"
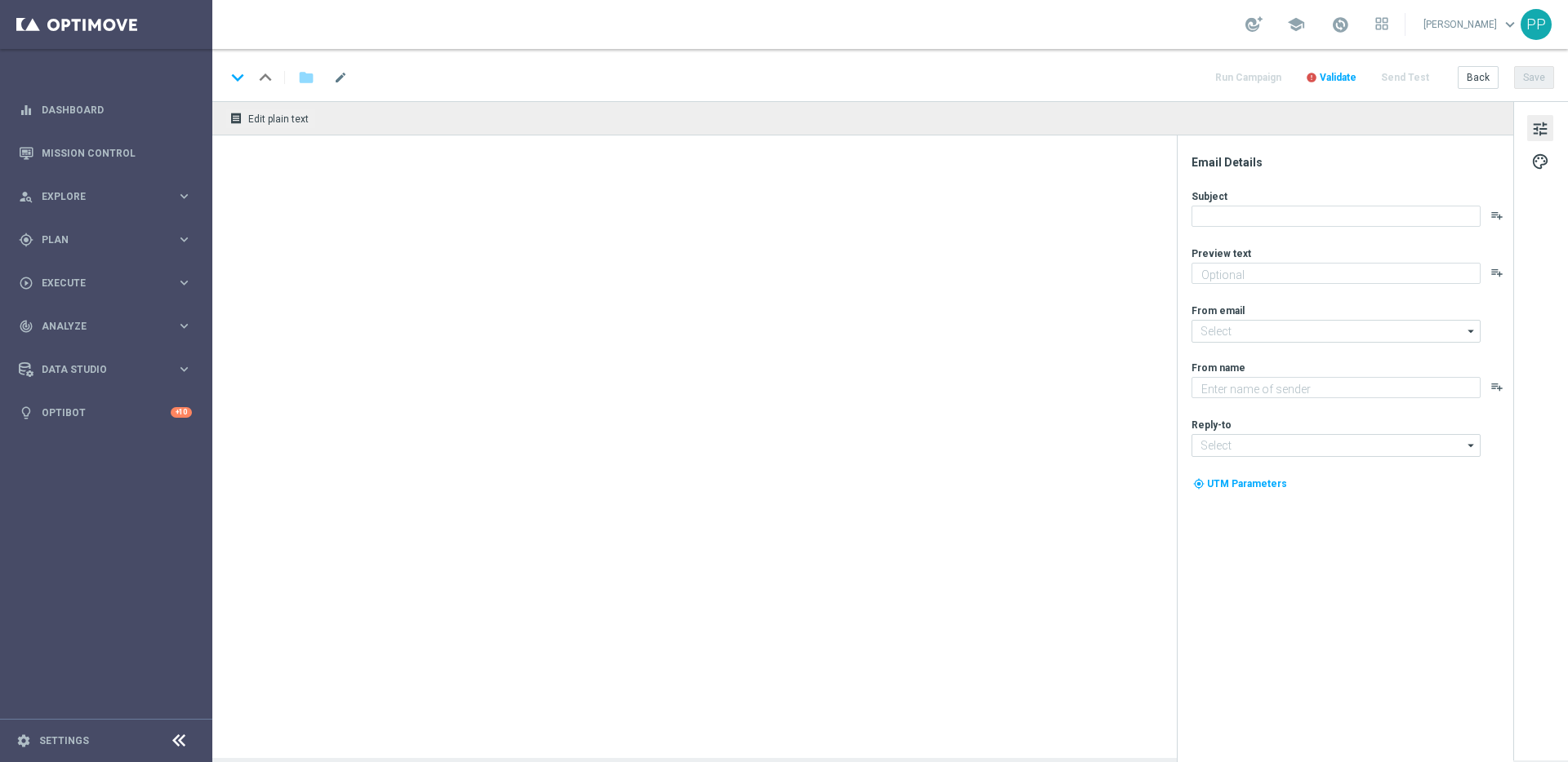
type textarea "El Gordo mit 3 € Gutschein spielen!"
type input "[EMAIL_ADDRESS][DOMAIN_NAME]"
type textarea "Lottoland"
type input "[EMAIL_ADDRESS][DOMAIN_NAME]"
